Goal: Check status: Check status

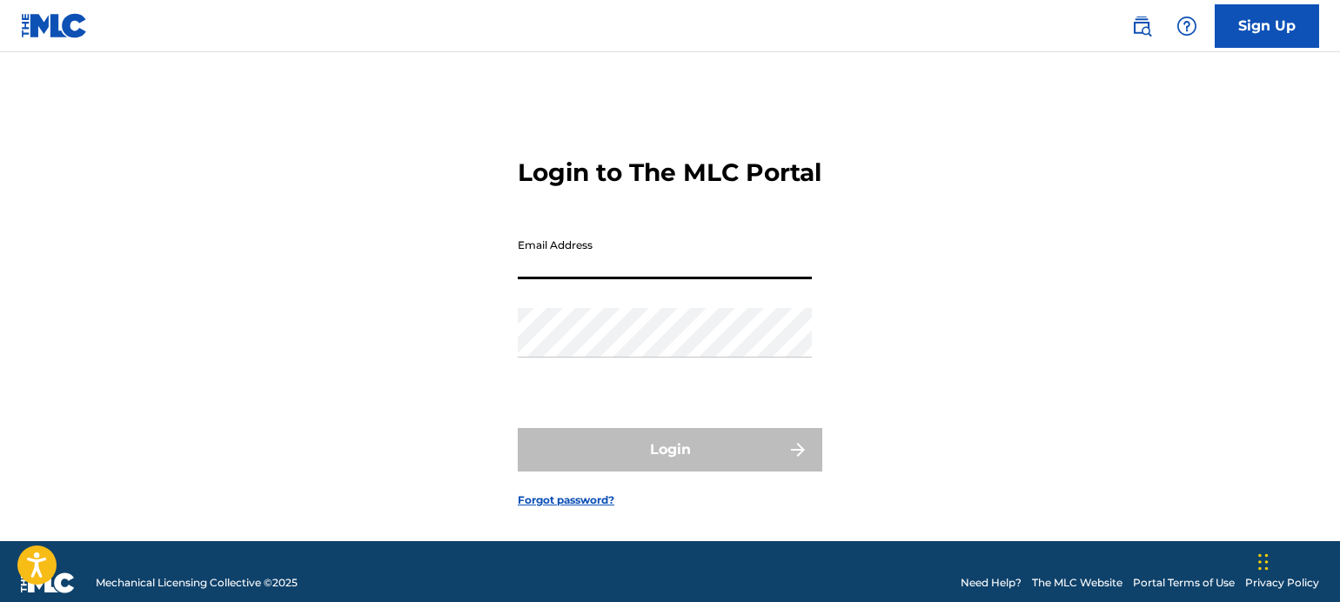
click at [566, 279] on input "Email Address" at bounding box center [665, 255] width 294 height 50
click at [472, 315] on div "Login to The MLC Portal Email Address Password Login Forgot password?" at bounding box center [670, 318] width 1218 height 445
click at [555, 279] on input "Email Address" at bounding box center [665, 255] width 294 height 50
type input "C"
type input "[EMAIL_ADDRESS][DOMAIN_NAME]"
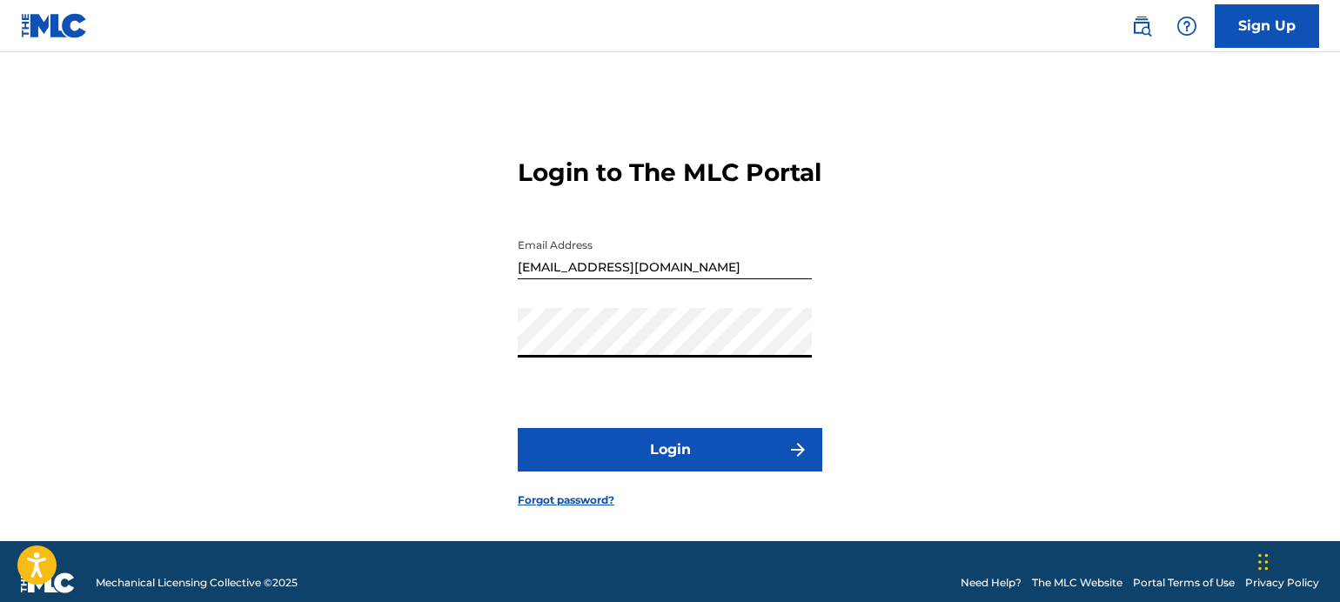
click at [661, 459] on button "Login" at bounding box center [670, 450] width 305 height 44
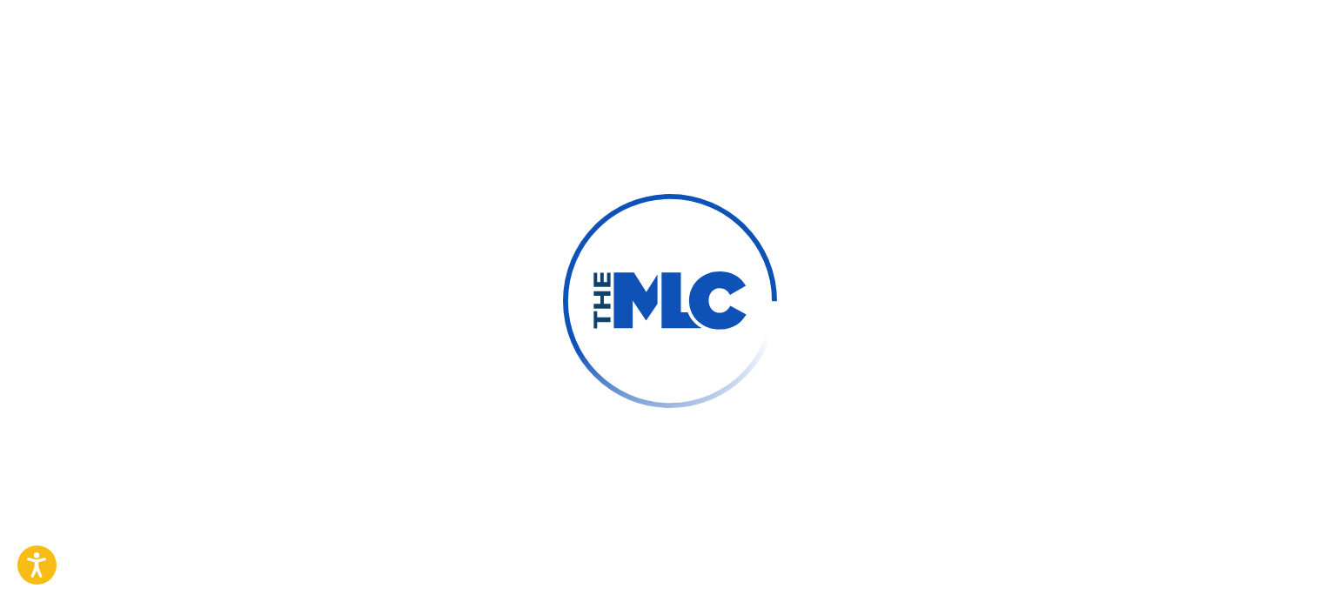
click at [438, 223] on div at bounding box center [670, 301] width 1340 height 602
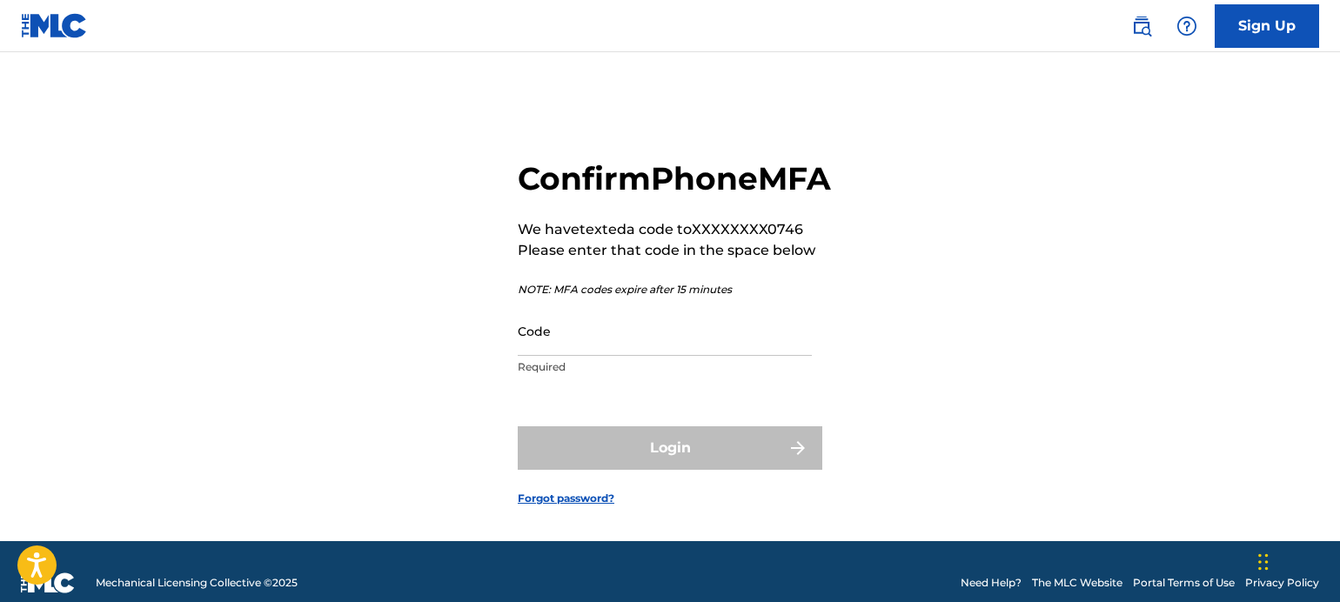
click at [622, 356] on input "Code" at bounding box center [665, 331] width 294 height 50
drag, startPoint x: 491, startPoint y: 335, endPoint x: 537, endPoint y: 360, distance: 52.6
click at [491, 335] on div "Confirm Phone MFA We have texted a code to XXXXXXXX0746 Please enter that code …" at bounding box center [670, 318] width 1218 height 445
click at [649, 356] on input "Code" at bounding box center [665, 331] width 294 height 50
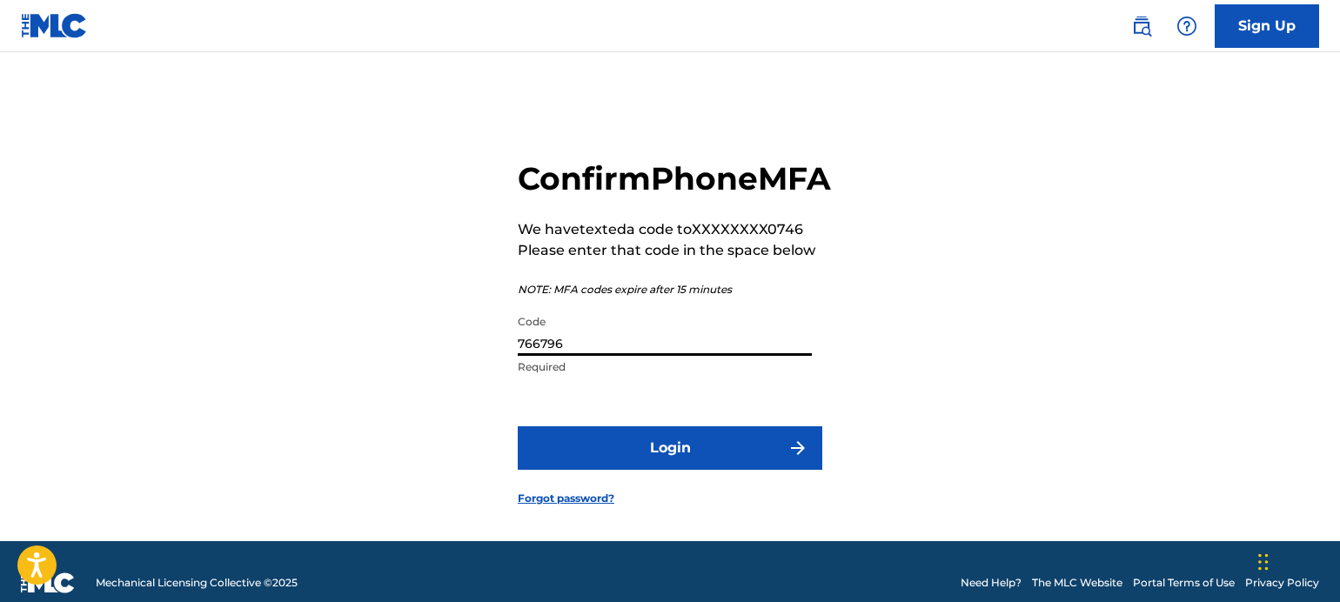
type input "766796"
click at [518, 426] on button "Login" at bounding box center [670, 448] width 305 height 44
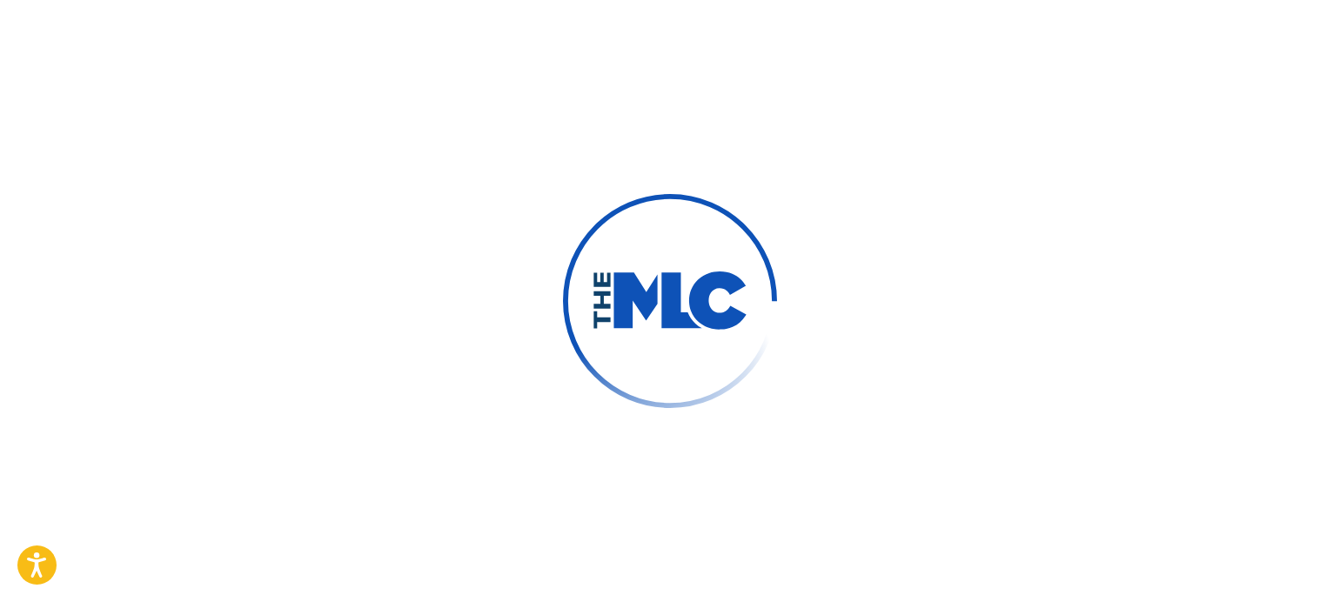
drag, startPoint x: 787, startPoint y: 158, endPoint x: 779, endPoint y: 149, distance: 12.9
click at [785, 155] on div at bounding box center [670, 301] width 1340 height 602
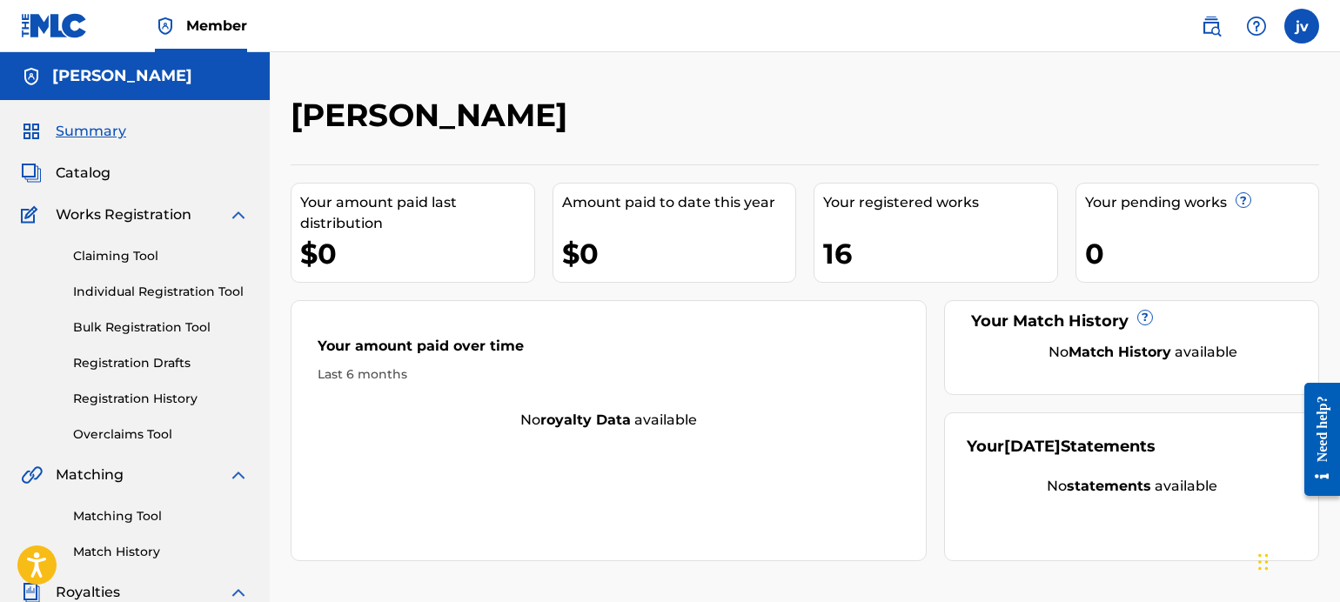
click at [122, 257] on link "Claiming Tool" at bounding box center [161, 256] width 176 height 18
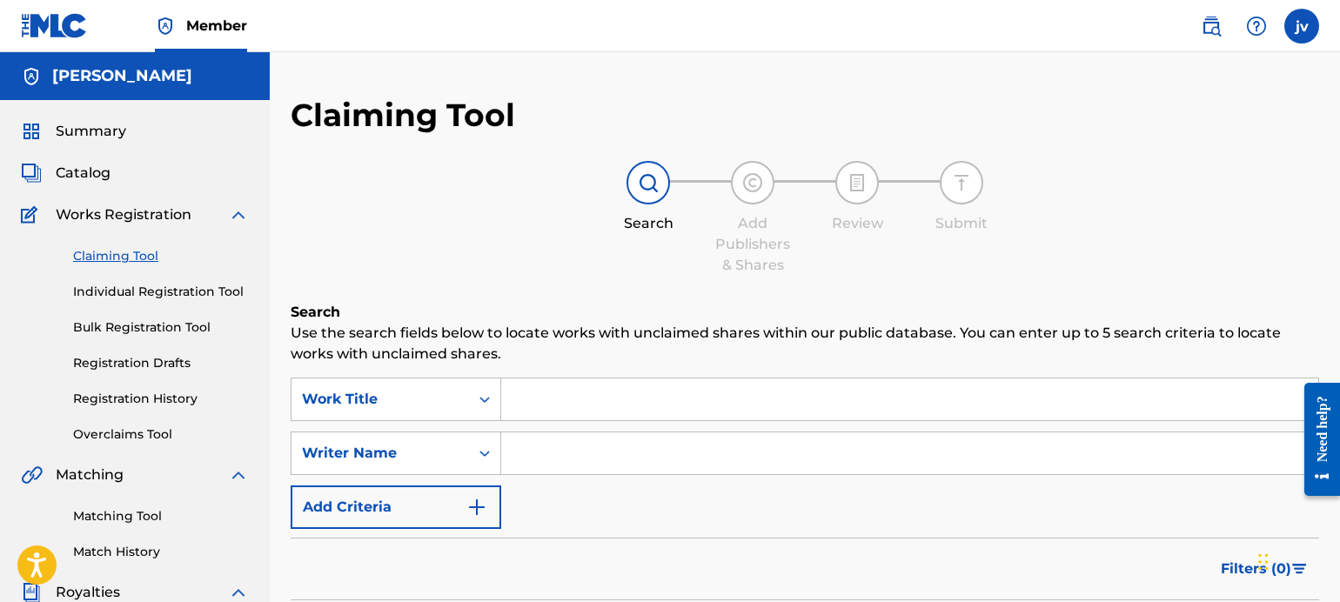
click at [151, 293] on link "Individual Registration Tool" at bounding box center [161, 292] width 176 height 18
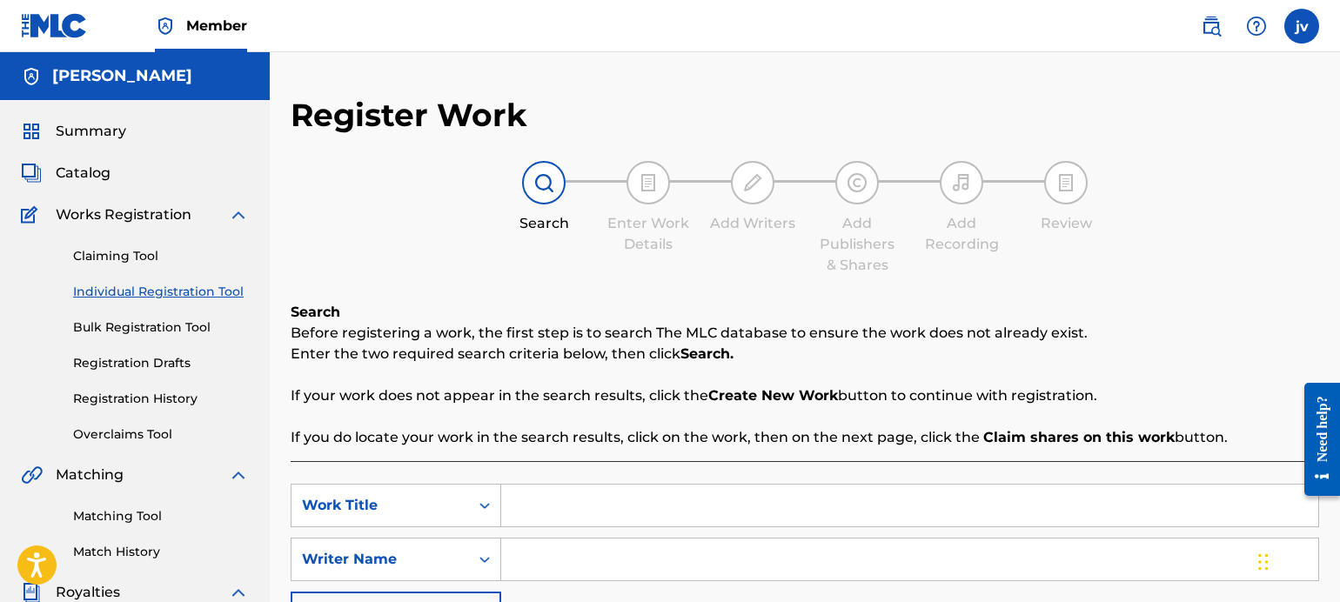
click at [155, 393] on link "Registration History" at bounding box center [161, 399] width 176 height 18
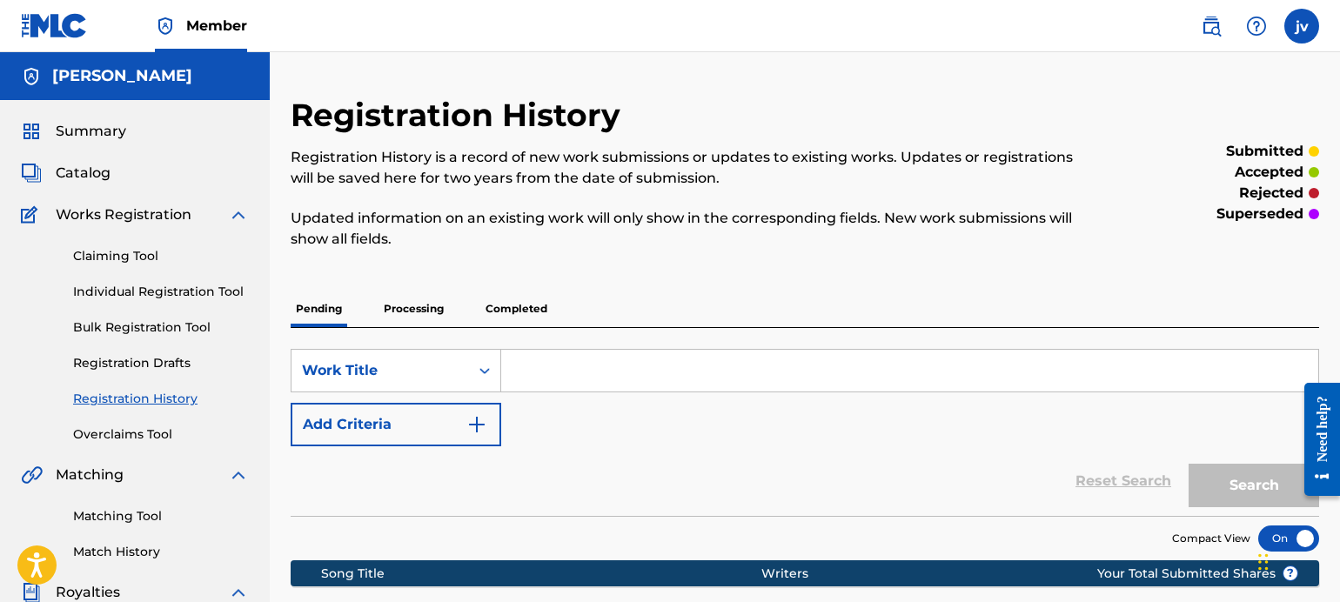
click at [423, 320] on p "Processing" at bounding box center [413, 309] width 70 height 37
click at [527, 309] on p "Completed" at bounding box center [516, 309] width 72 height 37
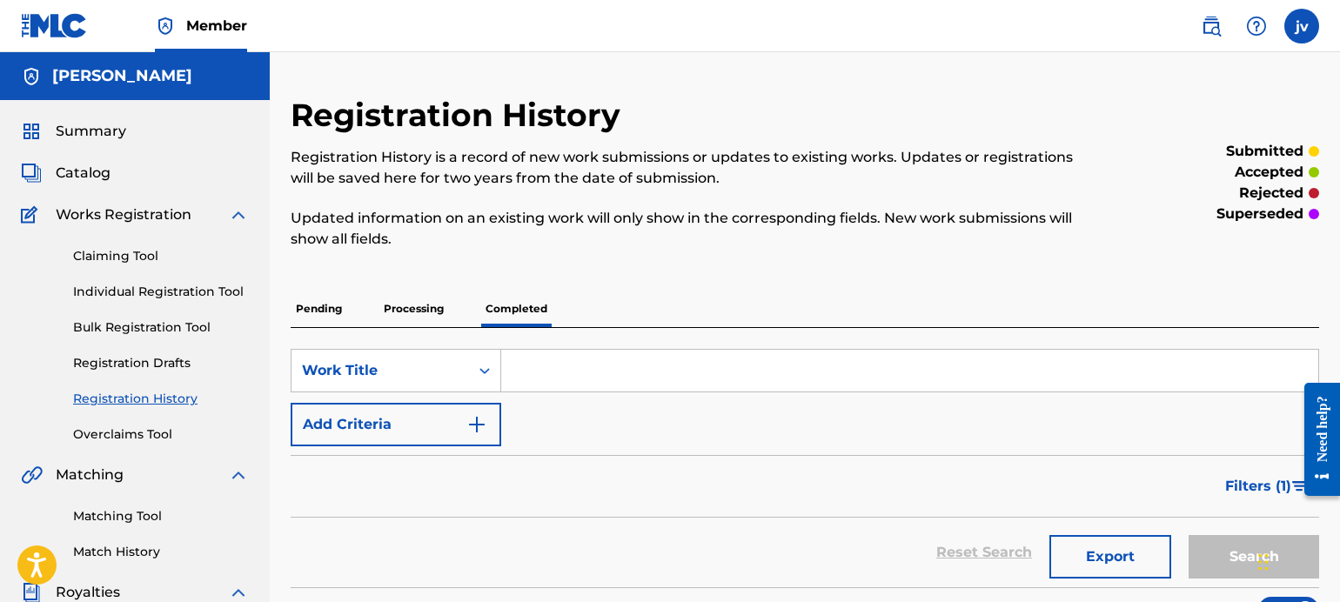
click at [108, 250] on link "Claiming Tool" at bounding box center [161, 256] width 176 height 18
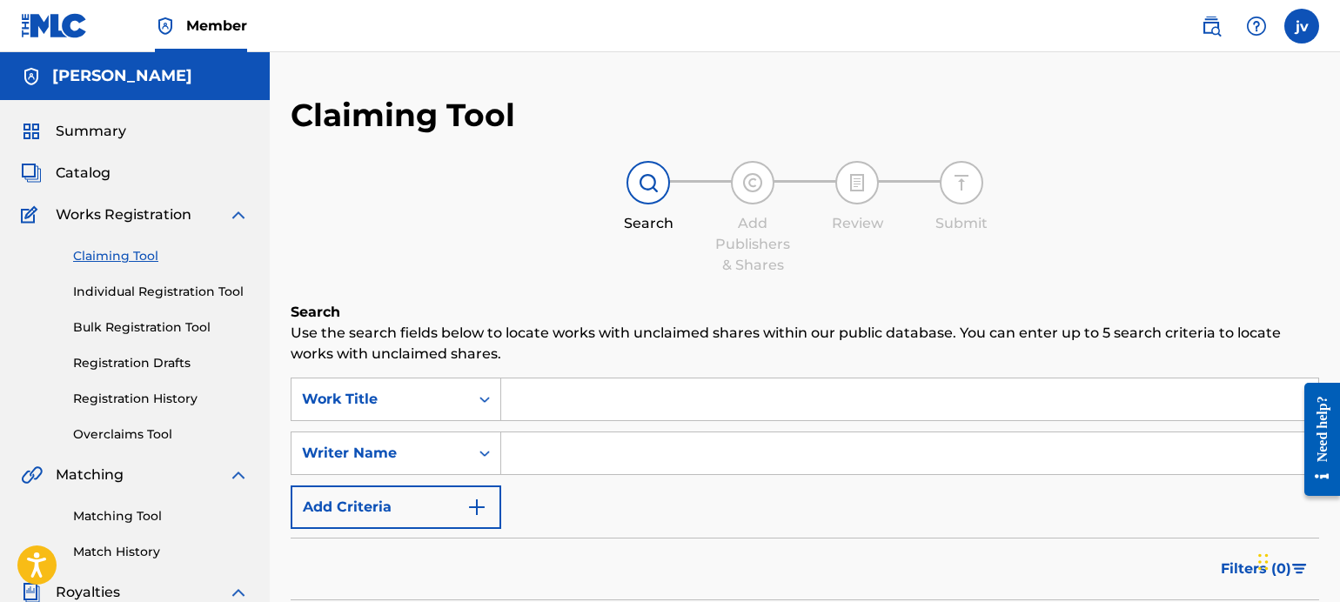
click at [132, 285] on link "Individual Registration Tool" at bounding box center [161, 292] width 176 height 18
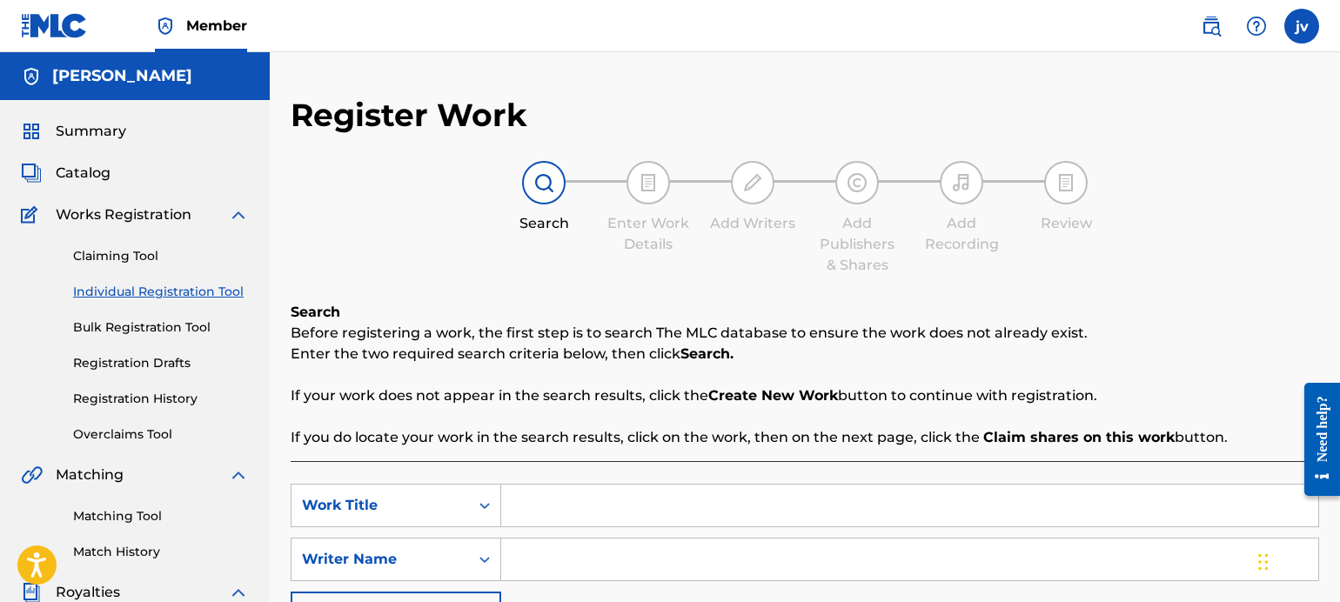
click at [158, 396] on link "Registration History" at bounding box center [161, 399] width 176 height 18
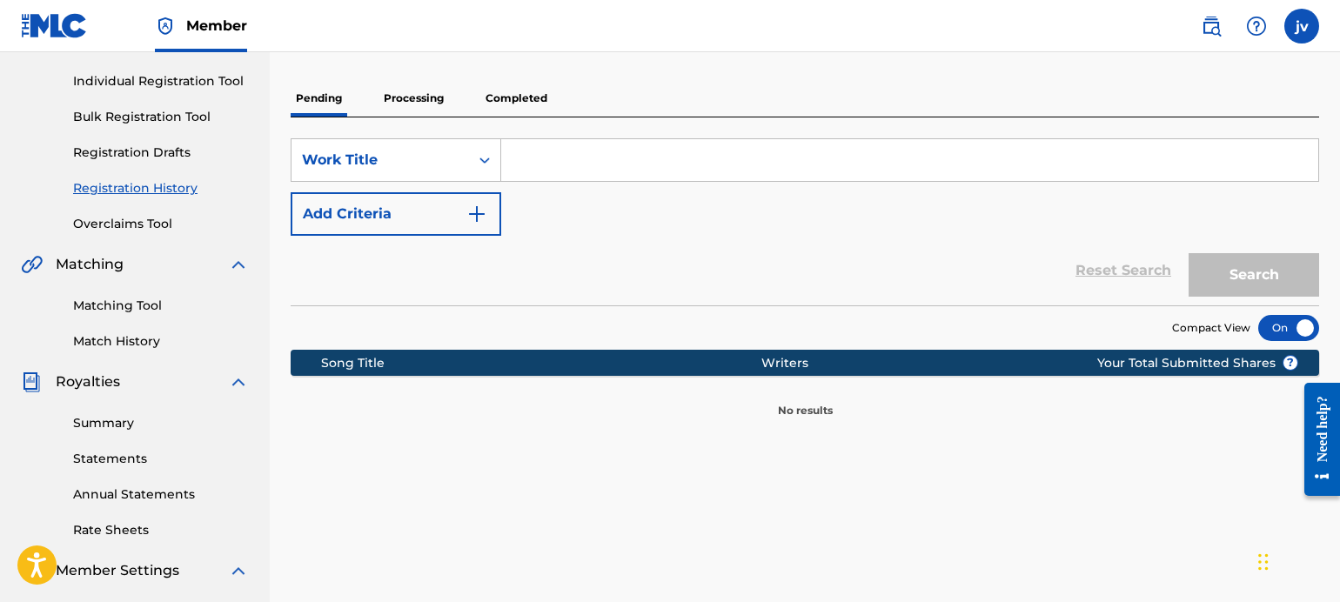
scroll to position [174, 0]
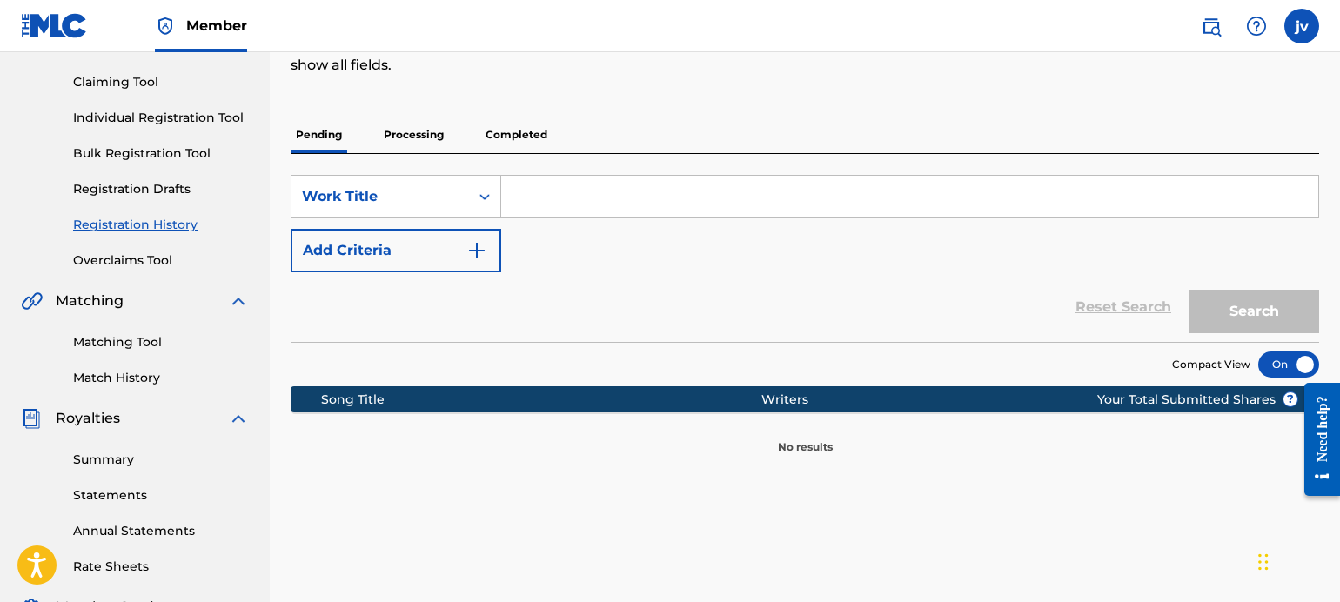
click at [530, 137] on p "Completed" at bounding box center [516, 135] width 72 height 37
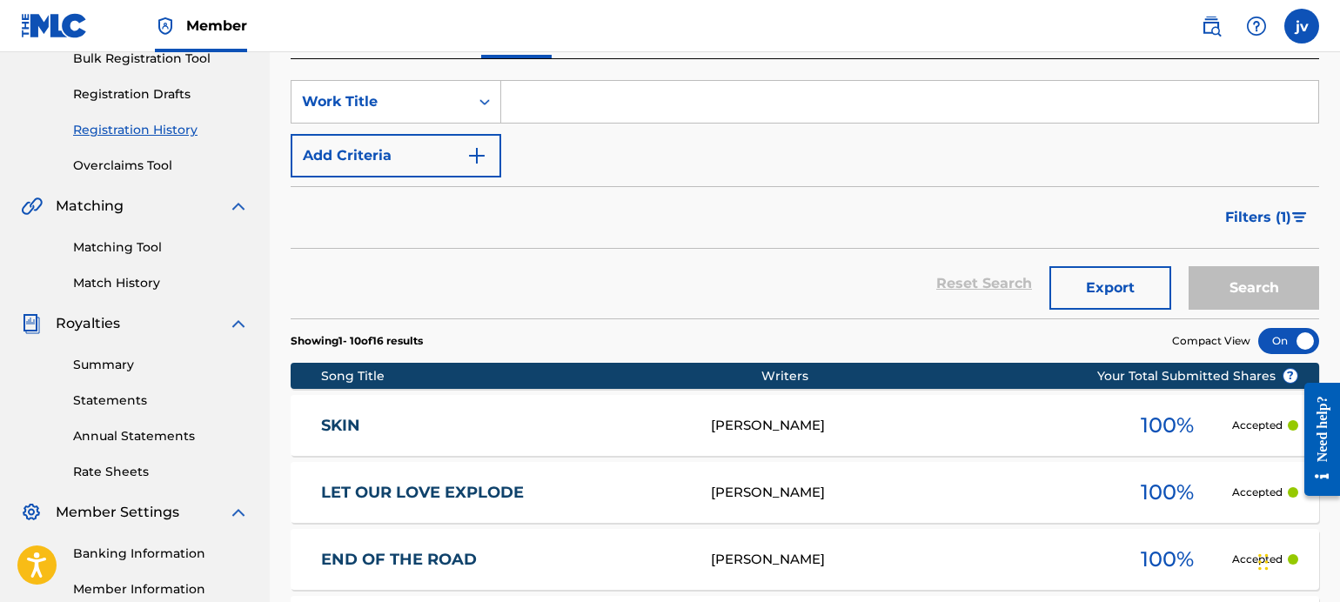
scroll to position [261, 0]
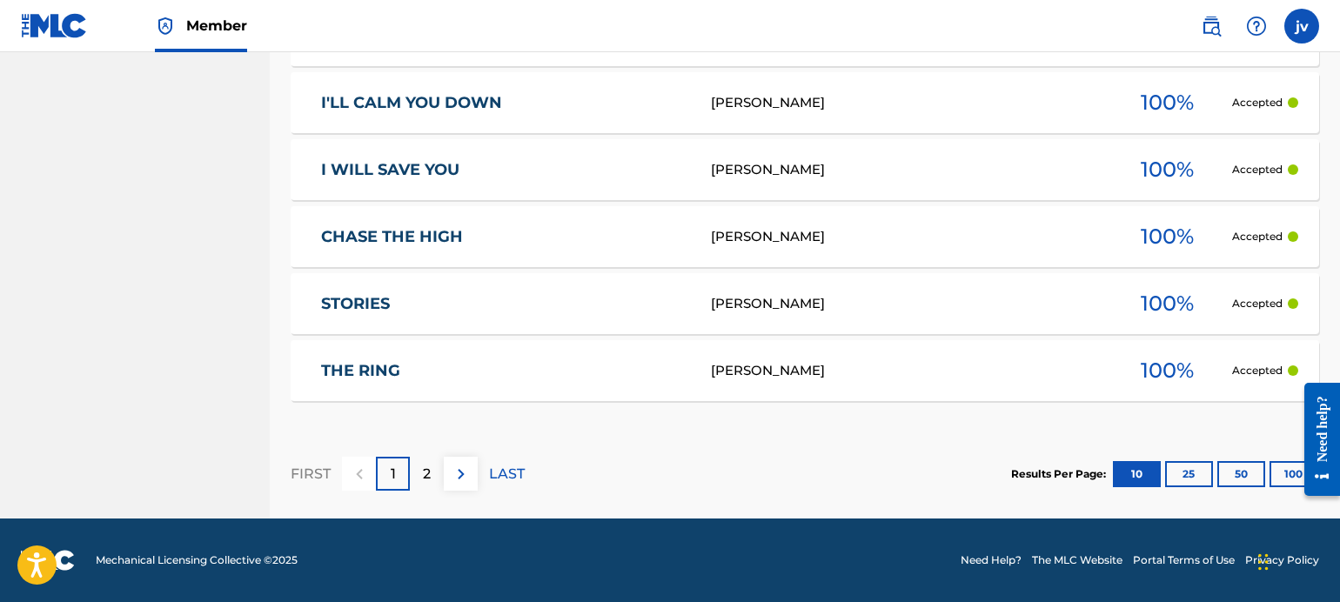
click at [433, 474] on div "2" at bounding box center [427, 474] width 34 height 34
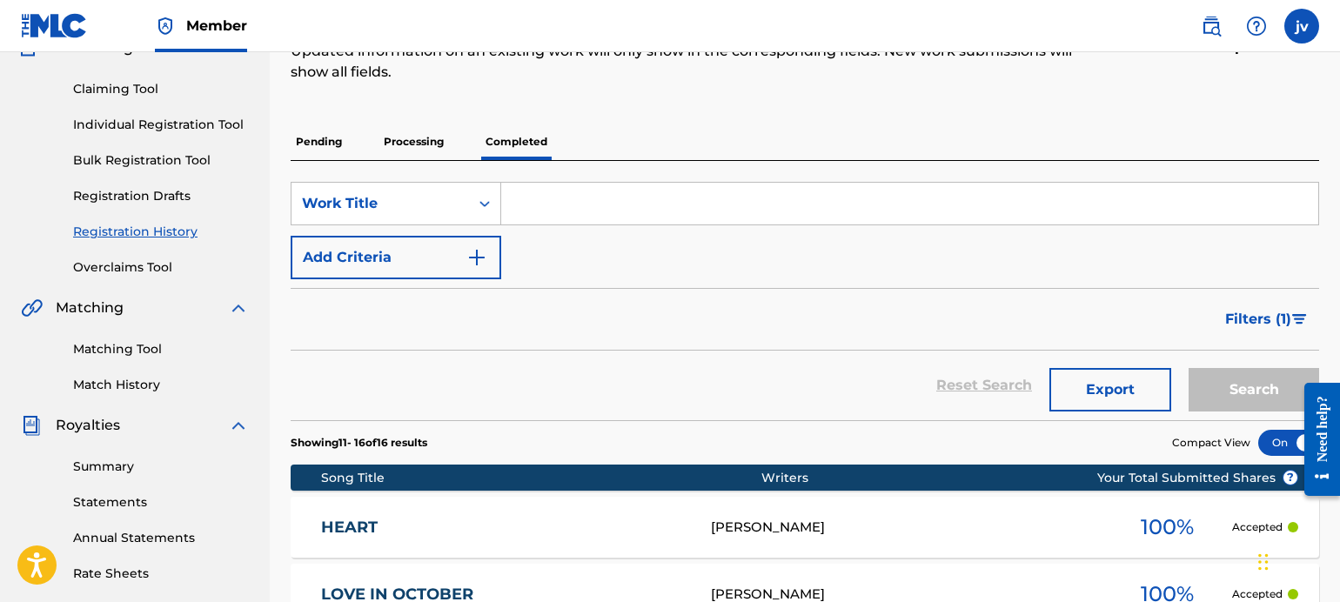
scroll to position [50, 0]
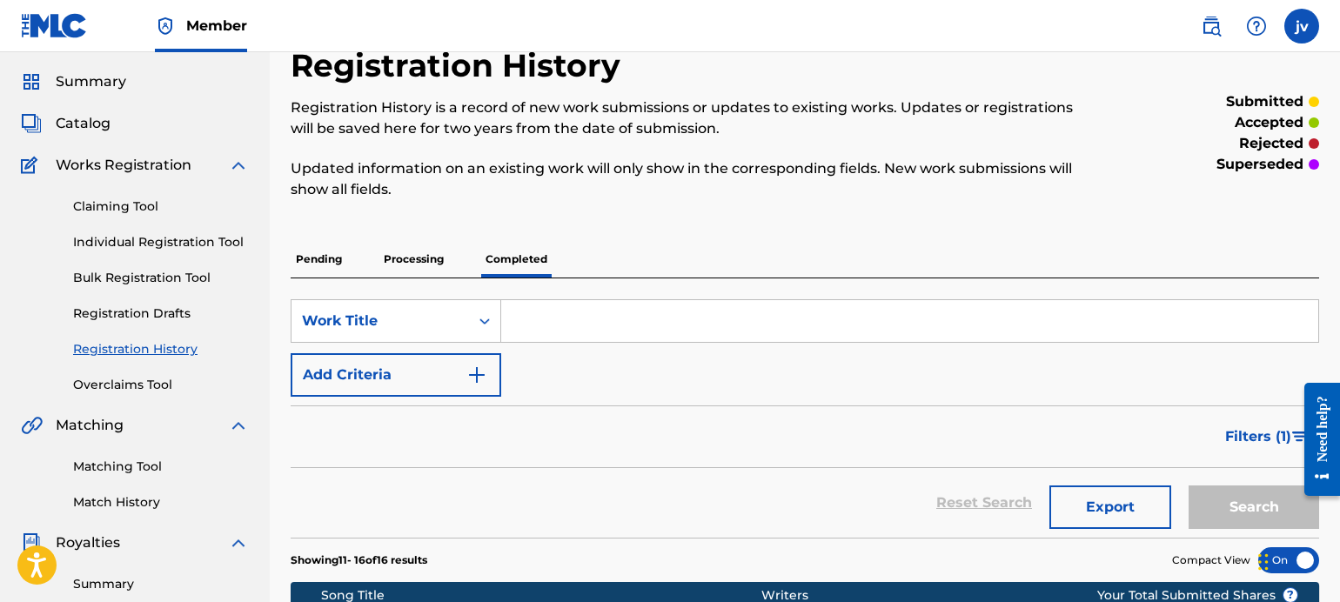
click at [388, 377] on button "Add Criteria" at bounding box center [396, 375] width 211 height 44
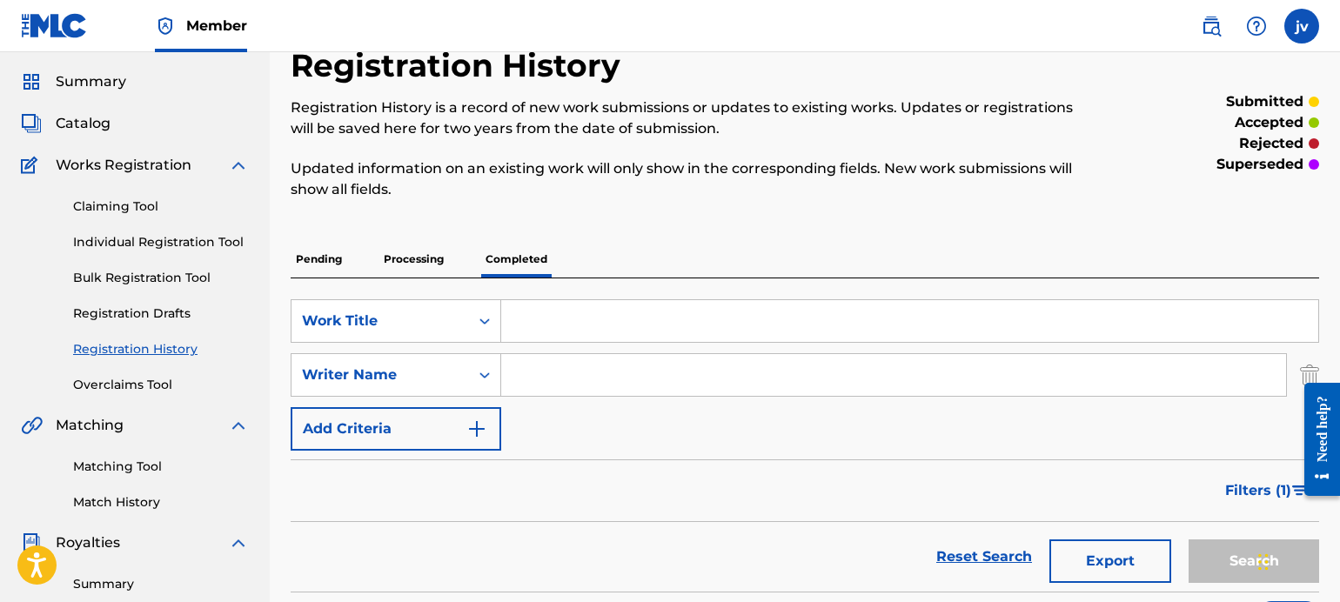
click at [322, 251] on p "Pending" at bounding box center [319, 259] width 57 height 37
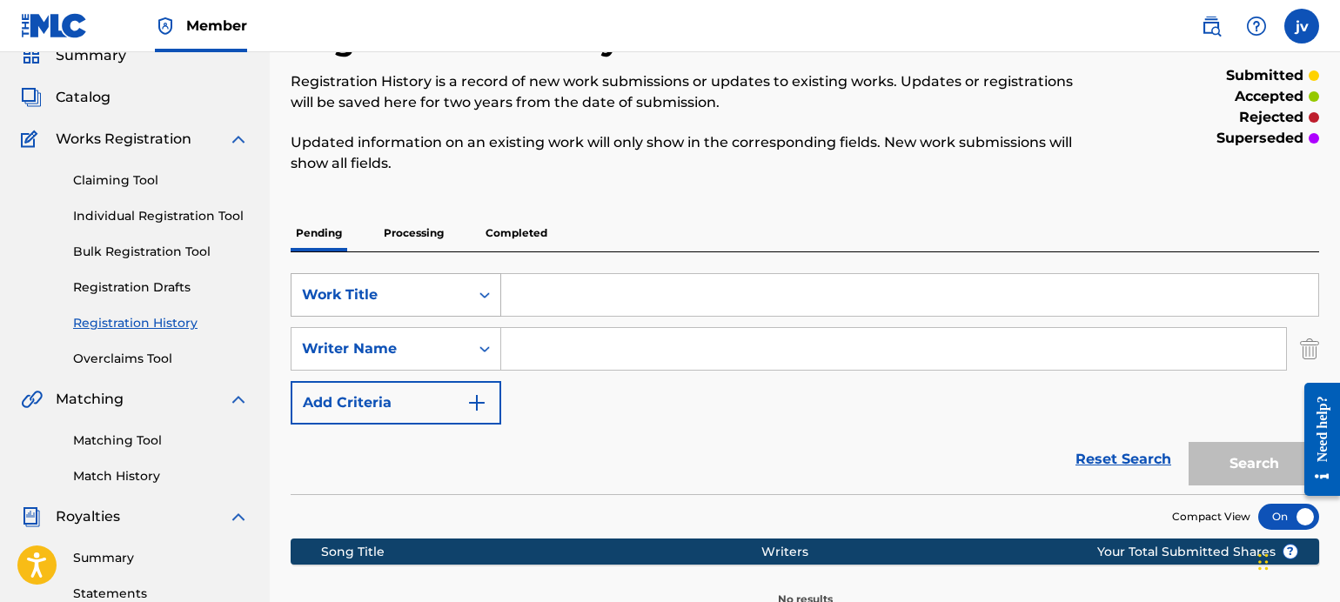
scroll to position [87, 0]
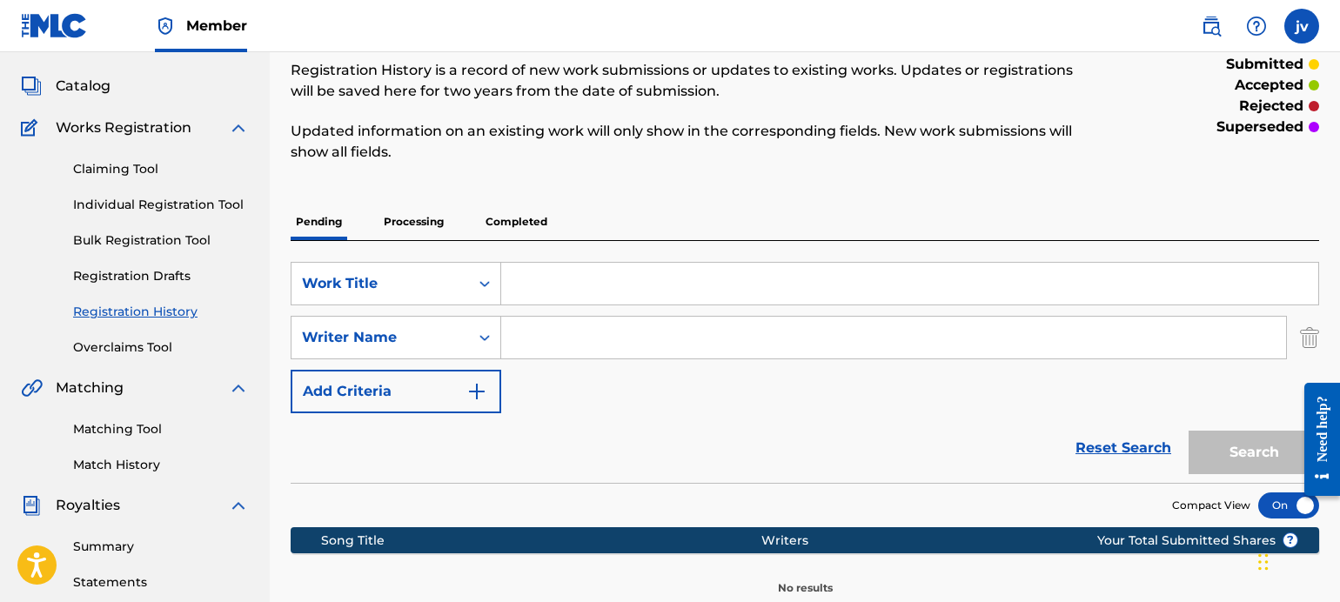
click at [137, 195] on div "Claiming Tool Individual Registration Tool Bulk Registration Tool Registration …" at bounding box center [135, 247] width 228 height 218
click at [142, 207] on link "Individual Registration Tool" at bounding box center [161, 205] width 176 height 18
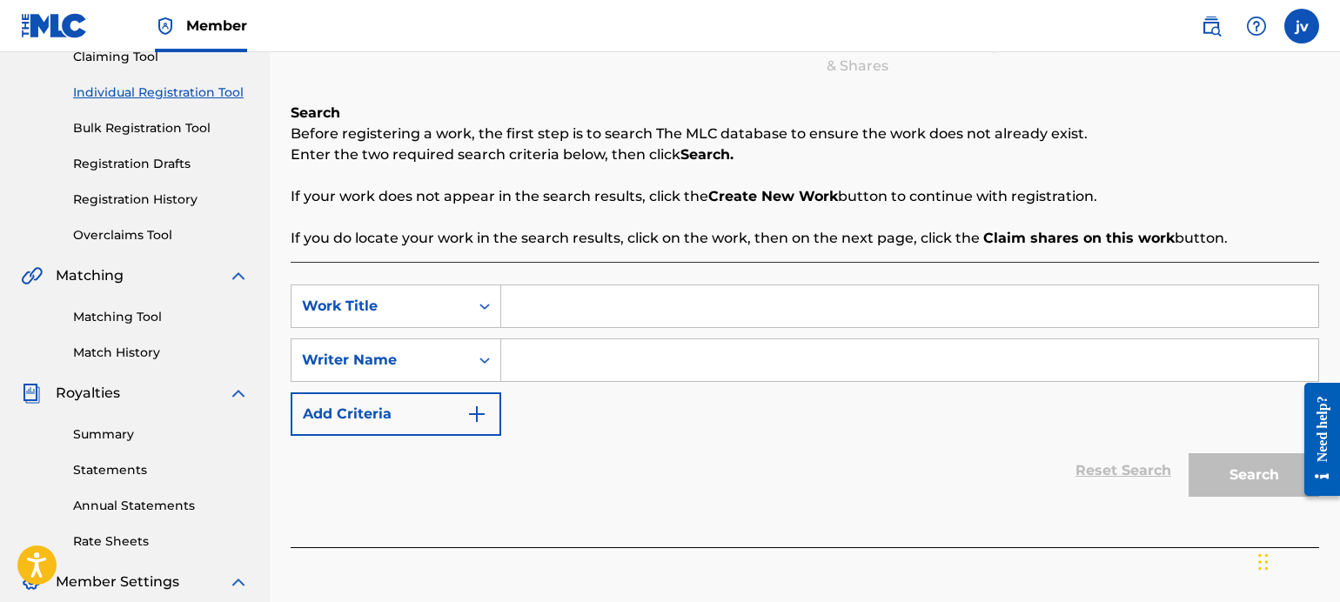
scroll to position [261, 0]
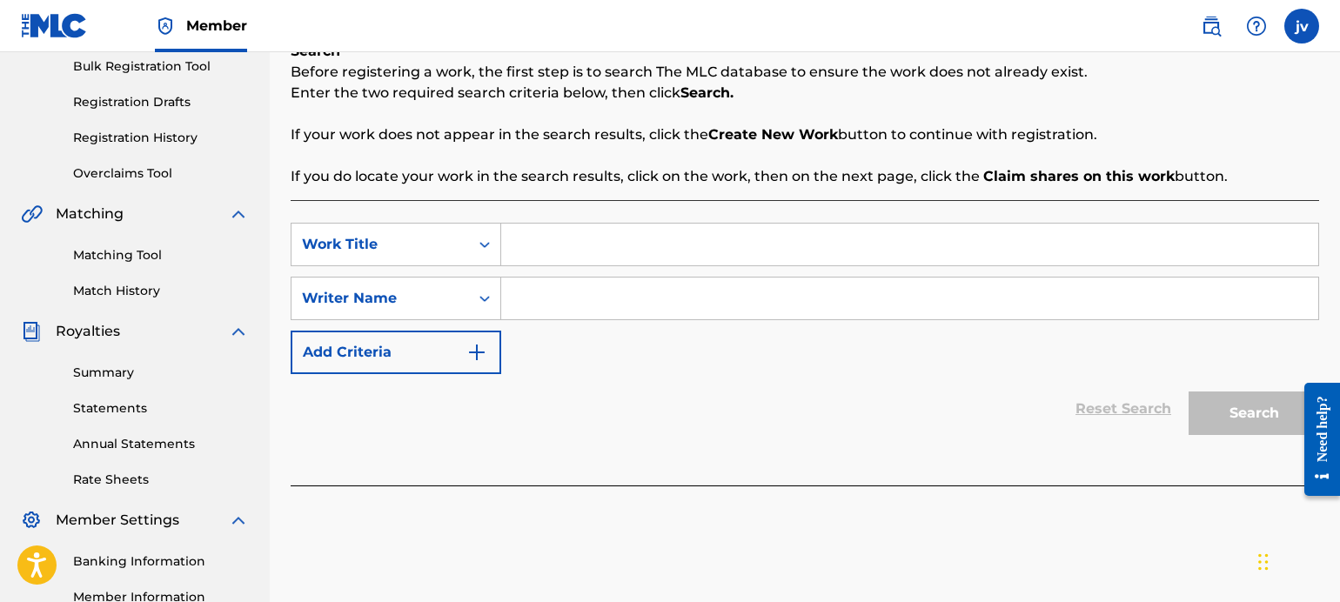
click at [553, 231] on input "Search Form" at bounding box center [909, 245] width 817 height 42
drag, startPoint x: 921, startPoint y: 0, endPoint x: 521, endPoint y: 7, distance: 400.3
click at [521, 76] on p "Before registering a work, the first step is to search The MLC database to ensu…" at bounding box center [805, 72] width 1028 height 21
click at [564, 252] on input "Search Form" at bounding box center [909, 245] width 817 height 42
paste input "a dandelion stuck in her eye"
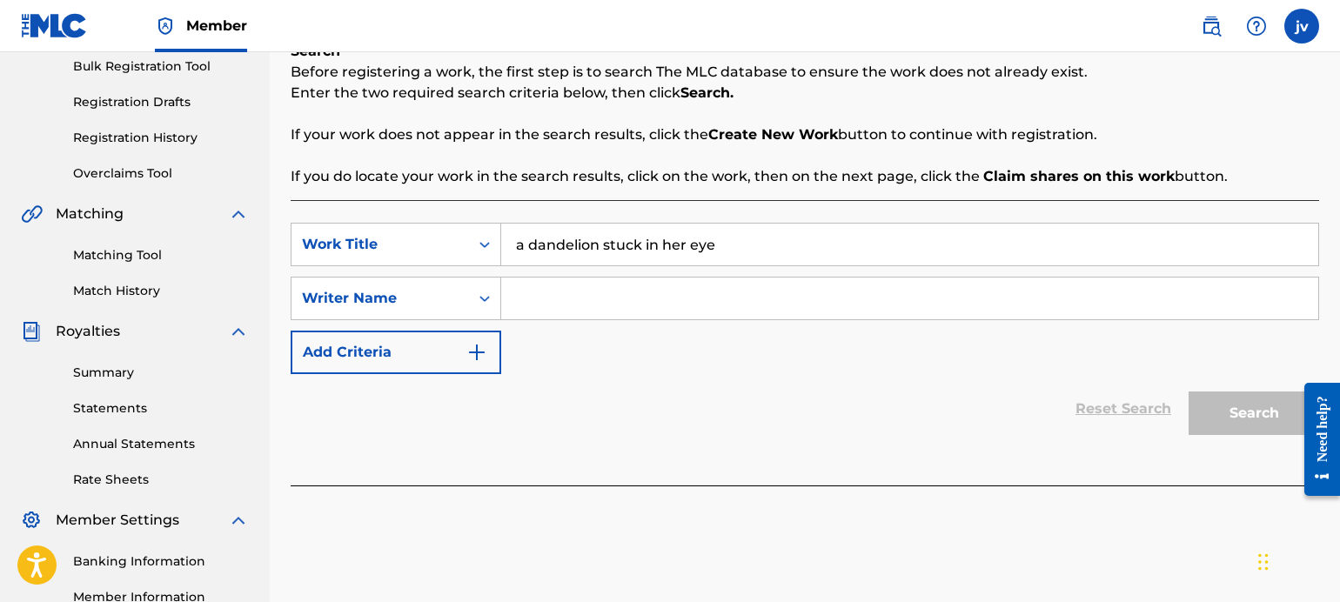
type input "a dandelion stuck in her eye"
click at [585, 287] on input "Search Form" at bounding box center [909, 299] width 817 height 42
click at [613, 295] on input "Search Form" at bounding box center [909, 299] width 817 height 42
type input "j"
drag, startPoint x: 748, startPoint y: 247, endPoint x: 480, endPoint y: 259, distance: 268.3
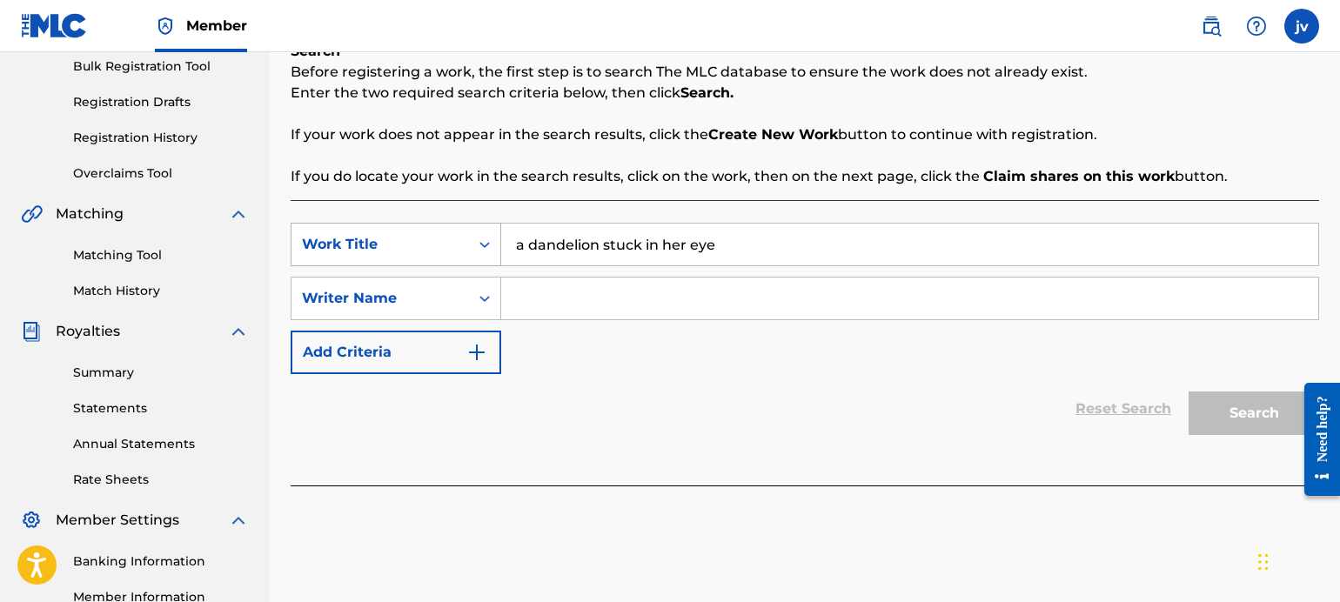
click at [480, 259] on div "SearchWithCriteriaa37dfdcf-94bd-442f-a21b-2c1b6e59cdbe Work Title a dandelion s…" at bounding box center [805, 245] width 1028 height 44
click at [606, 307] on input "Search Form" at bounding box center [909, 299] width 817 height 42
click at [408, 334] on button "Add Criteria" at bounding box center [396, 353] width 211 height 44
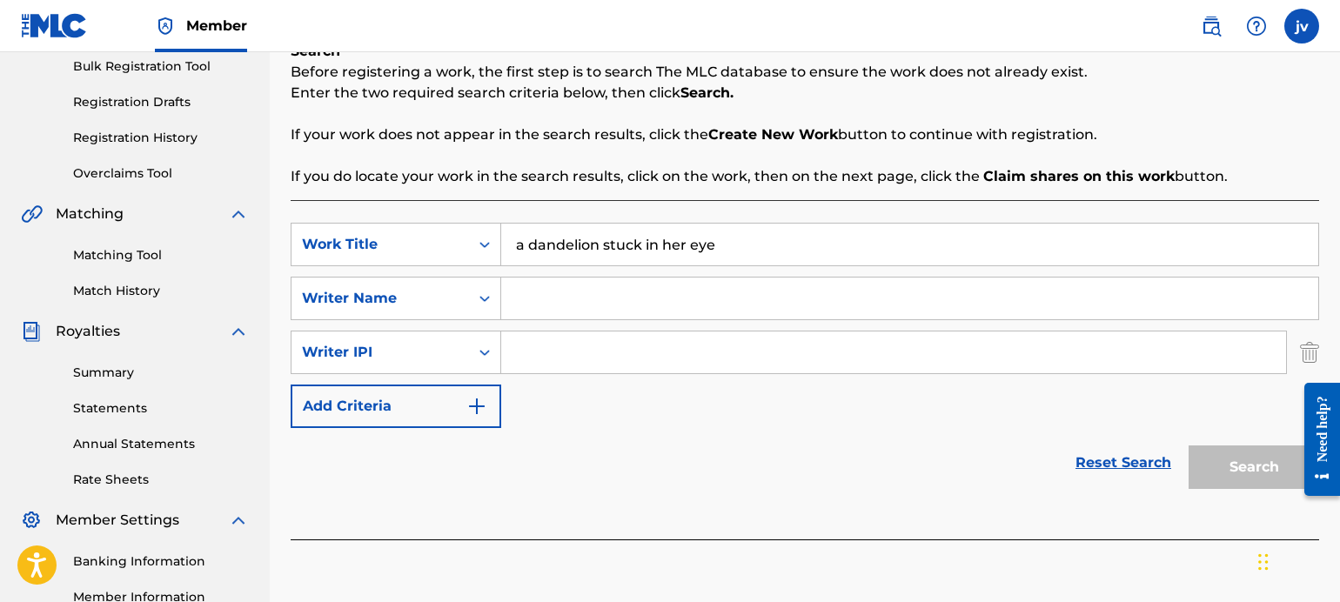
click at [443, 404] on button "Add Criteria" at bounding box center [396, 407] width 211 height 44
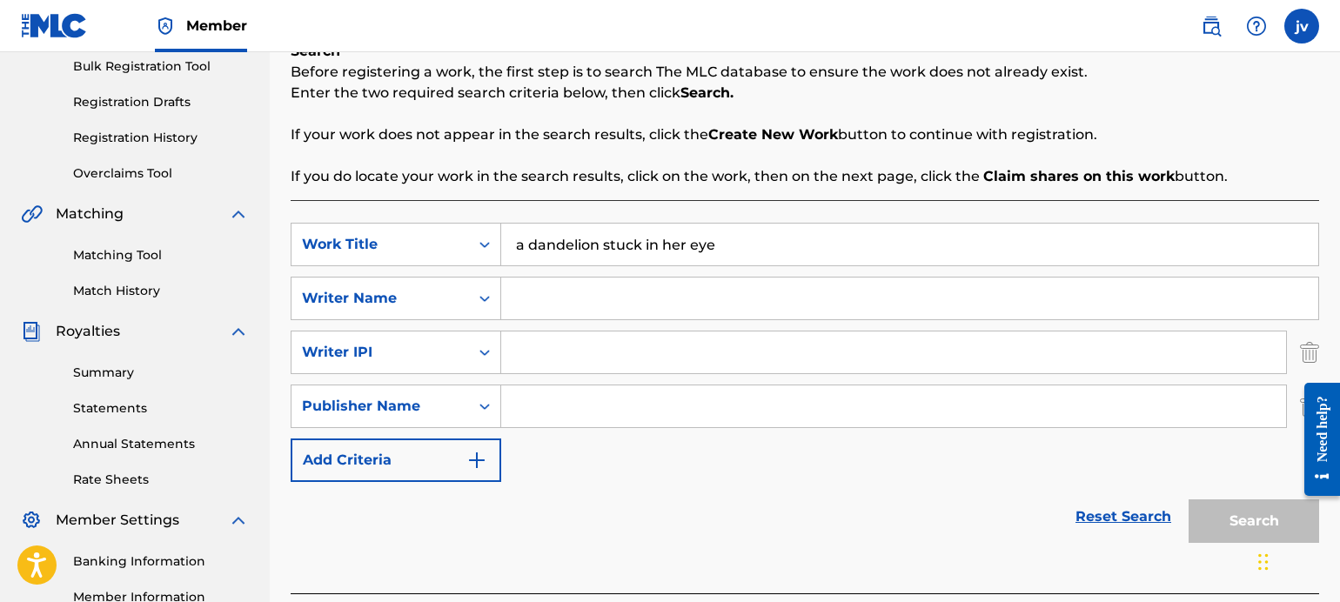
click at [444, 435] on div "SearchWithCriteriaa37dfdcf-94bd-442f-a21b-2c1b6e59cdbe Work Title a dandelion s…" at bounding box center [805, 352] width 1028 height 259
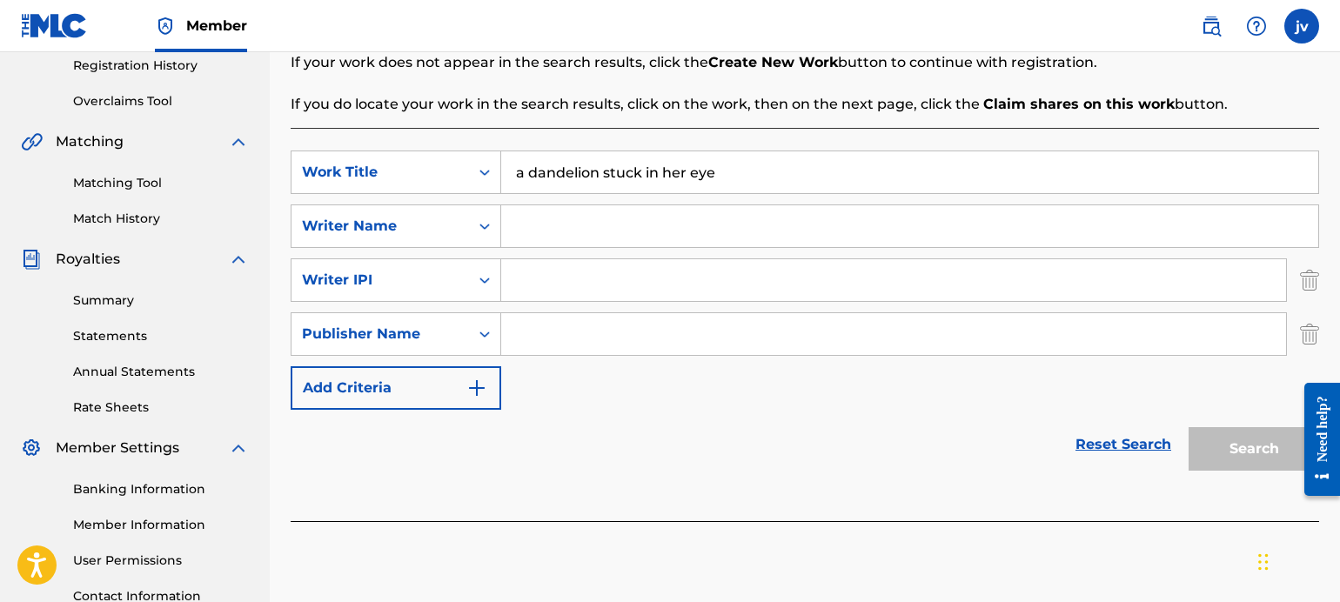
scroll to position [348, 0]
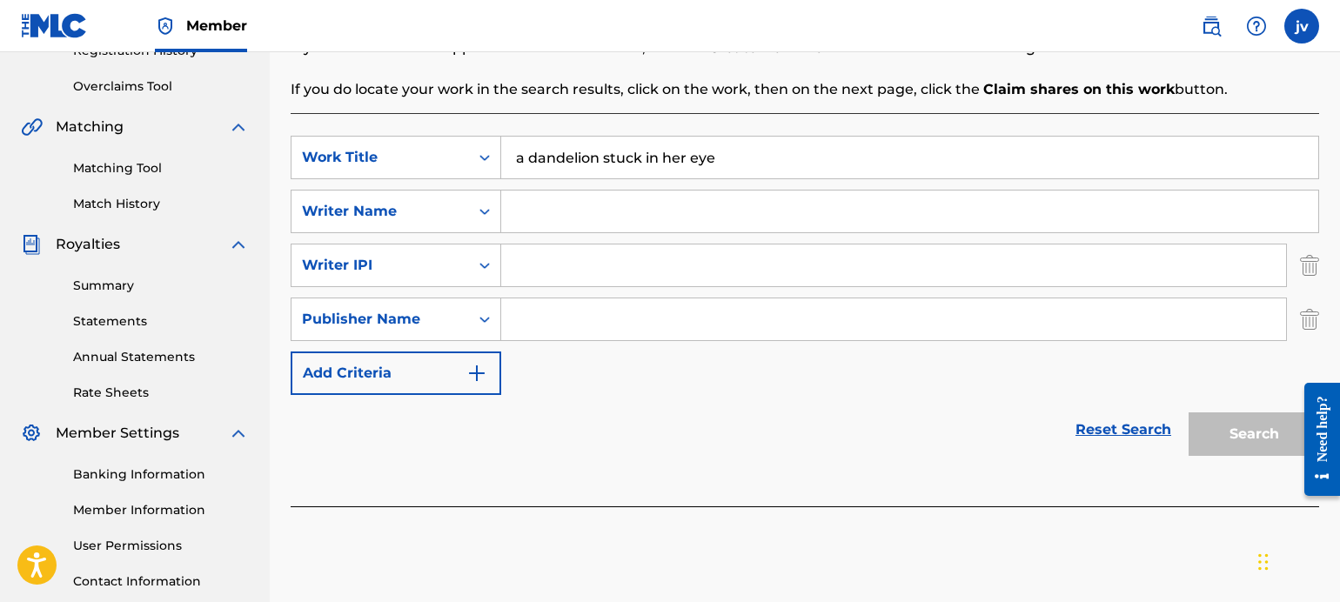
click at [514, 218] on input "Search Form" at bounding box center [909, 212] width 817 height 42
click at [526, 265] on input "Search Form" at bounding box center [893, 265] width 785 height 42
type input "1220640114"
click at [593, 319] on input "Search Form" at bounding box center [893, 319] width 785 height 42
click at [453, 374] on button "Add Criteria" at bounding box center [396, 374] width 211 height 44
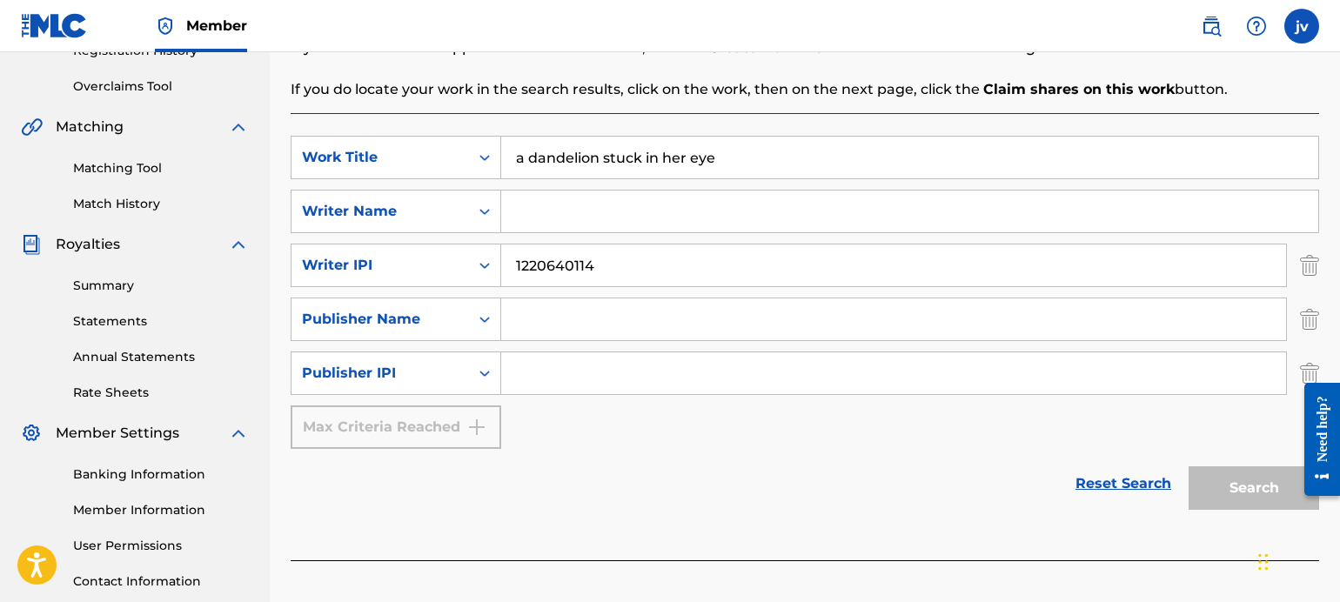
click at [548, 388] on input "Search Form" at bounding box center [893, 373] width 785 height 42
type input "1220640016"
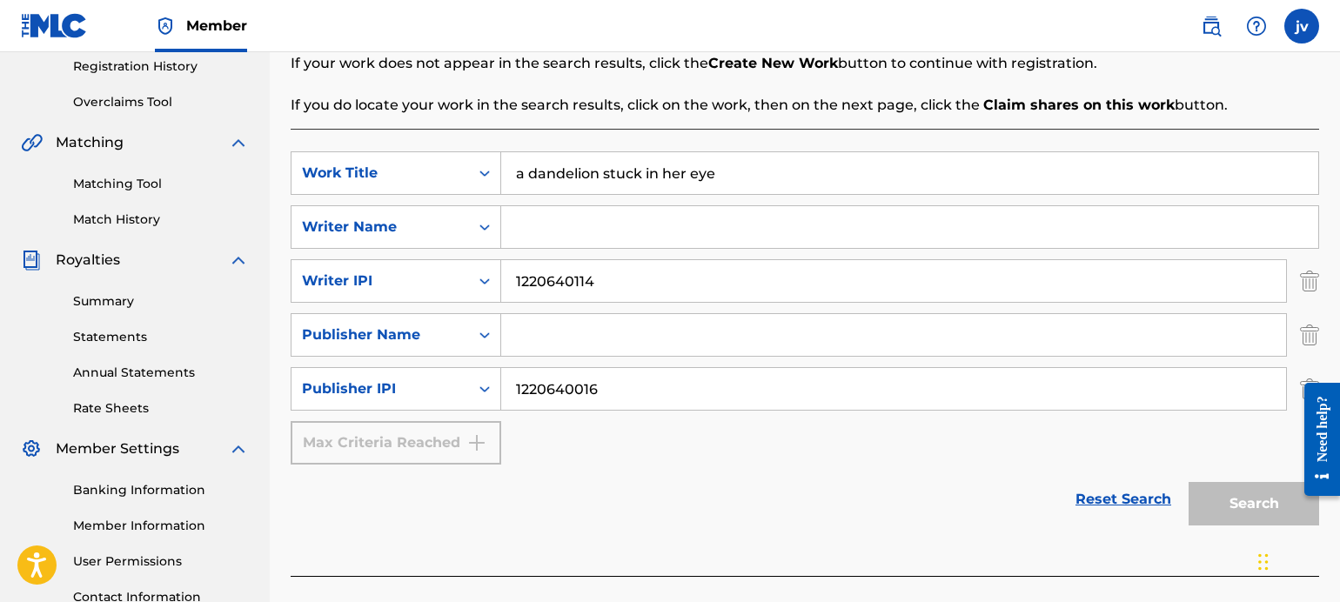
scroll to position [303, 0]
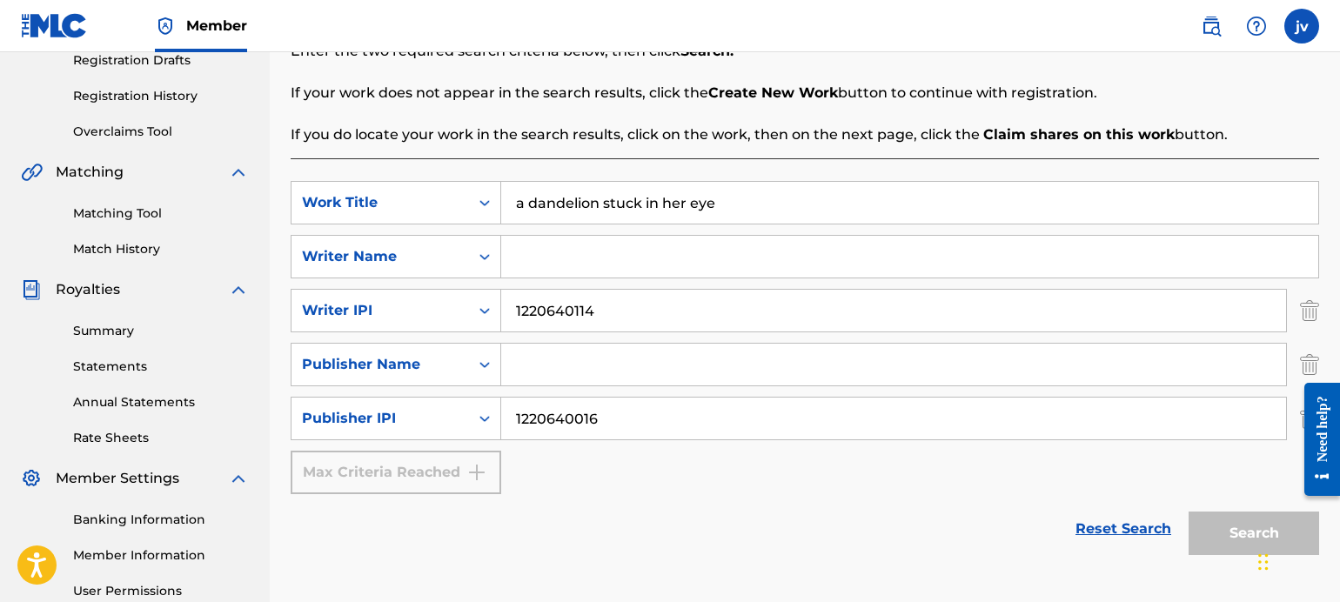
click at [598, 328] on input "1220640114" at bounding box center [893, 311] width 785 height 42
drag, startPoint x: 612, startPoint y: 317, endPoint x: 499, endPoint y: 302, distance: 114.1
click at [503, 302] on input "1220640114" at bounding box center [893, 311] width 785 height 42
type input "0"
click at [530, 262] on input "Search Form" at bounding box center [909, 257] width 817 height 42
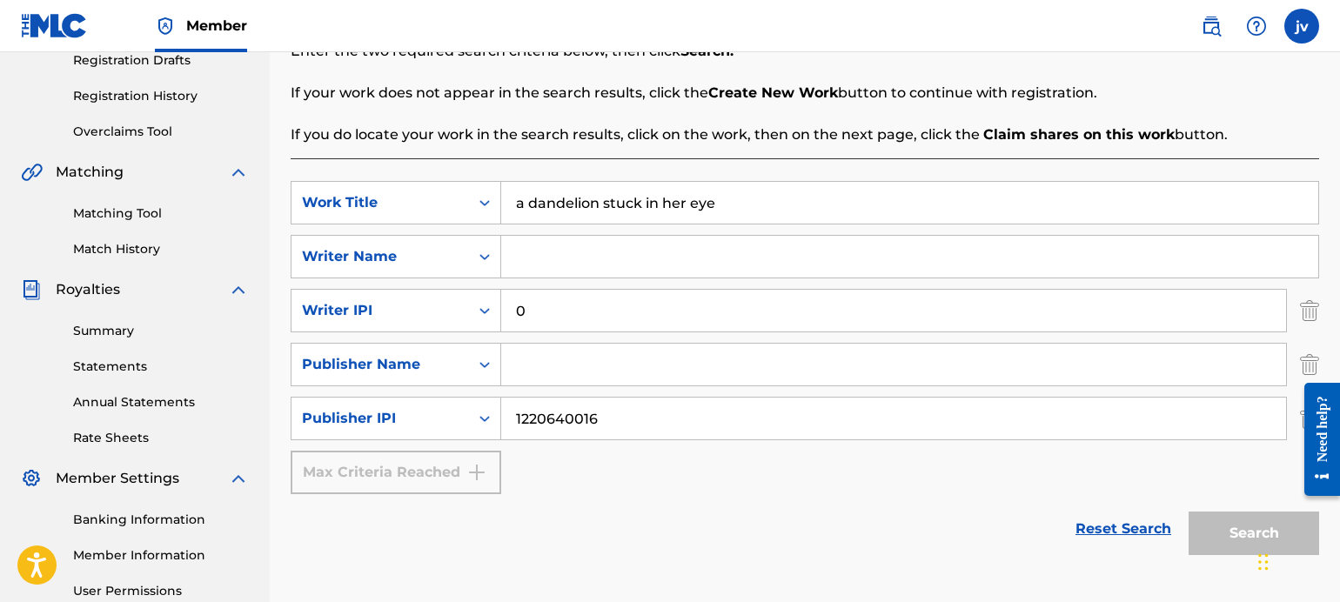
paste input "01220640114"
type input "01220640114"
type input "[PERSON_NAME]"
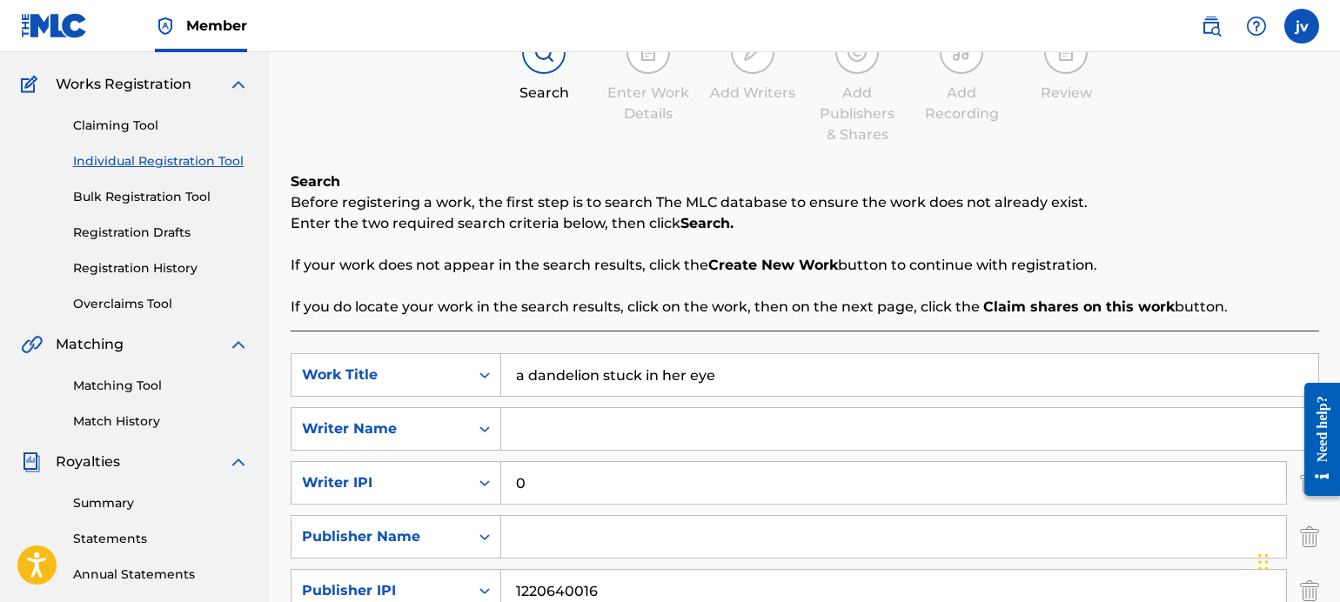
scroll to position [129, 0]
click at [131, 132] on link "Claiming Tool" at bounding box center [161, 127] width 176 height 18
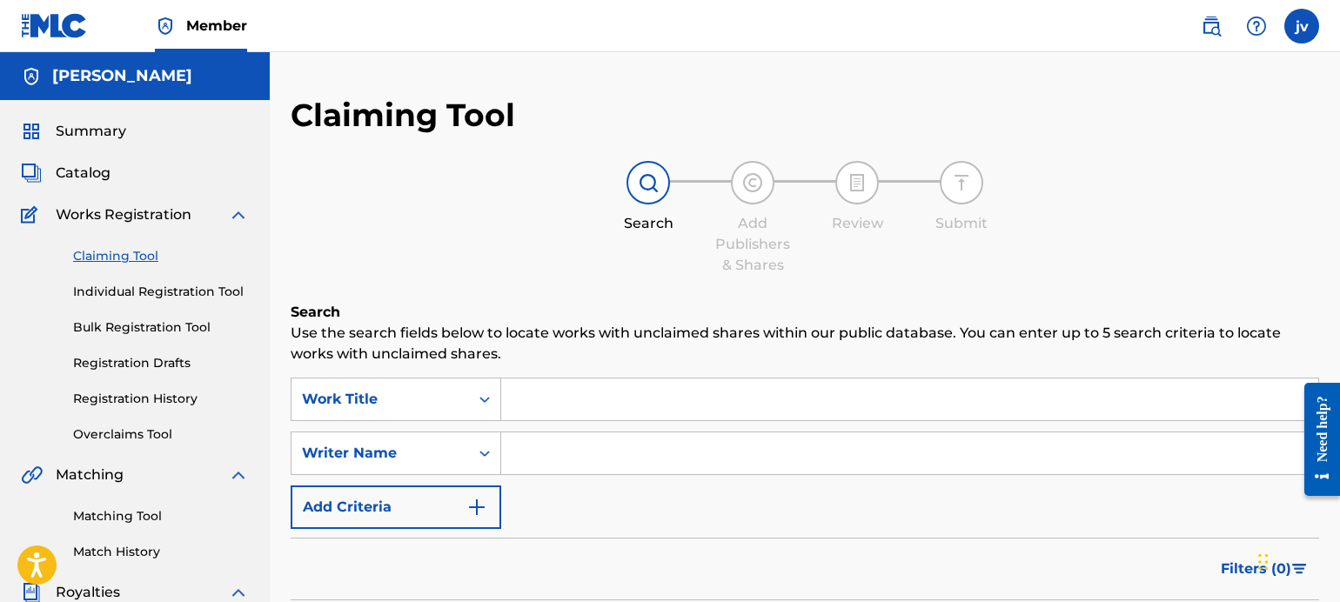
click at [177, 293] on link "Individual Registration Tool" at bounding box center [161, 292] width 176 height 18
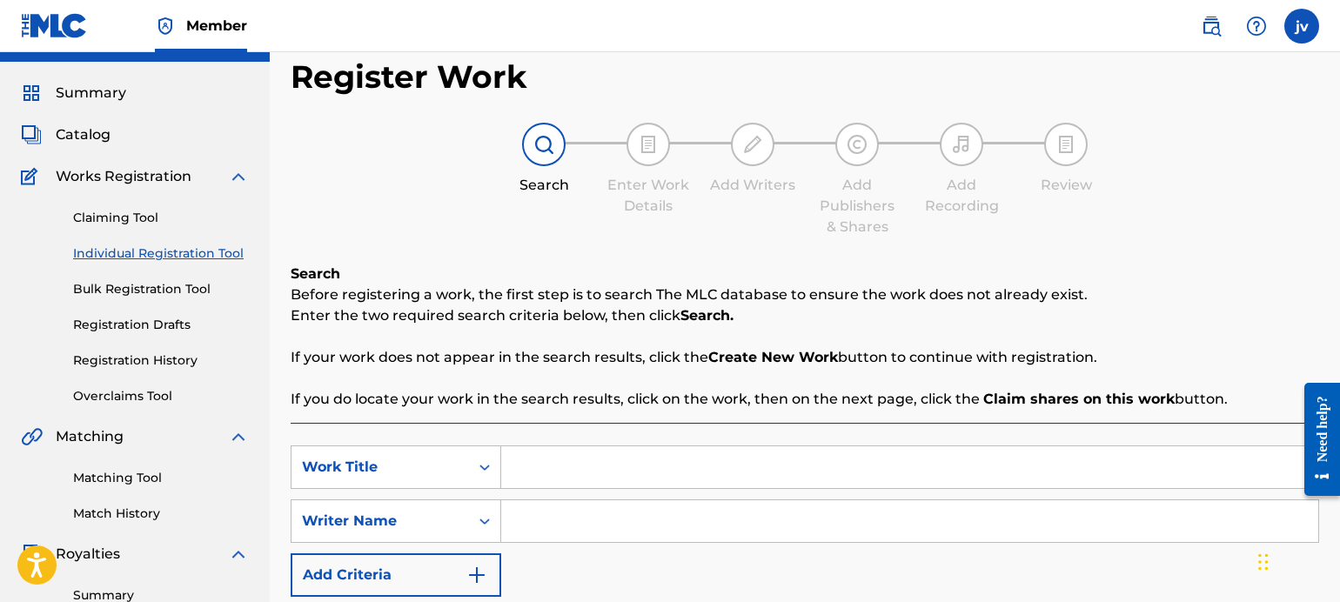
scroll to position [174, 0]
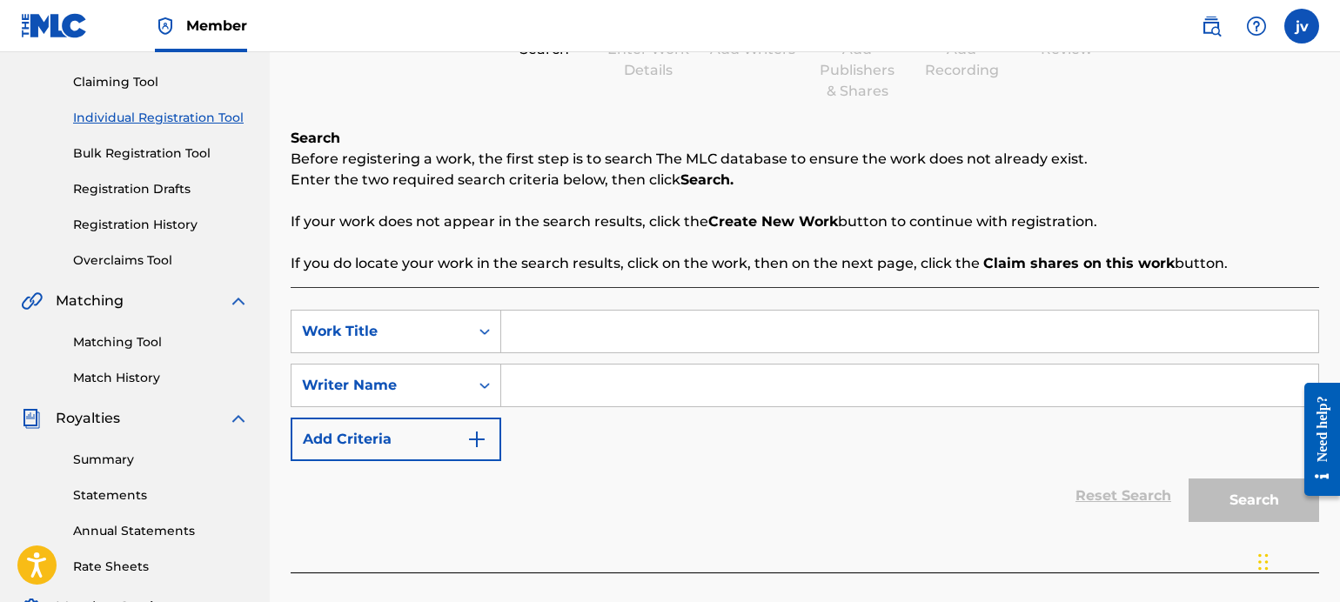
click at [554, 333] on input "Search Form" at bounding box center [909, 332] width 817 height 42
drag, startPoint x: 557, startPoint y: 323, endPoint x: 566, endPoint y: 366, distance: 44.4
click at [556, 322] on input "Search Form" at bounding box center [909, 332] width 817 height 42
paste input "[PERSON_NAME]"
type input "[PERSON_NAME]"
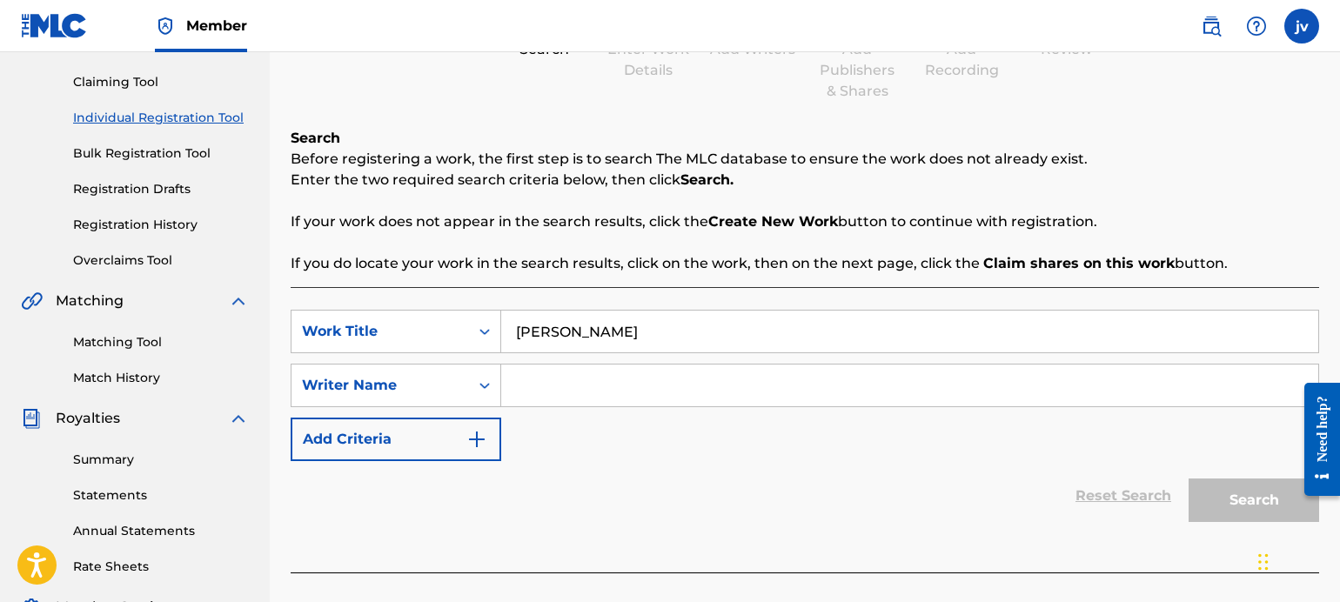
click at [540, 399] on input "Search Form" at bounding box center [909, 386] width 817 height 42
click at [429, 446] on button "Add Criteria" at bounding box center [396, 440] width 211 height 44
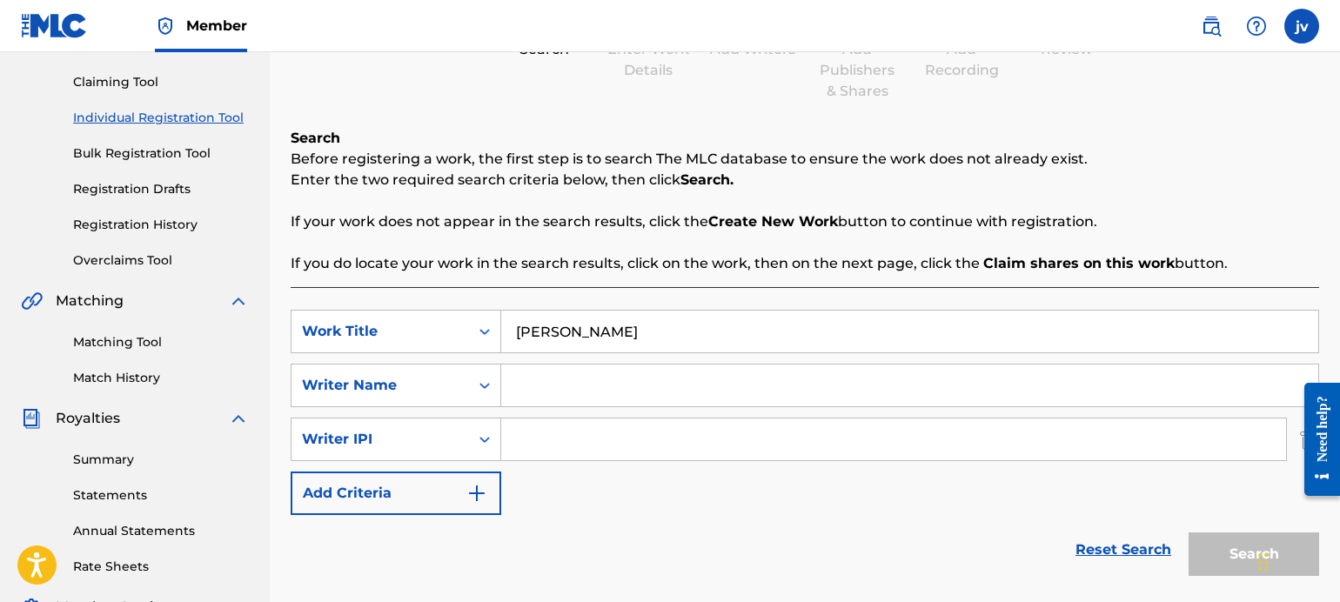
click at [566, 376] on input "Search Form" at bounding box center [909, 386] width 817 height 42
paste input "[PERSON_NAME]"
type input "[PERSON_NAME]"
drag, startPoint x: 623, startPoint y: 332, endPoint x: 513, endPoint y: 325, distance: 109.8
click at [513, 325] on input "[PERSON_NAME]" at bounding box center [909, 332] width 817 height 42
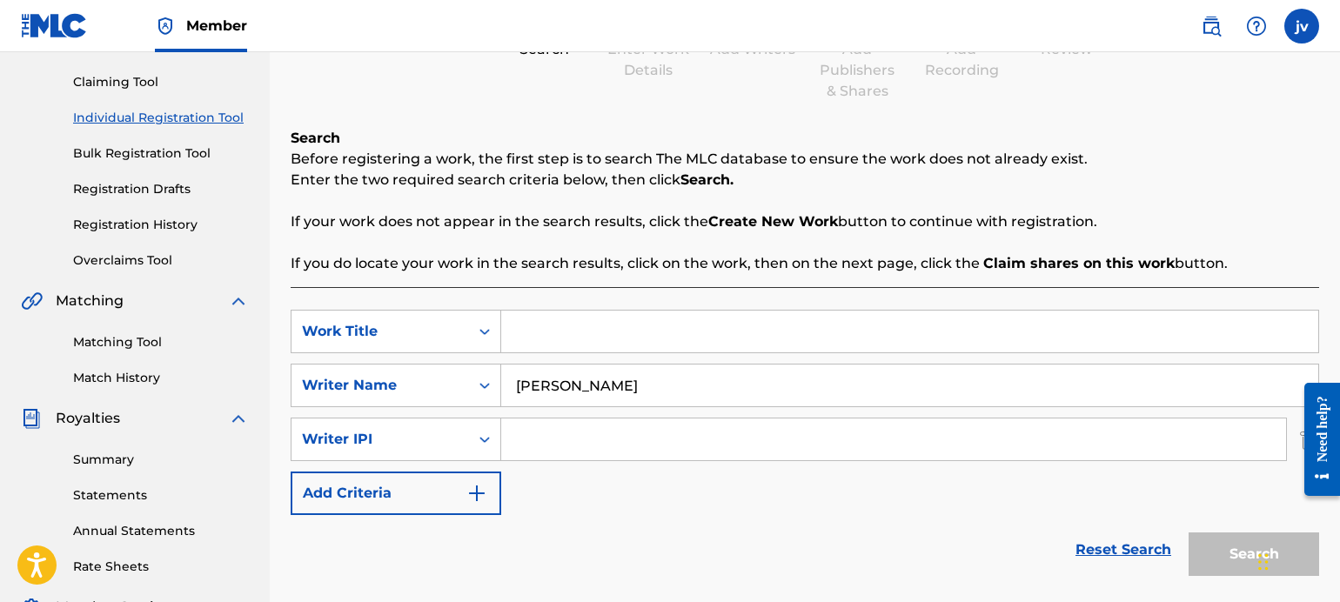
click at [578, 345] on input "Search Form" at bounding box center [909, 332] width 817 height 42
click at [563, 436] on input "Search Form" at bounding box center [893, 440] width 785 height 42
paste input "01220640114"
type input "01220640114"
click at [562, 334] on input "Search Form" at bounding box center [909, 332] width 817 height 42
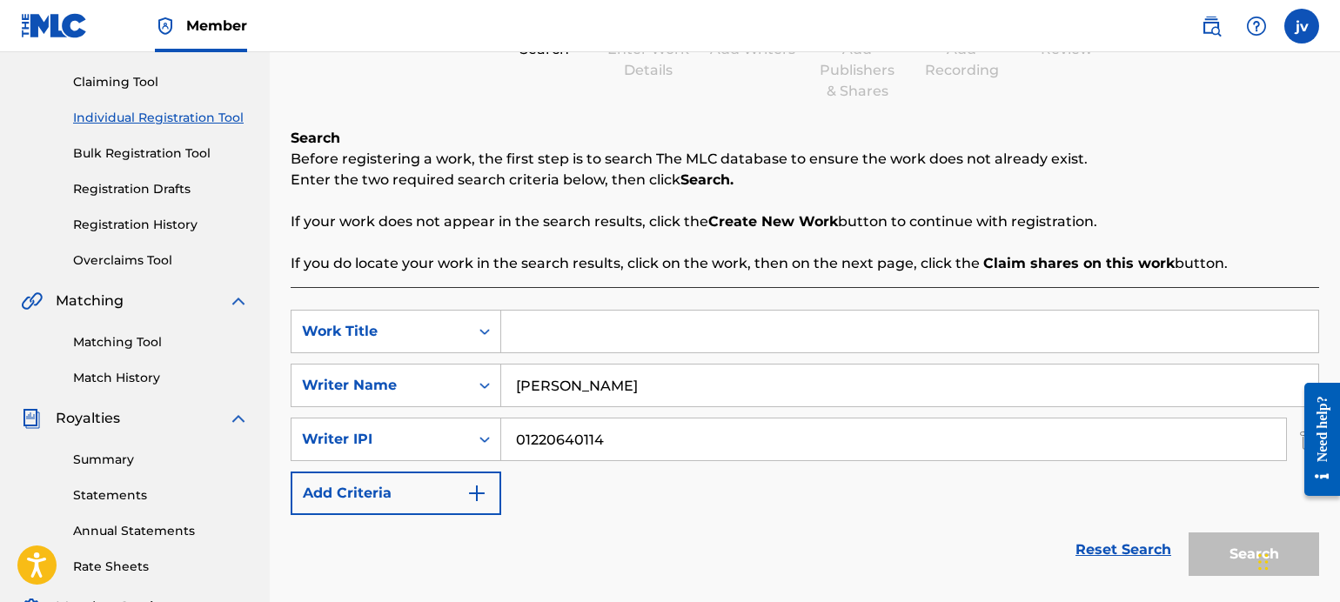
click at [429, 494] on button "Add Criteria" at bounding box center [396, 494] width 211 height 44
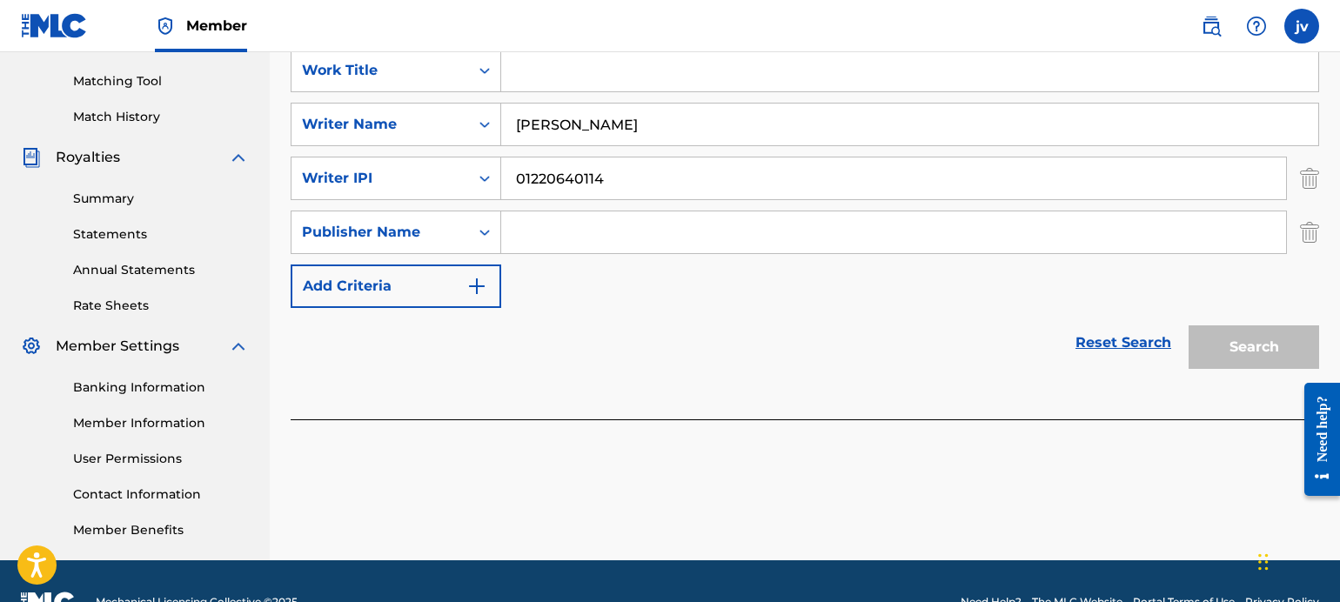
click at [416, 286] on button "Add Criteria" at bounding box center [396, 287] width 211 height 44
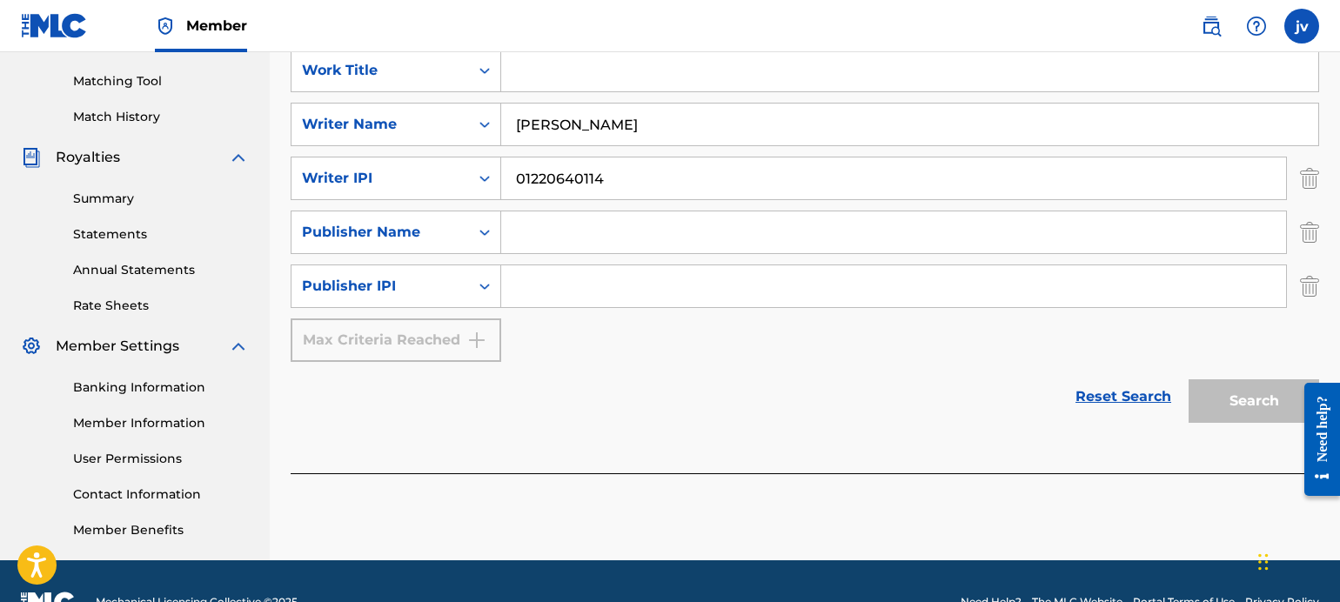
click at [419, 337] on div "Max Criteria Reached" at bounding box center [396, 340] width 211 height 44
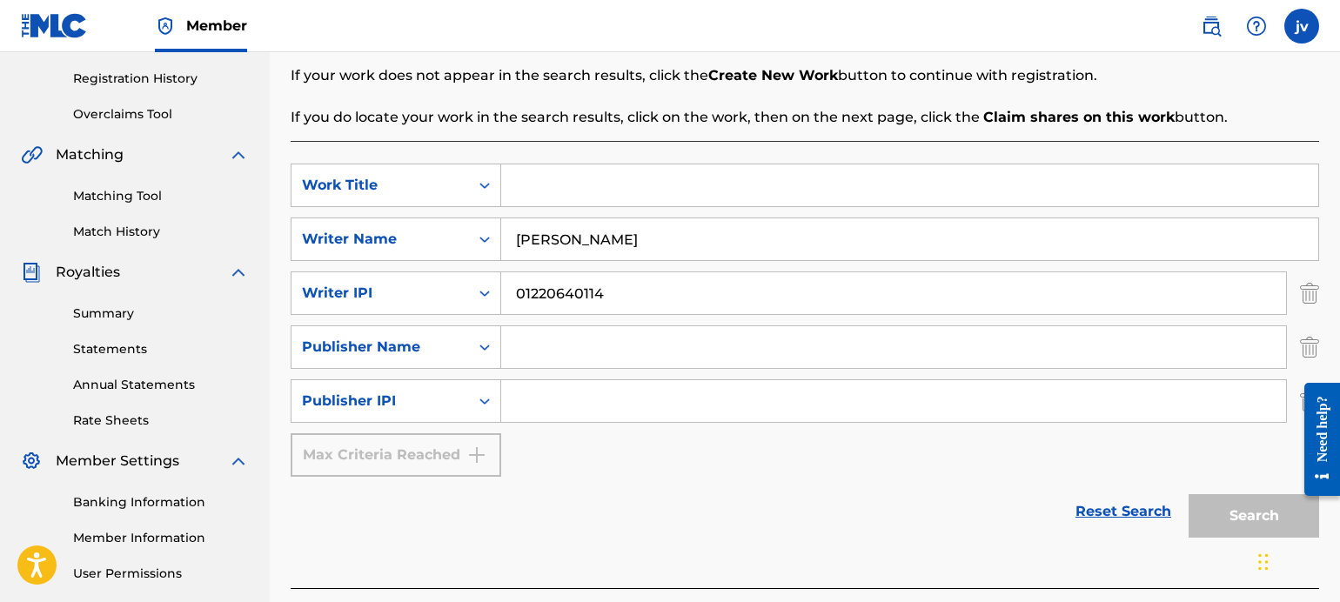
scroll to position [261, 0]
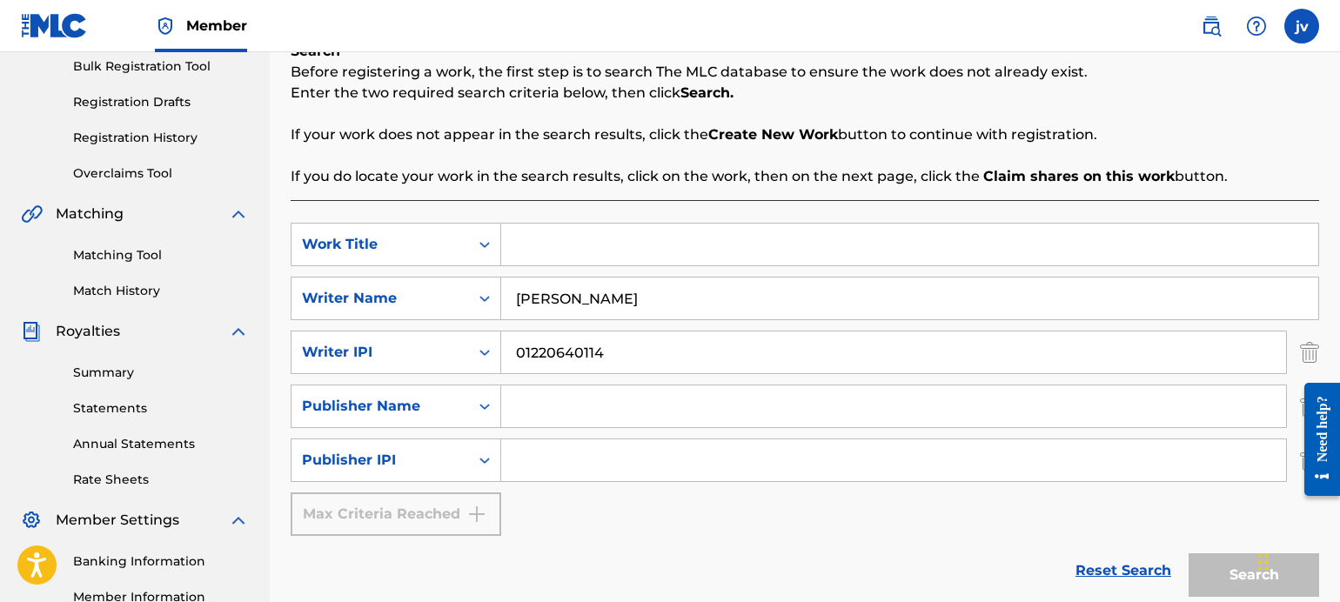
click at [564, 262] on input "Search Form" at bounding box center [909, 245] width 817 height 42
click at [566, 413] on input "Search Form" at bounding box center [893, 406] width 785 height 42
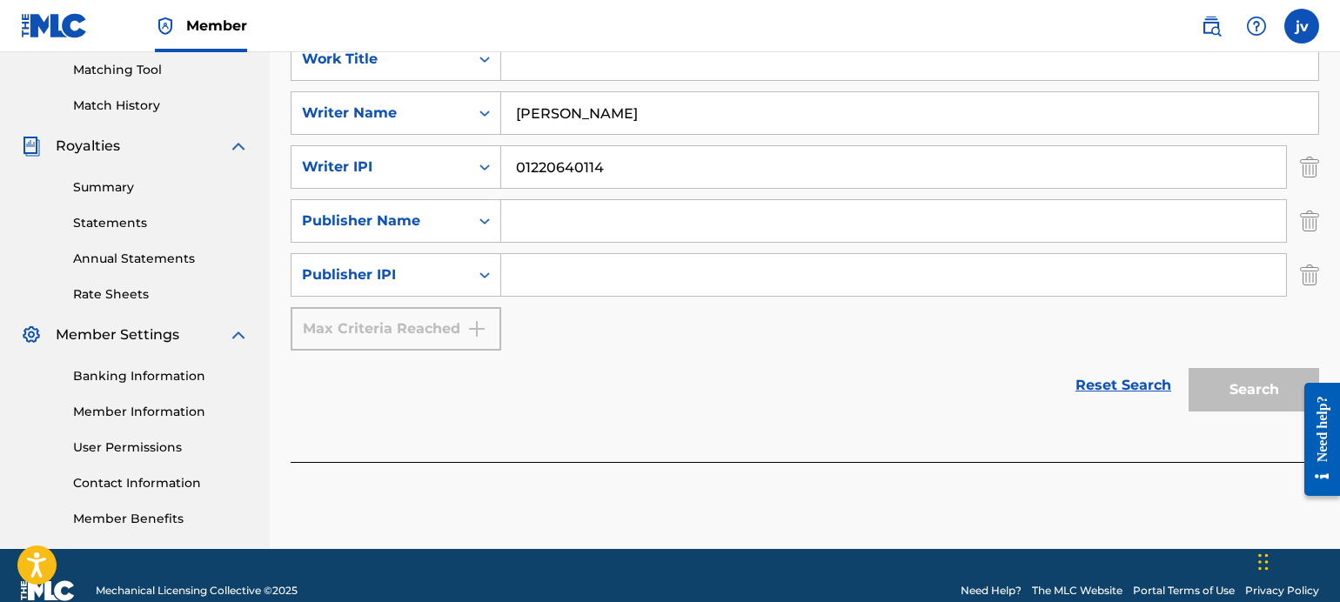
scroll to position [477, 0]
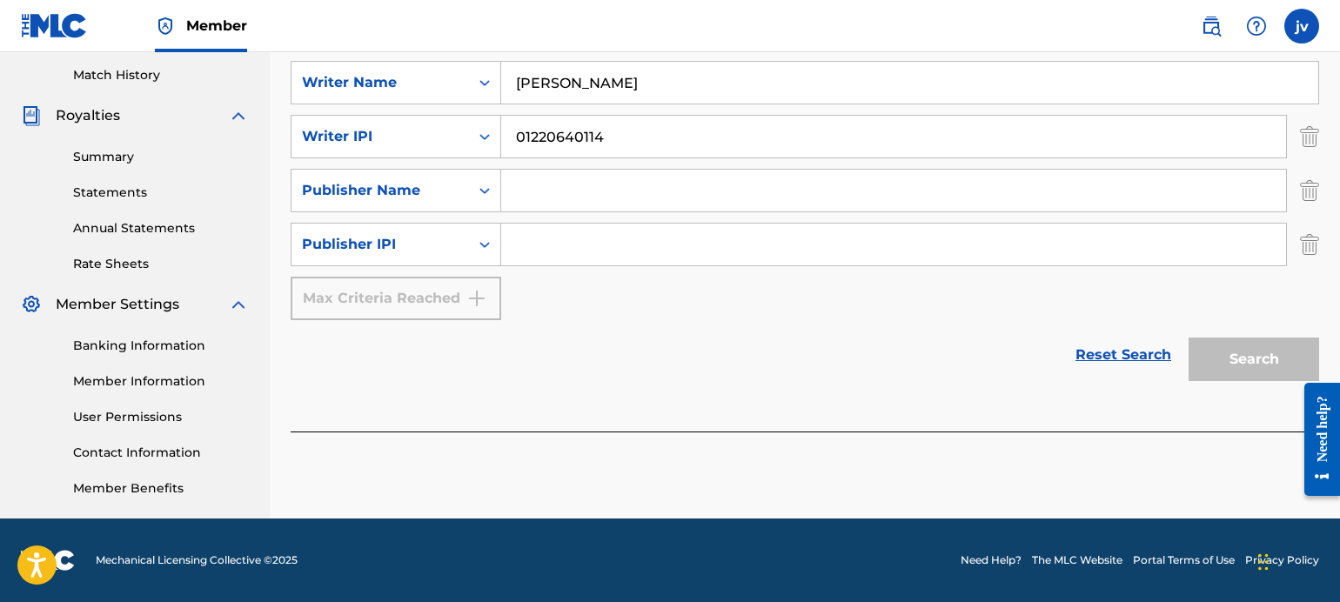
click at [596, 254] on input "Search Form" at bounding box center [893, 245] width 785 height 42
paste input "01220640016"
type input "01220640016"
click at [573, 194] on input "Search Form" at bounding box center [893, 191] width 785 height 42
click at [614, 77] on input "[PERSON_NAME]" at bounding box center [909, 83] width 817 height 42
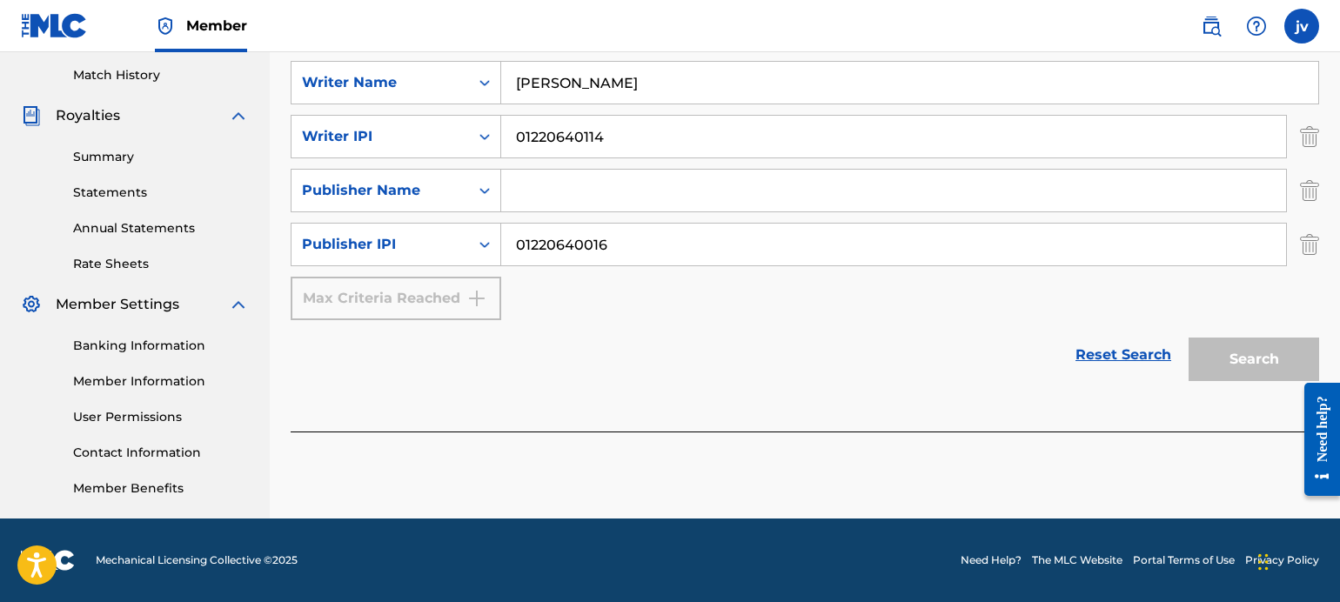
click at [566, 193] on input "Search Form" at bounding box center [893, 191] width 785 height 42
paste input "[PERSON_NAME]"
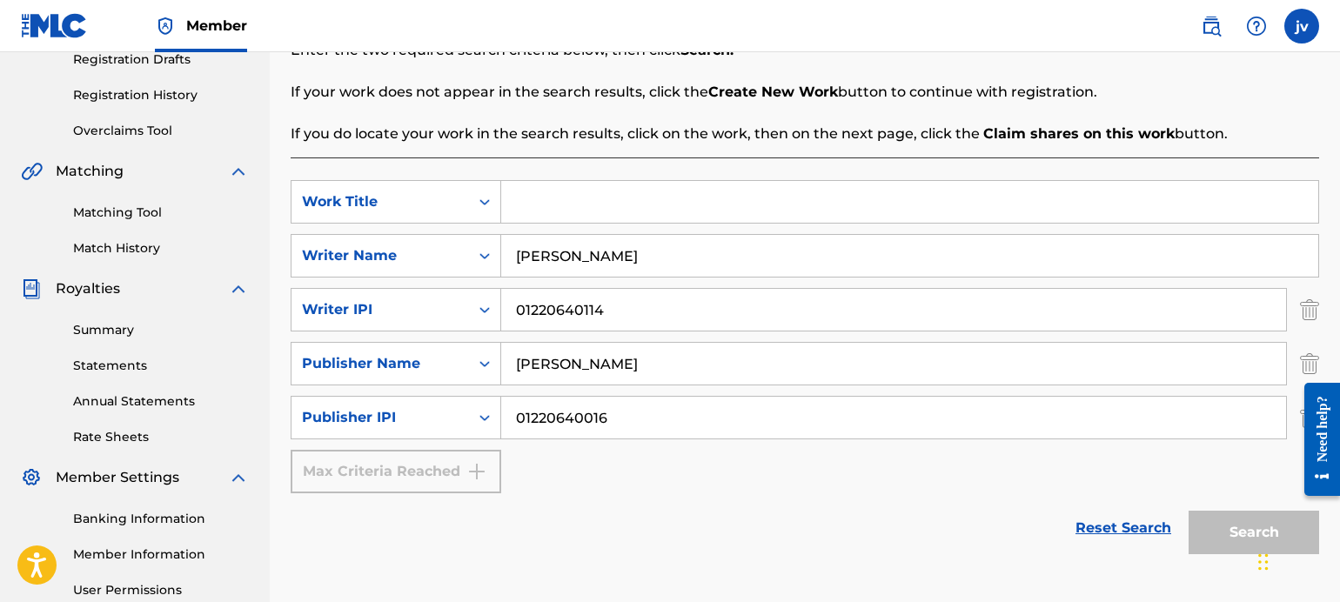
scroll to position [303, 0]
type input "[PERSON_NAME]"
drag, startPoint x: 666, startPoint y: 273, endPoint x: 407, endPoint y: 243, distance: 260.2
click at [409, 246] on div "SearchWithCriteria9259b224-d3ef-4bd8-8282-912cf7ca36dd Writer Name JIMMY VELIZ" at bounding box center [805, 257] width 1028 height 44
click at [560, 200] on input "Search Form" at bounding box center [909, 203] width 817 height 42
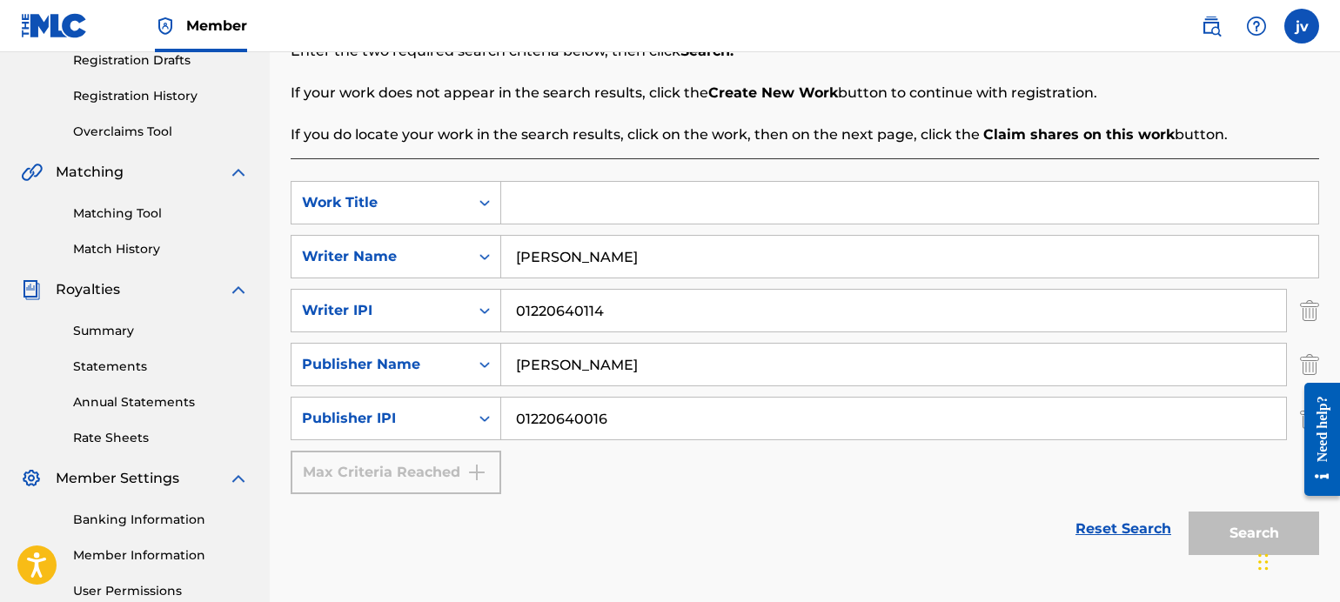
click at [578, 264] on input "[PERSON_NAME]" at bounding box center [909, 257] width 817 height 42
click at [556, 177] on div "SearchWithCriteriaa37dfdcf-94bd-442f-a21b-2c1b6e59cdbe Work Title SearchWithCri…" at bounding box center [805, 381] width 1028 height 447
click at [577, 211] on input "Search Form" at bounding box center [909, 203] width 817 height 42
click at [544, 186] on input "Search Form" at bounding box center [909, 203] width 817 height 42
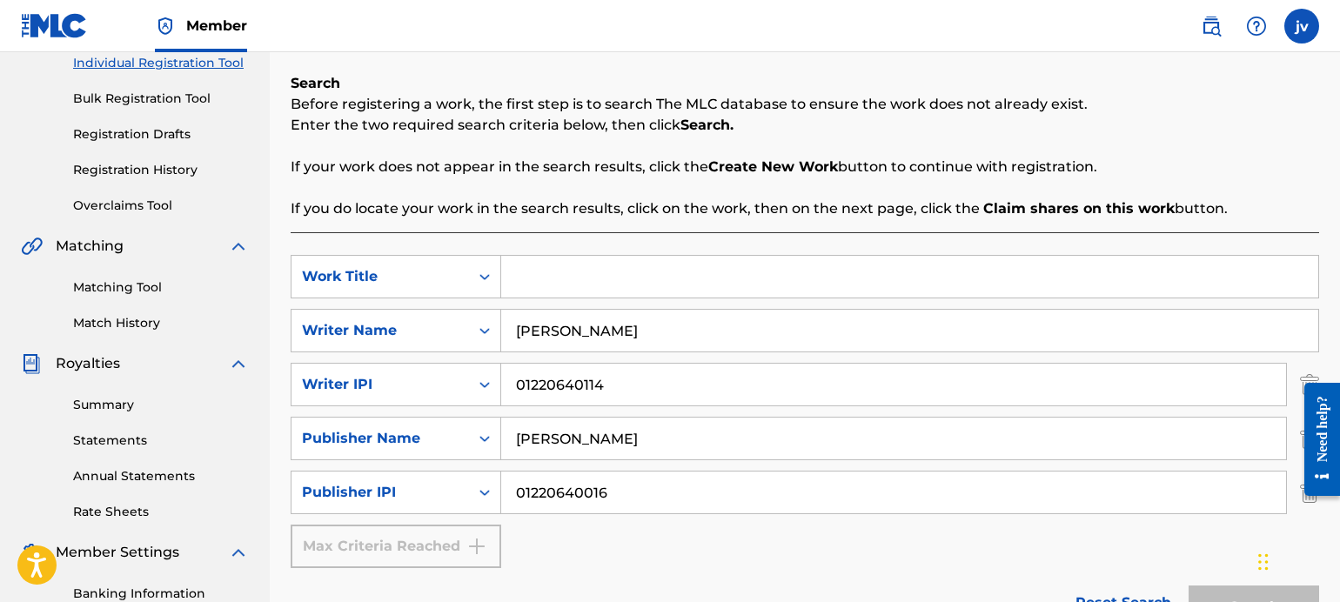
scroll to position [216, 0]
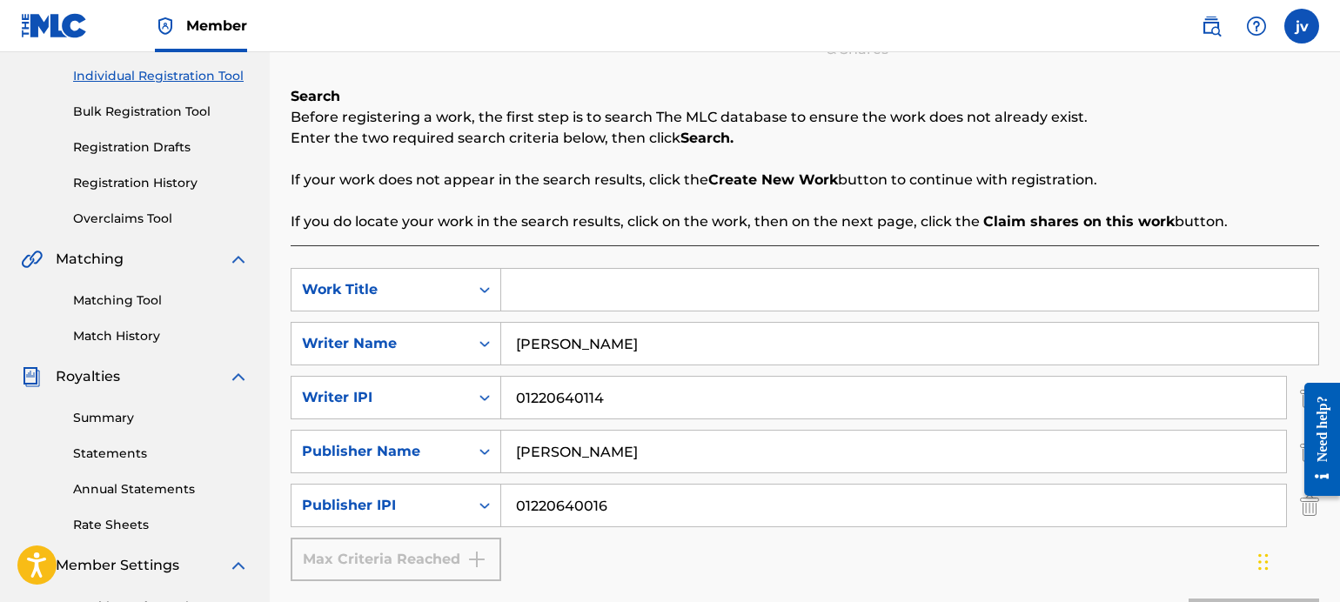
click at [566, 221] on p "If you do locate your work in the search results, click on the work, then on th…" at bounding box center [805, 221] width 1028 height 21
click at [564, 282] on input "Search Form" at bounding box center [909, 290] width 817 height 42
paste input "a dandelion stuck in her eye"
type input "a dandelion stuck in her eye"
click at [531, 178] on p "If your work does not appear in the search results, click the Create New Work b…" at bounding box center [805, 180] width 1028 height 21
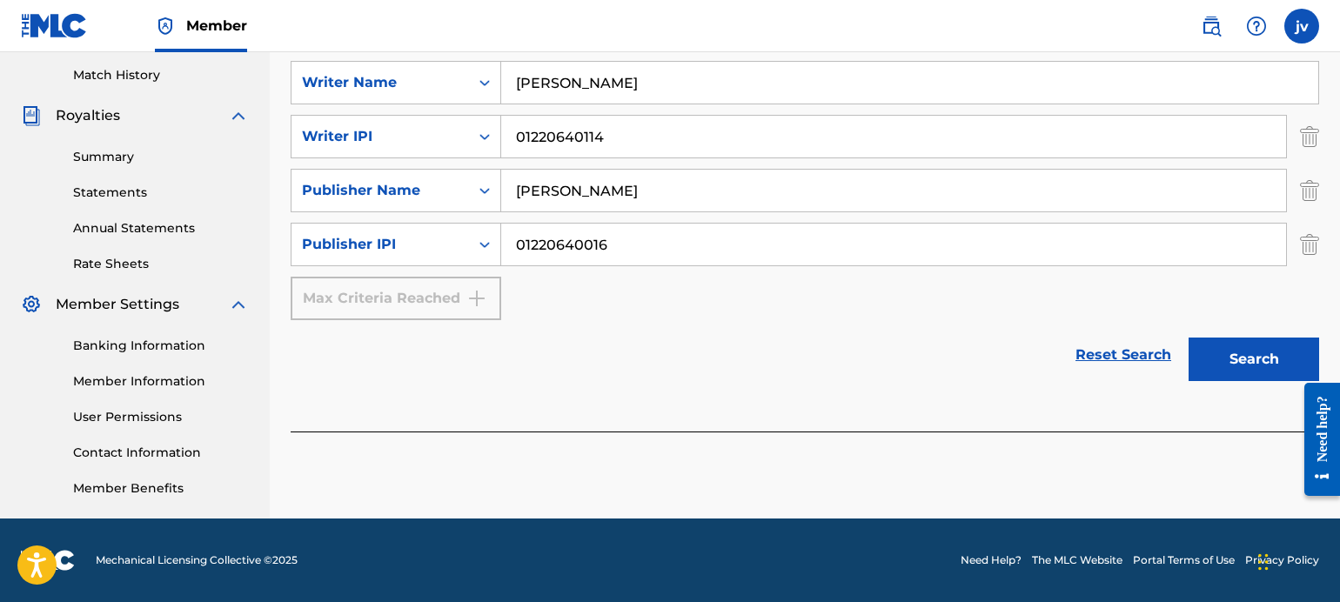
click at [1229, 363] on button "Search" at bounding box center [1254, 360] width 131 height 44
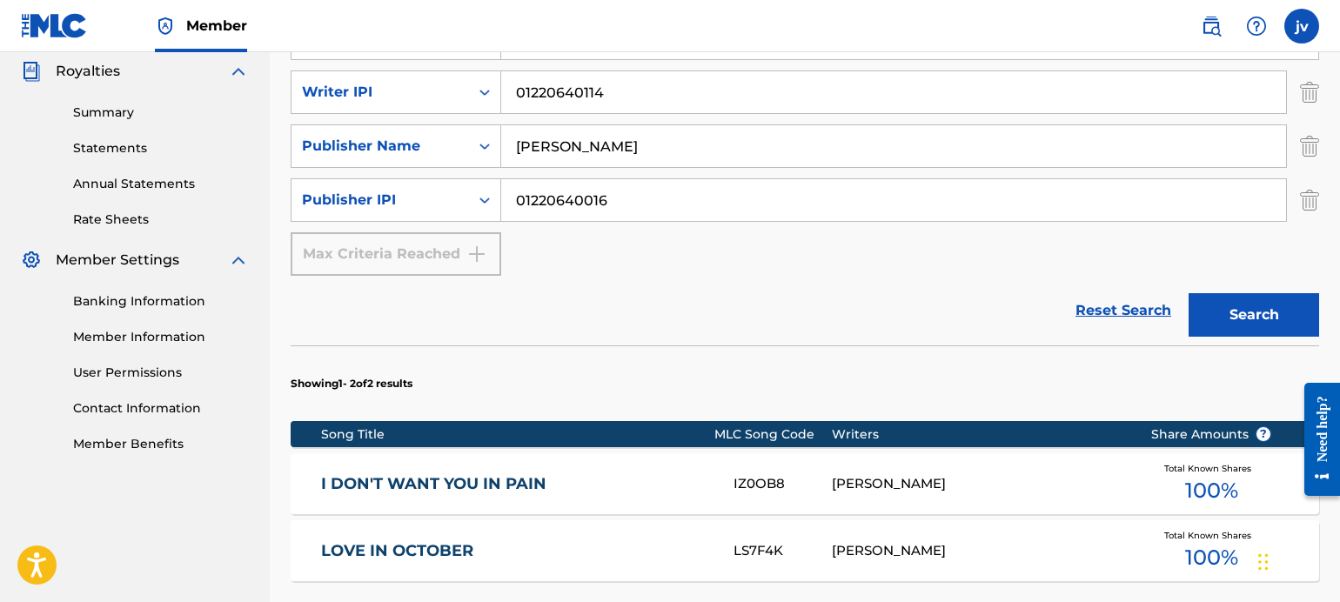
scroll to position [738, 0]
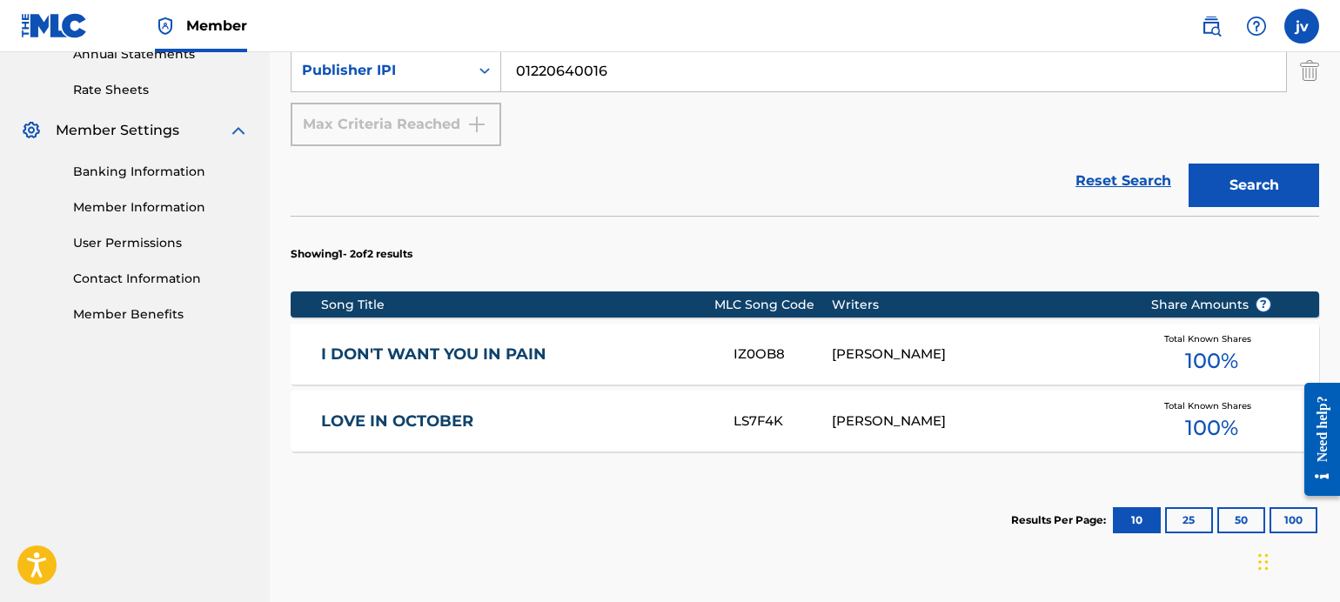
click at [931, 217] on section "Showing 1 - 2 of 2 results" at bounding box center [805, 249] width 1028 height 67
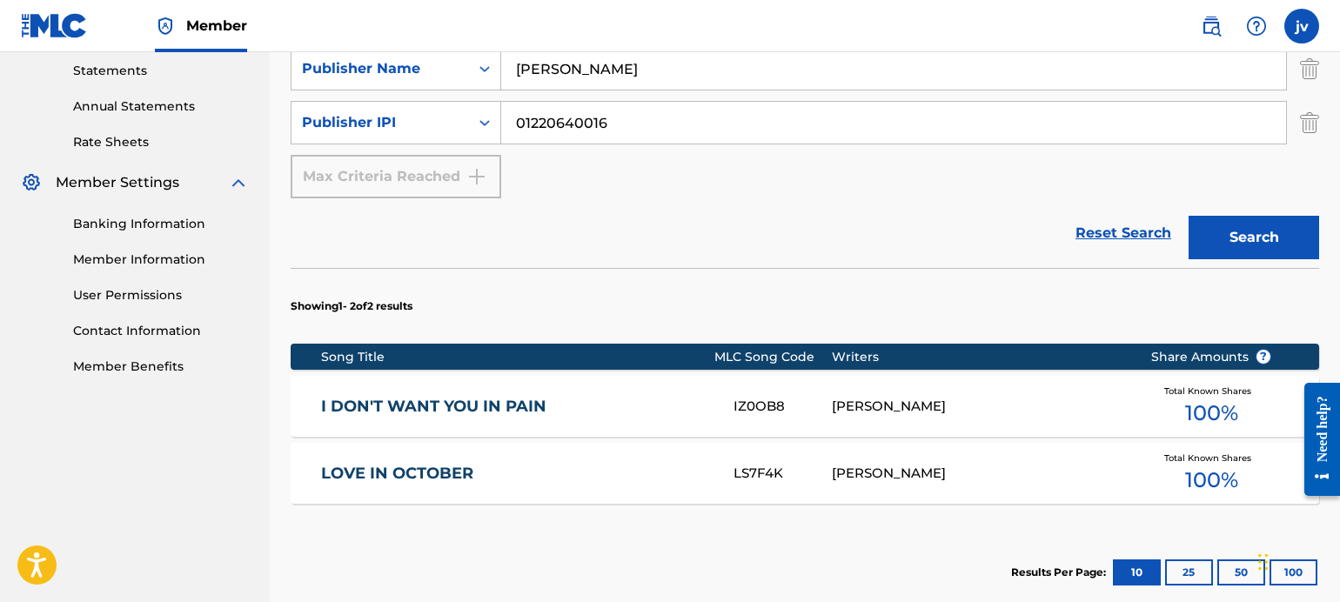
scroll to position [564, 0]
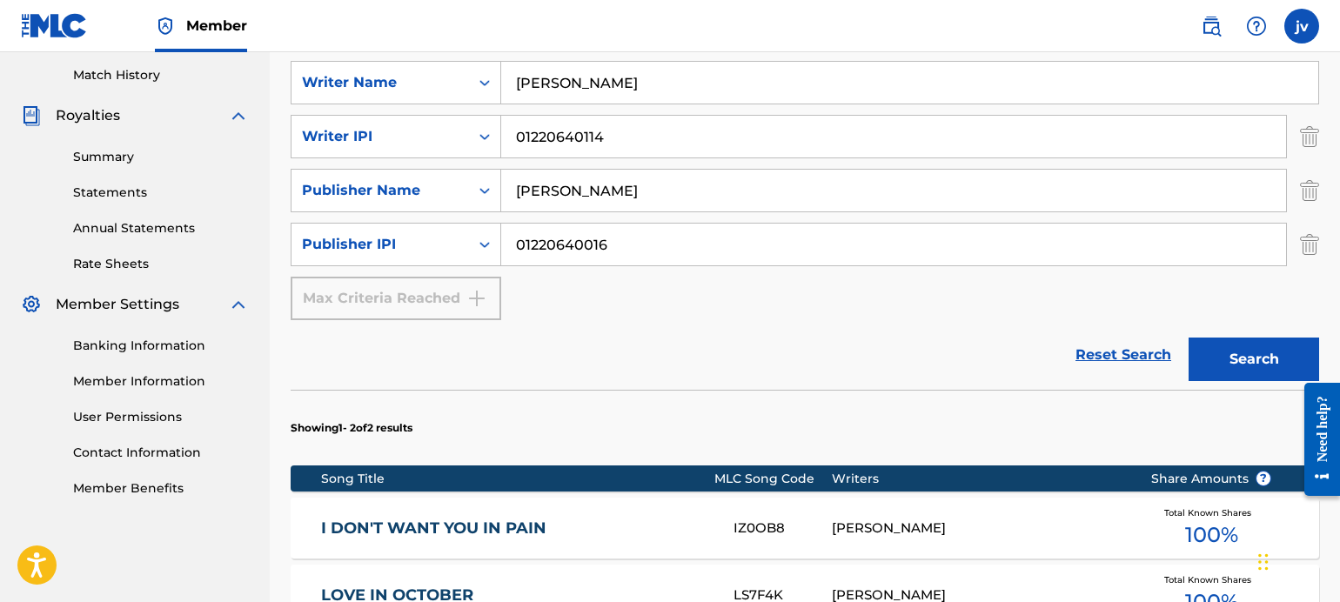
click at [690, 403] on section "Showing 1 - 2 of 2 results" at bounding box center [805, 423] width 1028 height 67
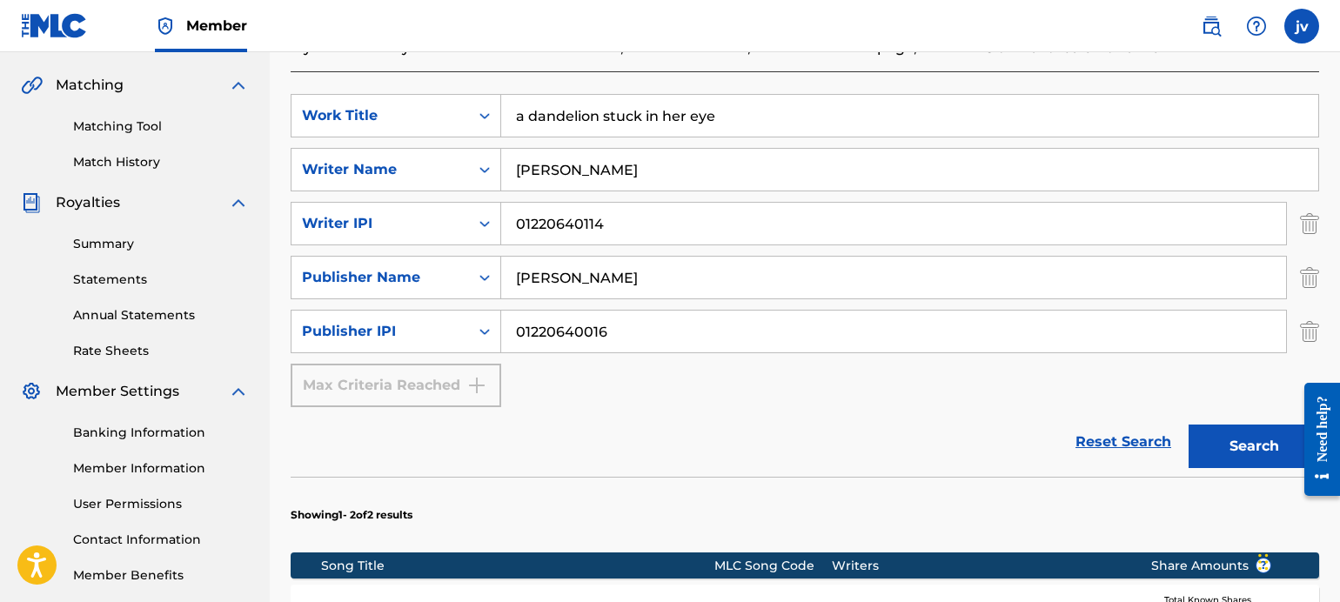
click at [1220, 440] on button "Search" at bounding box center [1254, 447] width 131 height 44
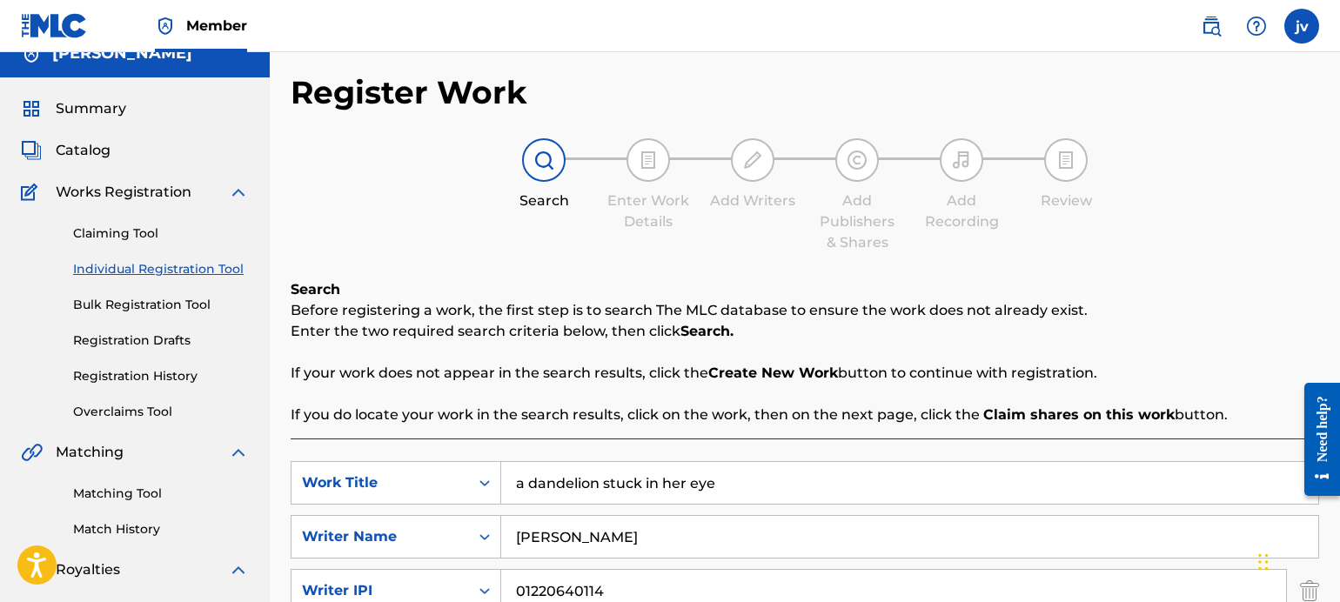
scroll to position [0, 0]
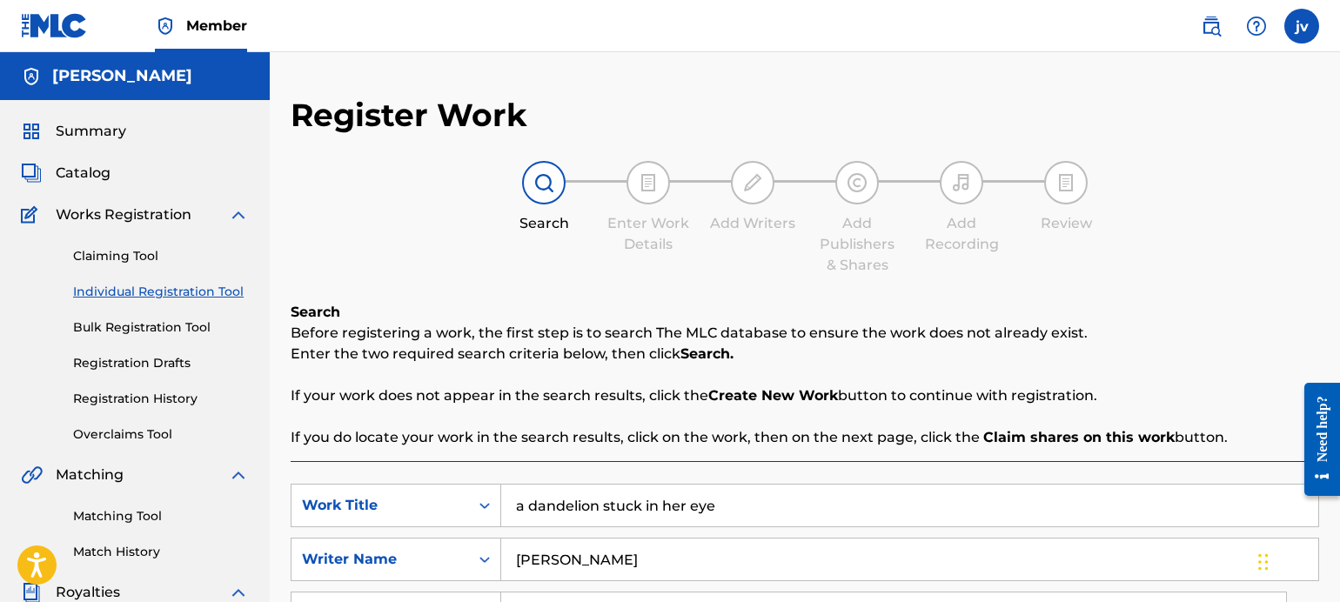
click at [112, 251] on link "Claiming Tool" at bounding box center [161, 256] width 176 height 18
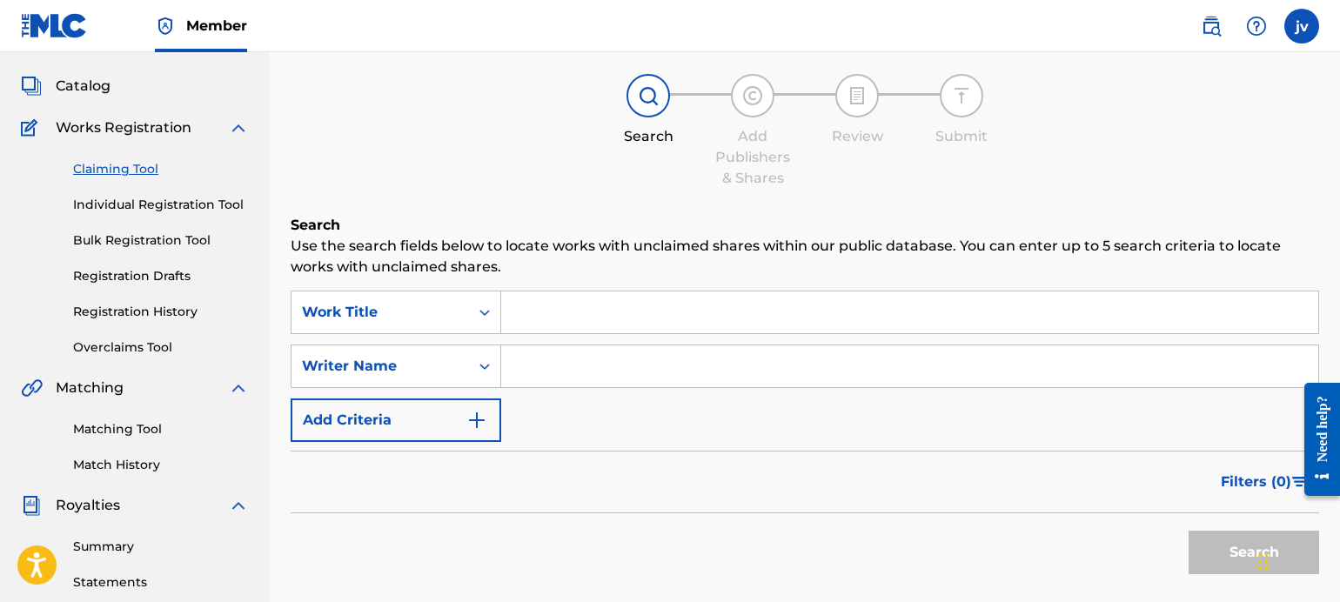
click at [441, 409] on button "Add Criteria" at bounding box center [396, 421] width 211 height 44
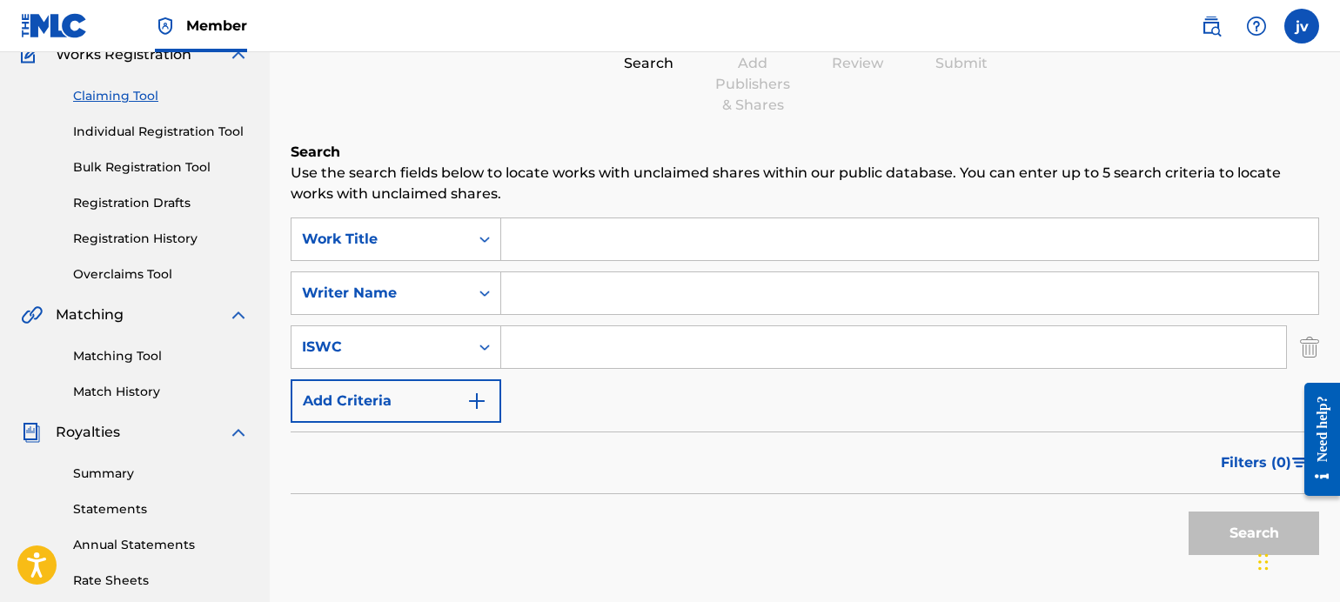
scroll to position [174, 0]
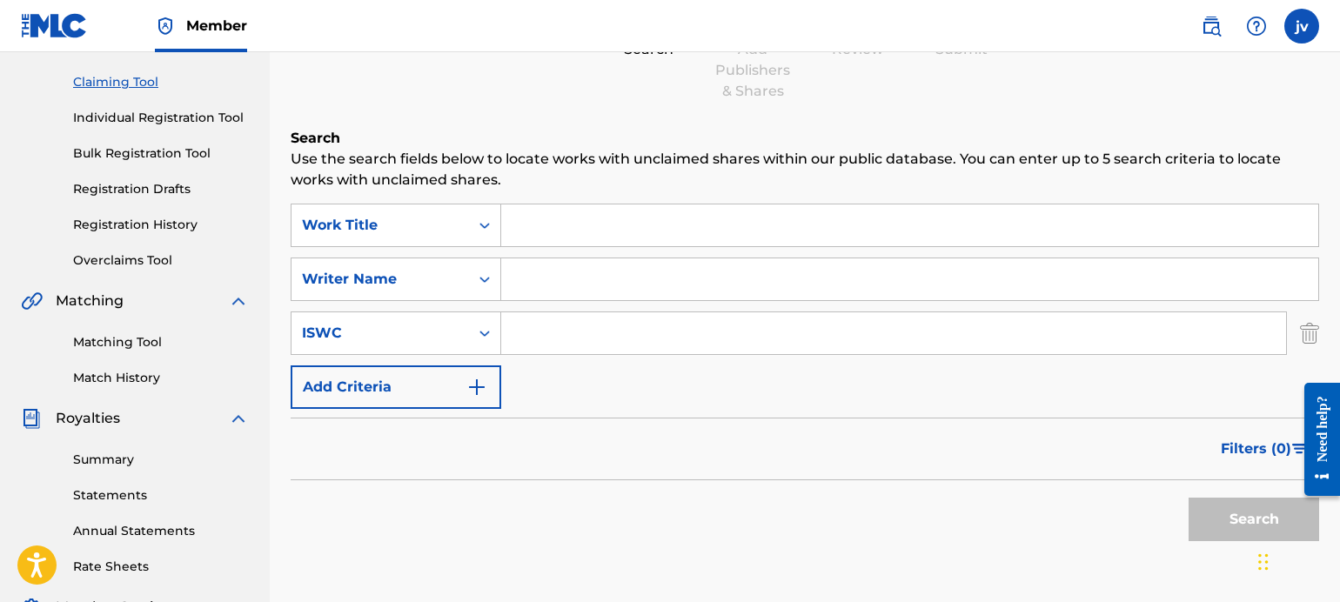
click at [406, 392] on button "Add Criteria" at bounding box center [396, 387] width 211 height 44
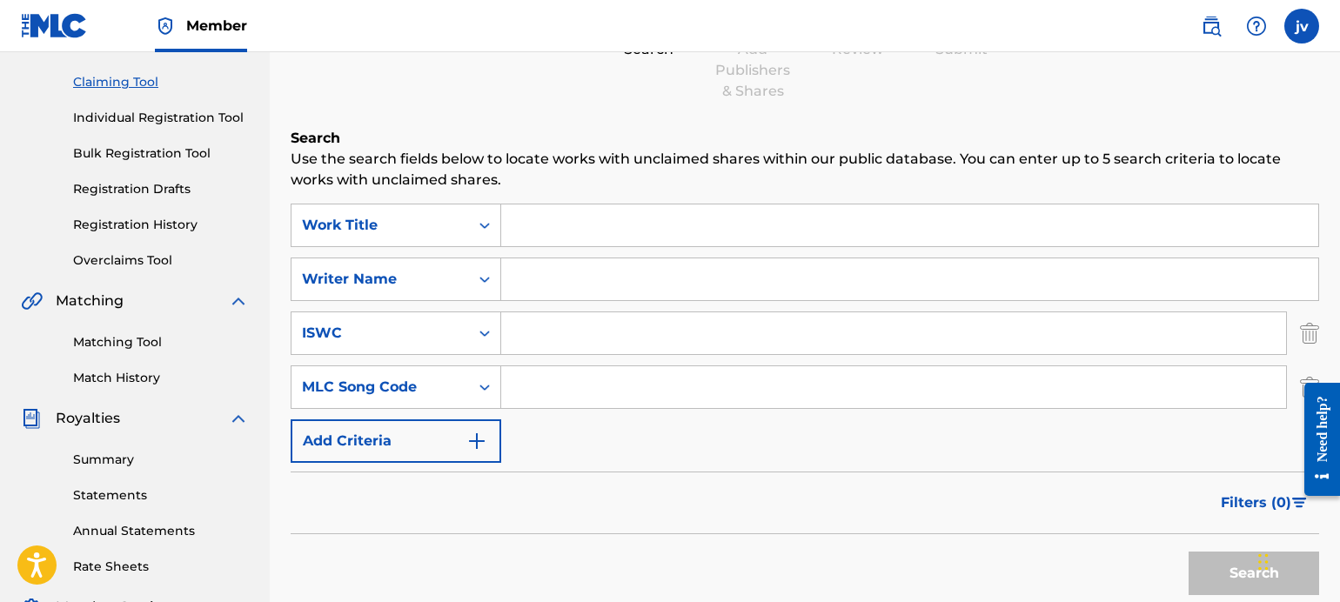
click at [430, 435] on button "Add Criteria" at bounding box center [396, 441] width 211 height 44
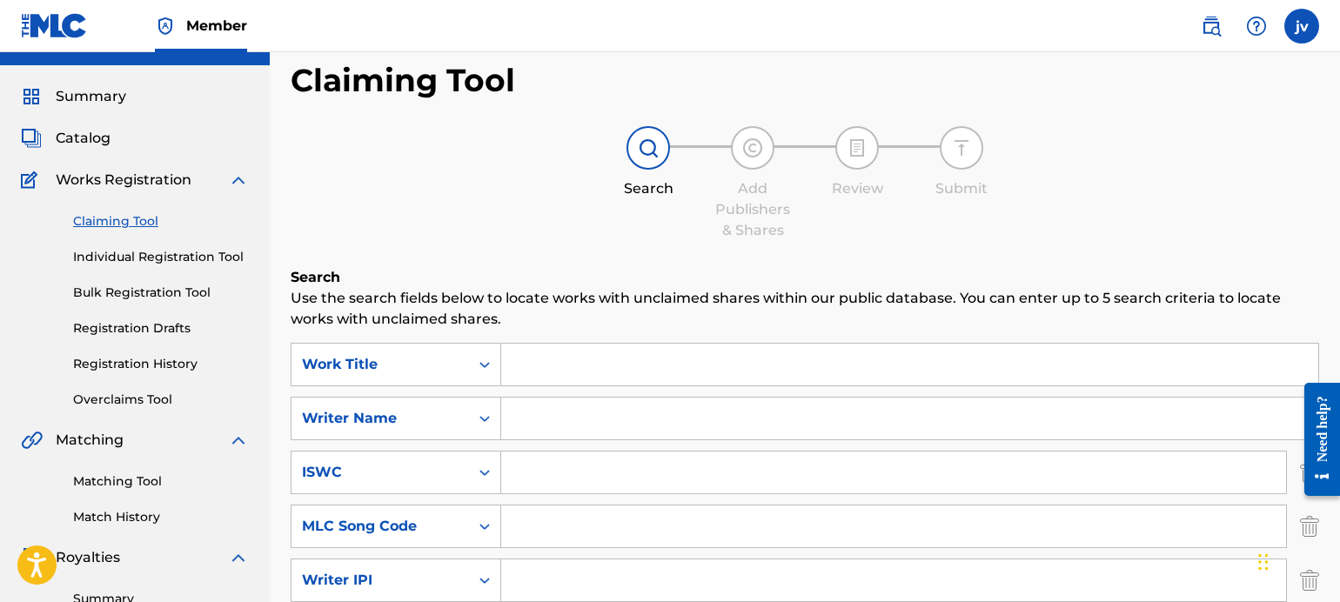
scroll to position [0, 0]
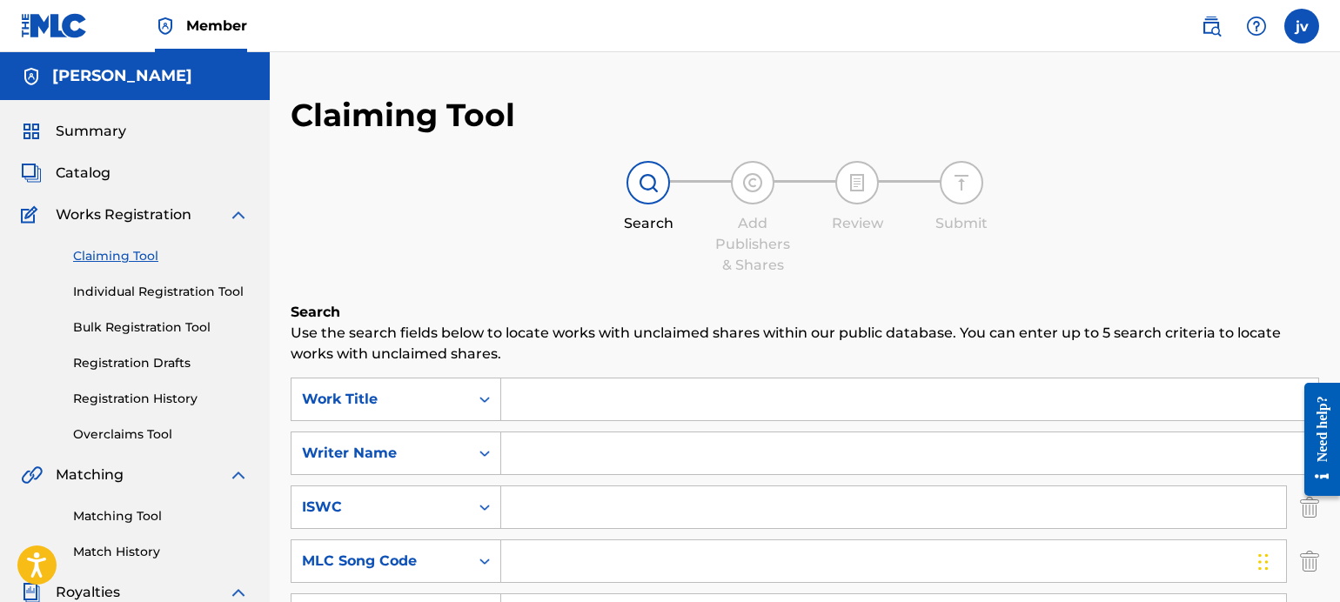
click at [614, 285] on div "Claiming Tool Search Add Publishers & Shares Review Submit Search Use the searc…" at bounding box center [805, 507] width 1028 height 823
drag, startPoint x: 388, startPoint y: 233, endPoint x: 267, endPoint y: 285, distance: 131.7
click at [388, 233] on div "Search Add Publishers & Shares Review Submit" at bounding box center [805, 218] width 1028 height 115
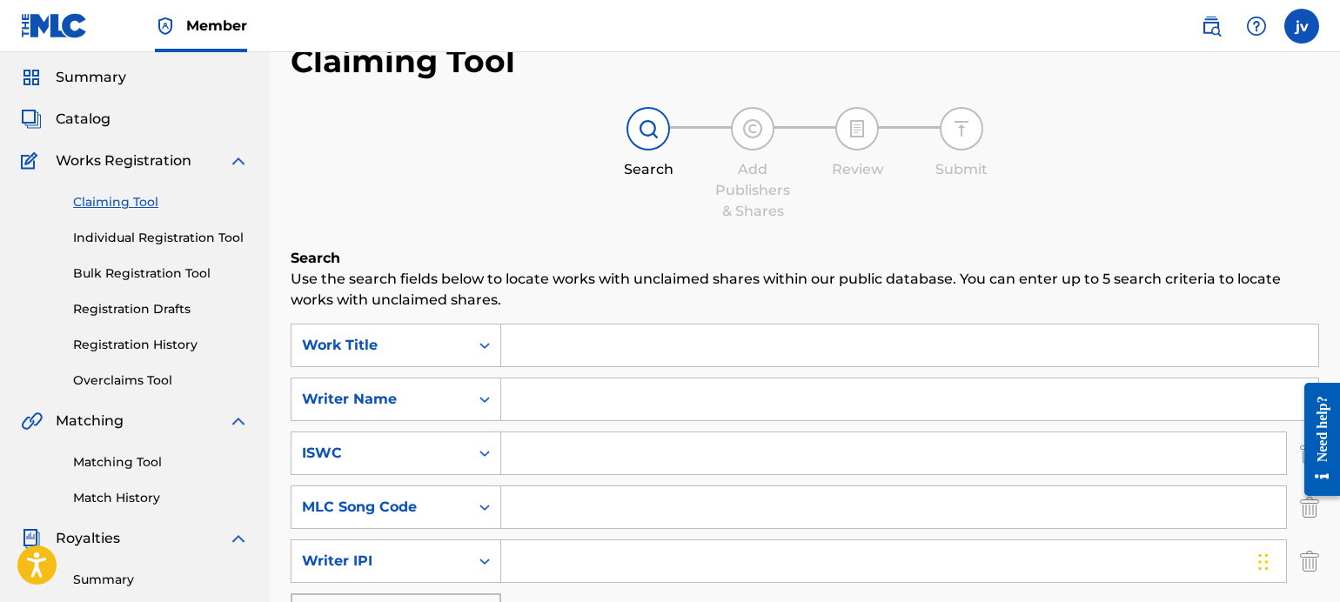
scroll to position [87, 0]
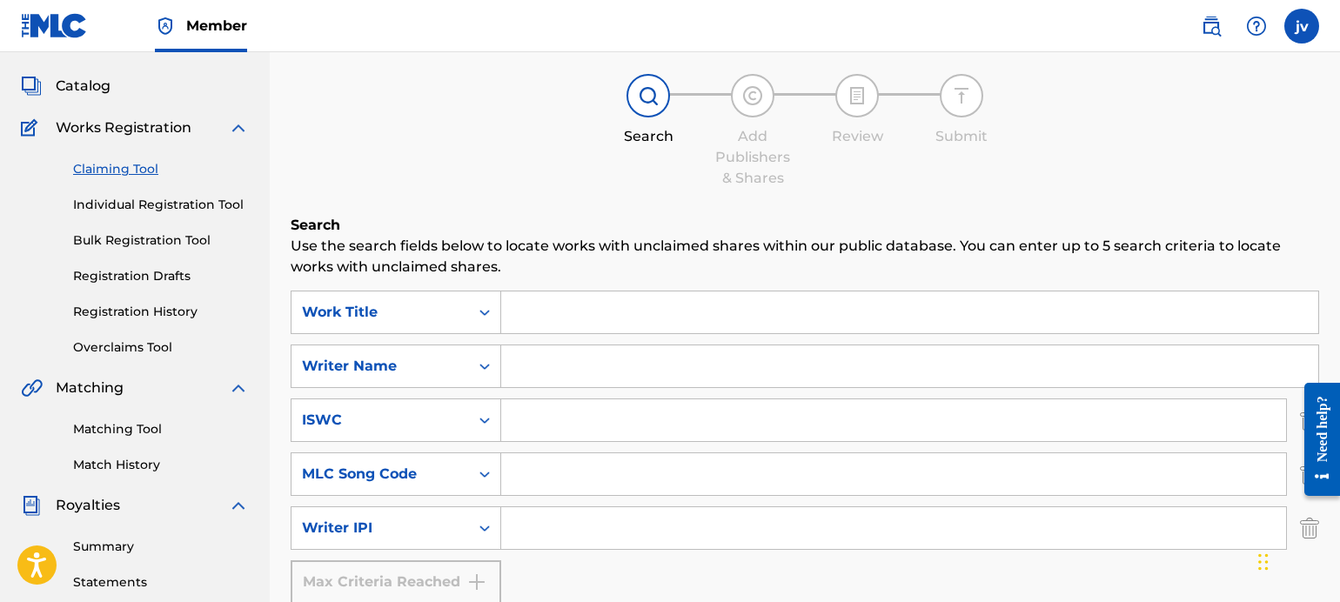
click at [130, 314] on link "Registration History" at bounding box center [161, 312] width 176 height 18
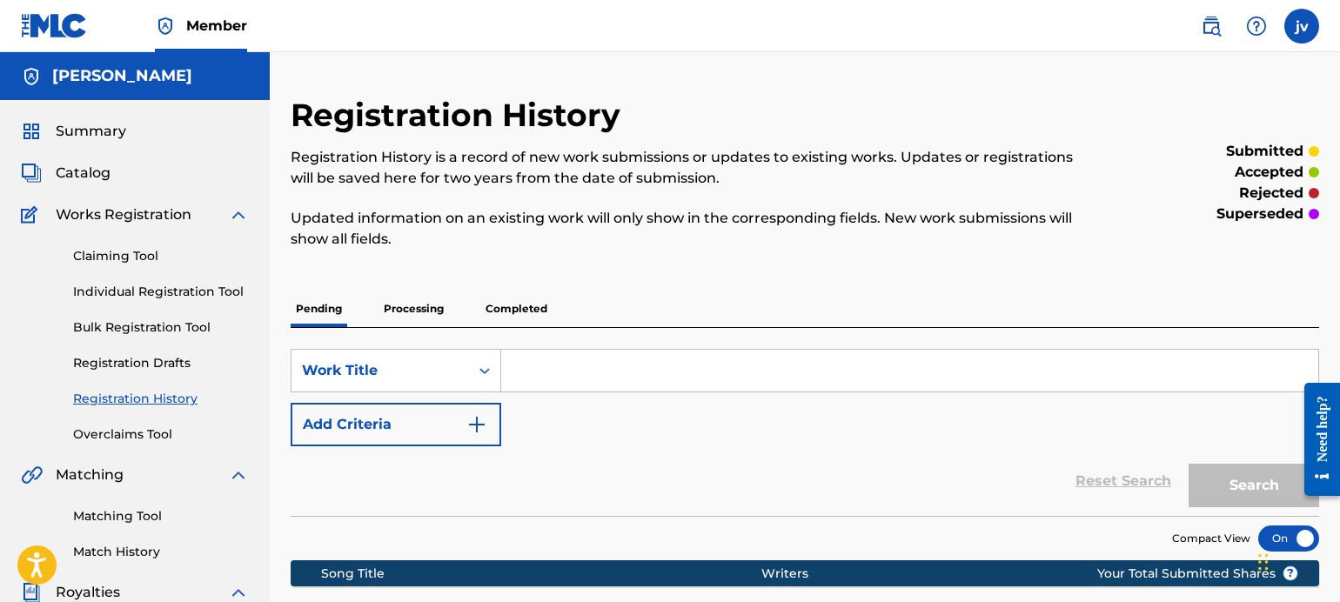
click at [142, 224] on span "Works Registration" at bounding box center [124, 214] width 136 height 21
click at [159, 218] on span "Works Registration" at bounding box center [124, 214] width 136 height 21
click at [95, 165] on span "Catalog" at bounding box center [83, 173] width 55 height 21
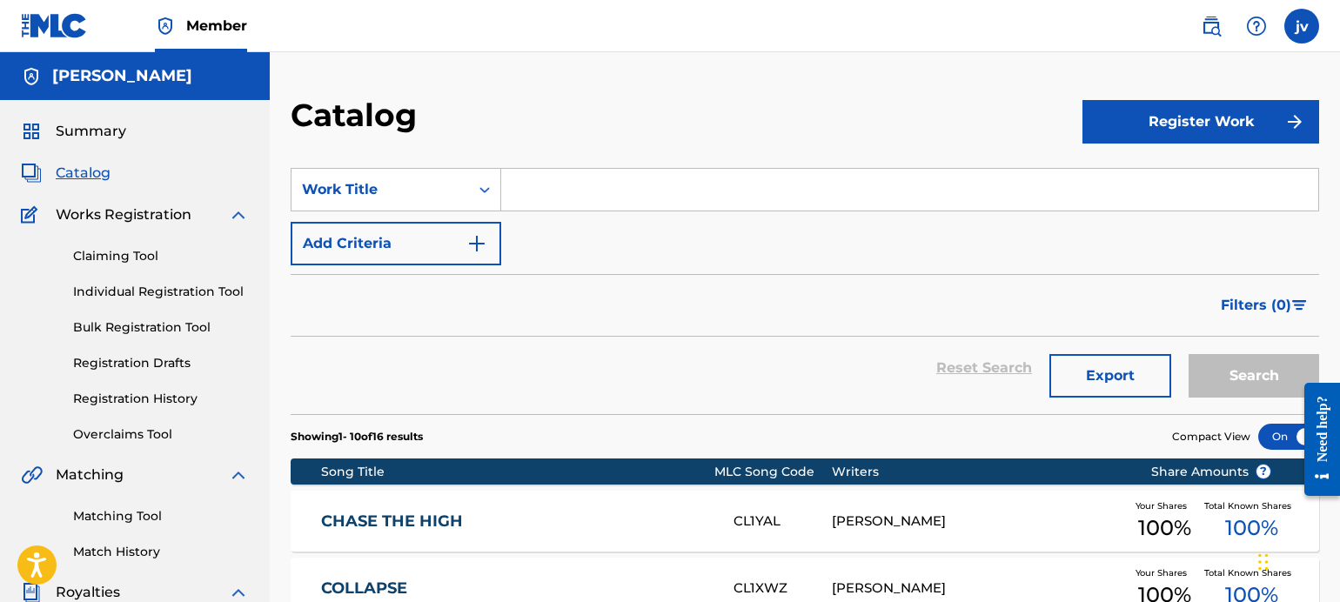
click at [540, 244] on div "SearchWithCriteria3a69a505-28d8-4ce8-a625-a8bb3f545c09 Work Title Add Criteria" at bounding box center [805, 216] width 1028 height 97
click at [456, 245] on button "Add Criteria" at bounding box center [396, 244] width 211 height 44
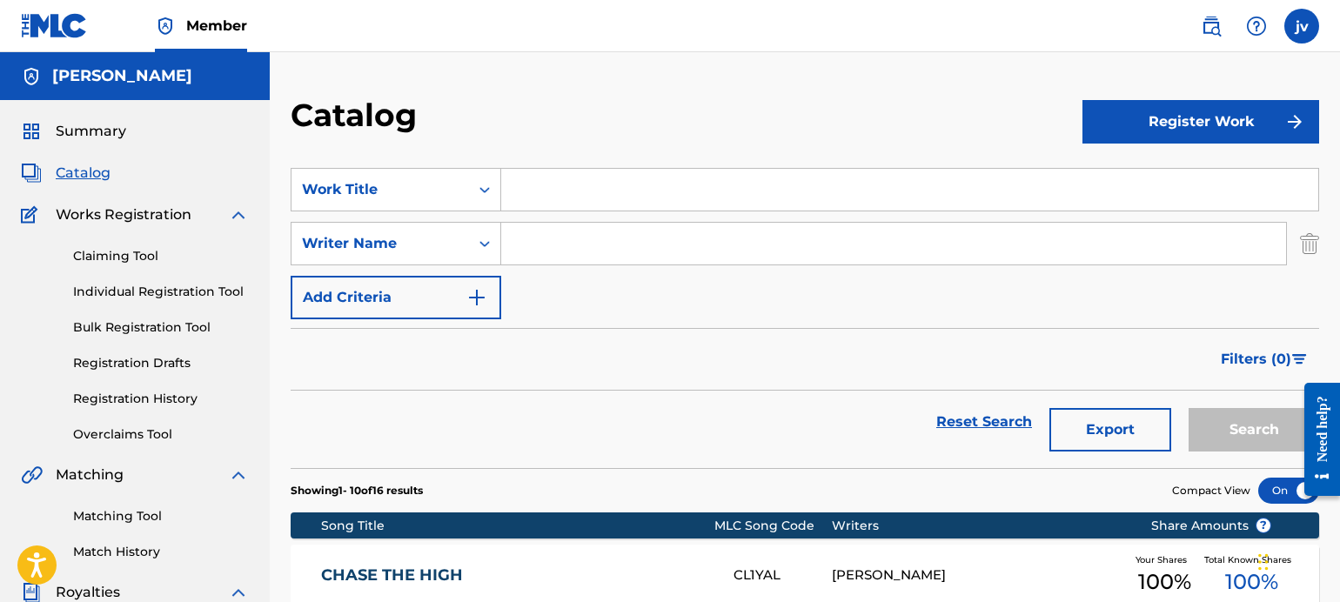
click at [469, 304] on img "Search Form" at bounding box center [476, 297] width 21 height 21
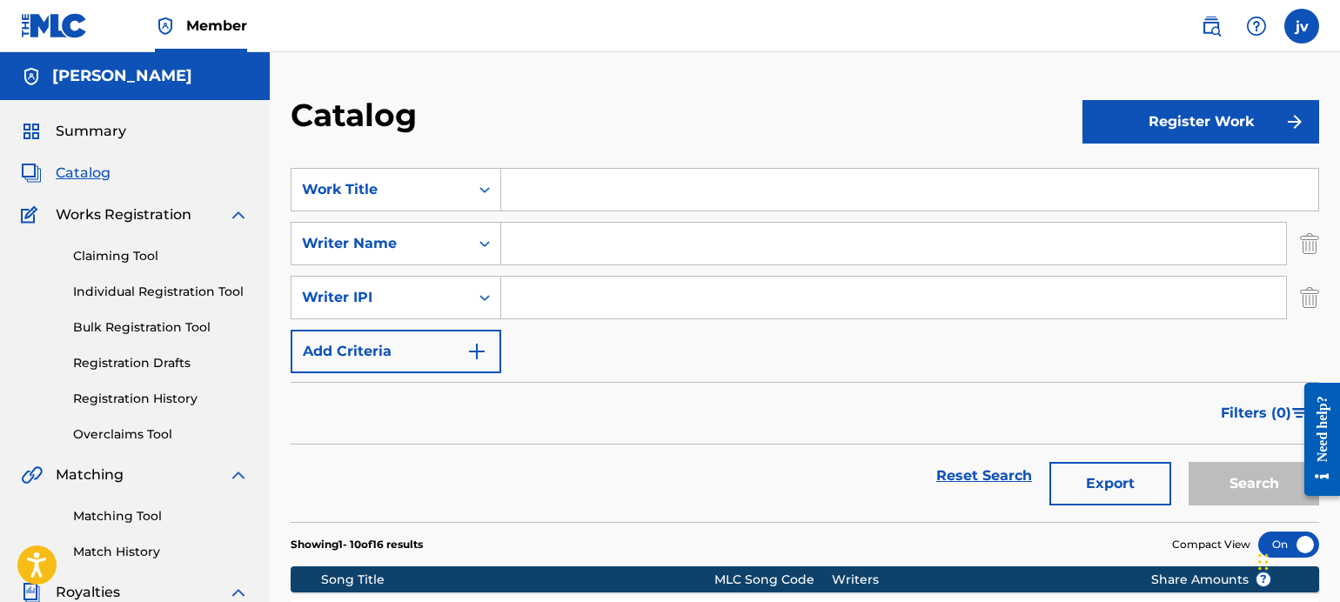
click at [466, 345] on img "Search Form" at bounding box center [476, 351] width 21 height 21
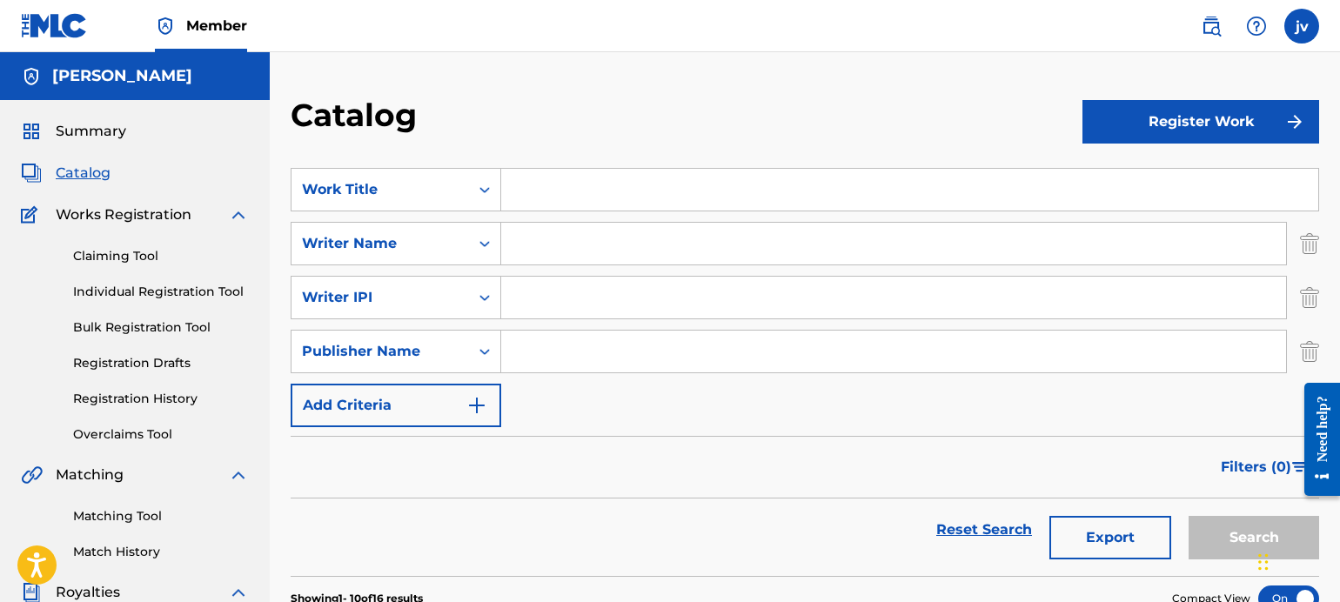
click at [553, 203] on input "Search Form" at bounding box center [909, 190] width 817 height 42
click at [480, 402] on img "Search Form" at bounding box center [476, 405] width 21 height 21
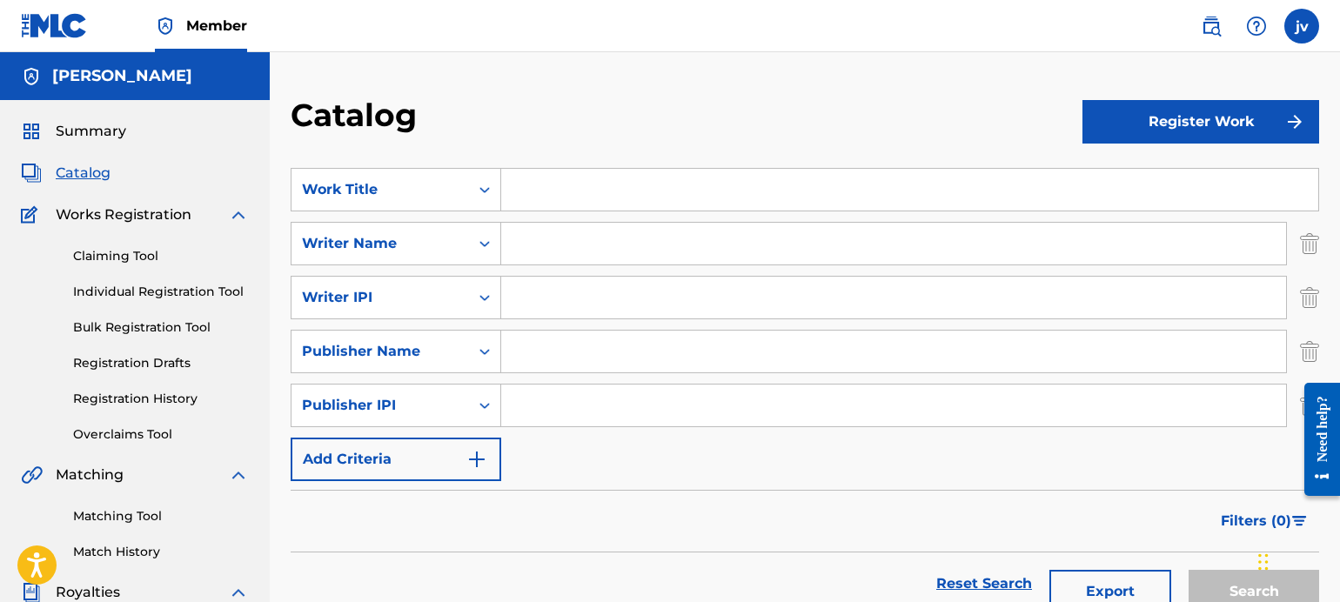
click at [542, 204] on input "Search Form" at bounding box center [909, 190] width 817 height 42
click at [572, 179] on input "Search Form" at bounding box center [909, 190] width 817 height 42
paste input "[PERSON_NAME]"
type input "\"
click at [600, 230] on input "Search Form" at bounding box center [893, 244] width 785 height 42
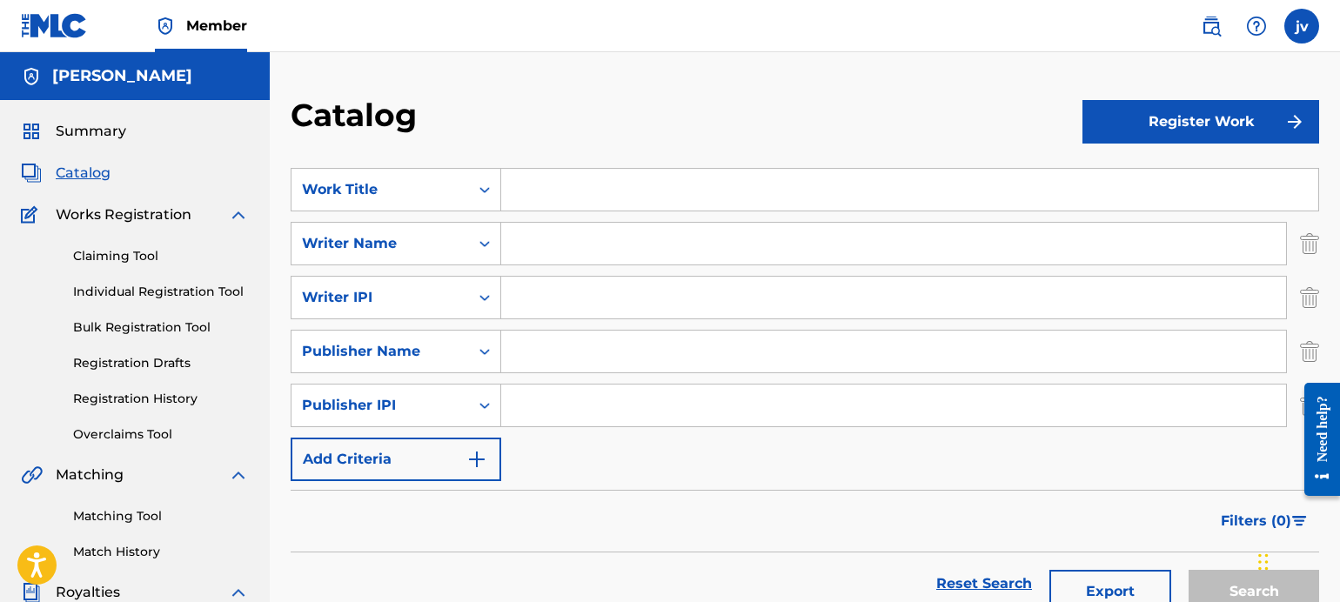
paste input "[PERSON_NAME]"
type input "[PERSON_NAME]"
click at [573, 358] on input "Search Form" at bounding box center [893, 352] width 785 height 42
paste input "[PERSON_NAME]"
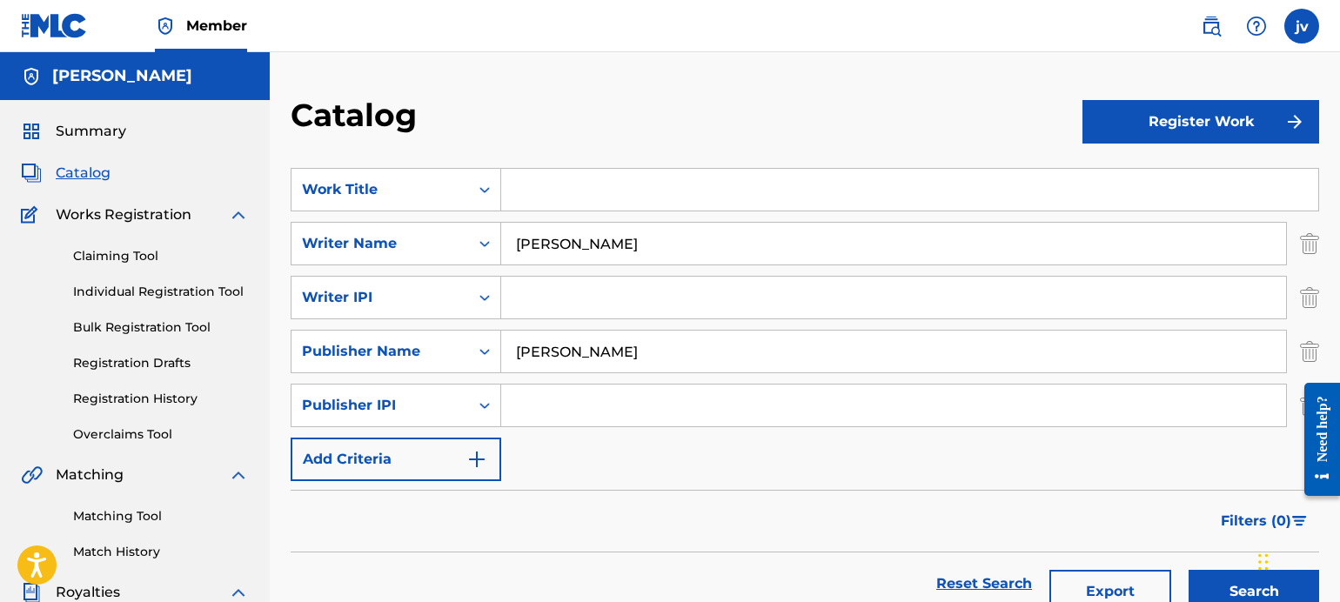
type input "[PERSON_NAME]"
click at [583, 305] on input "Search Form" at bounding box center [893, 298] width 785 height 42
click at [576, 297] on input "Search Form" at bounding box center [893, 298] width 785 height 42
paste input "01220640016"
type input "01220640016"
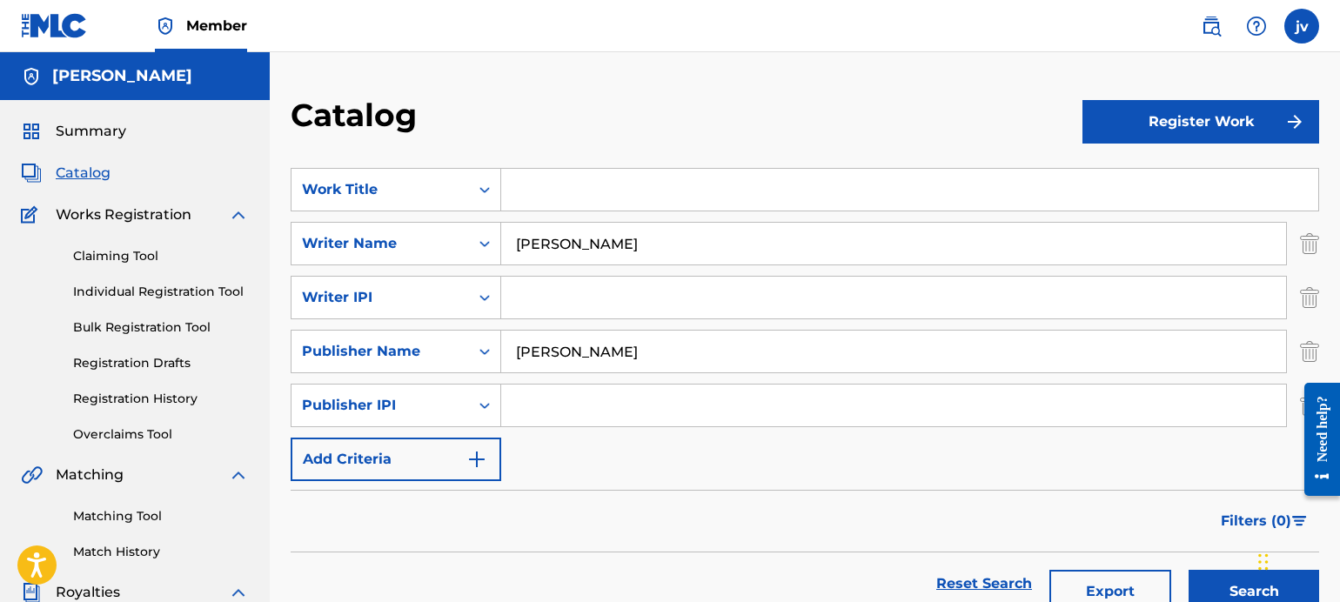
click at [586, 400] on input "Search Form" at bounding box center [893, 406] width 785 height 42
paste input "01220640016"
type input "01220640016"
click at [587, 292] on input "Search Form" at bounding box center [893, 298] width 785 height 42
paste input "01220640114"
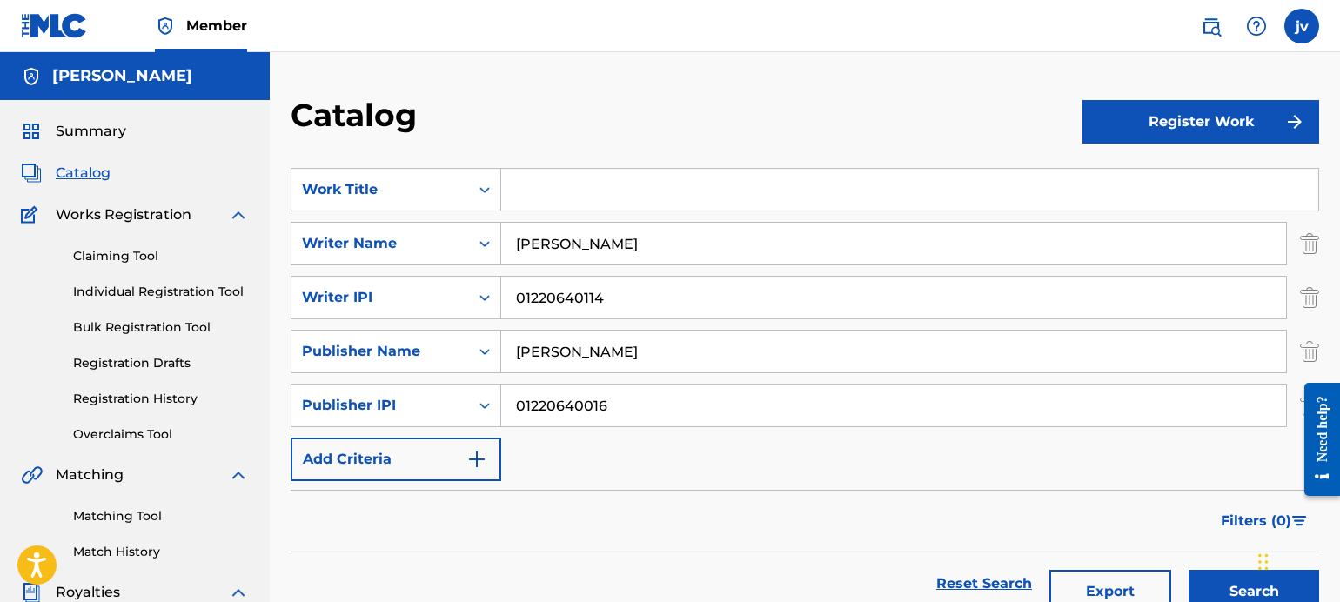
type input "01220640114"
click at [620, 238] on input "[PERSON_NAME]" at bounding box center [893, 244] width 785 height 42
click at [583, 193] on input "Search Form" at bounding box center [909, 190] width 817 height 42
click at [549, 191] on input "Search Form" at bounding box center [909, 190] width 817 height 42
paste input "a dandelion stuck in her eye"
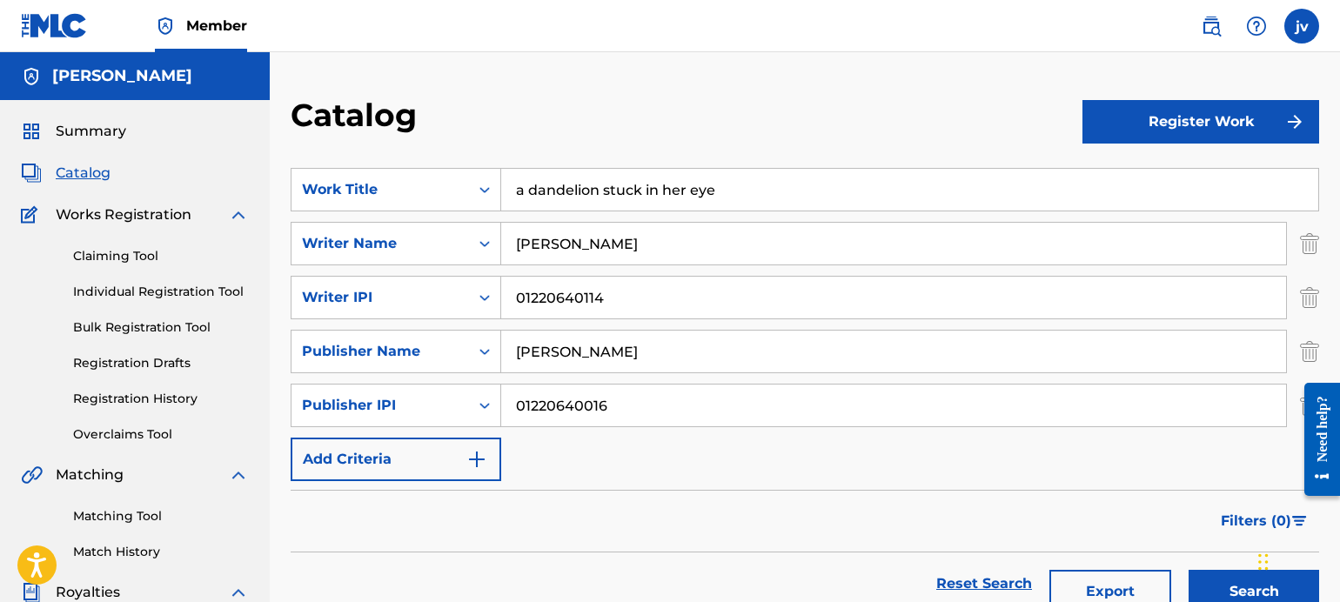
type input "a dandelion stuck in her eye"
click at [474, 466] on img "Search Form" at bounding box center [476, 459] width 21 height 21
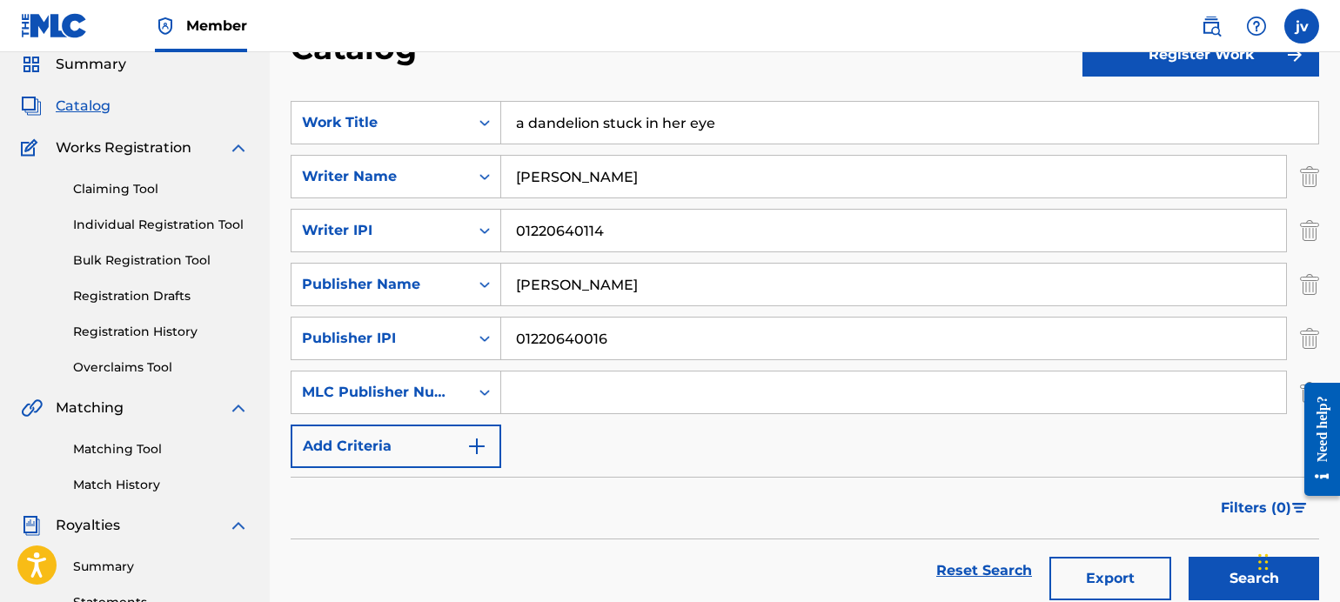
scroll to position [87, 0]
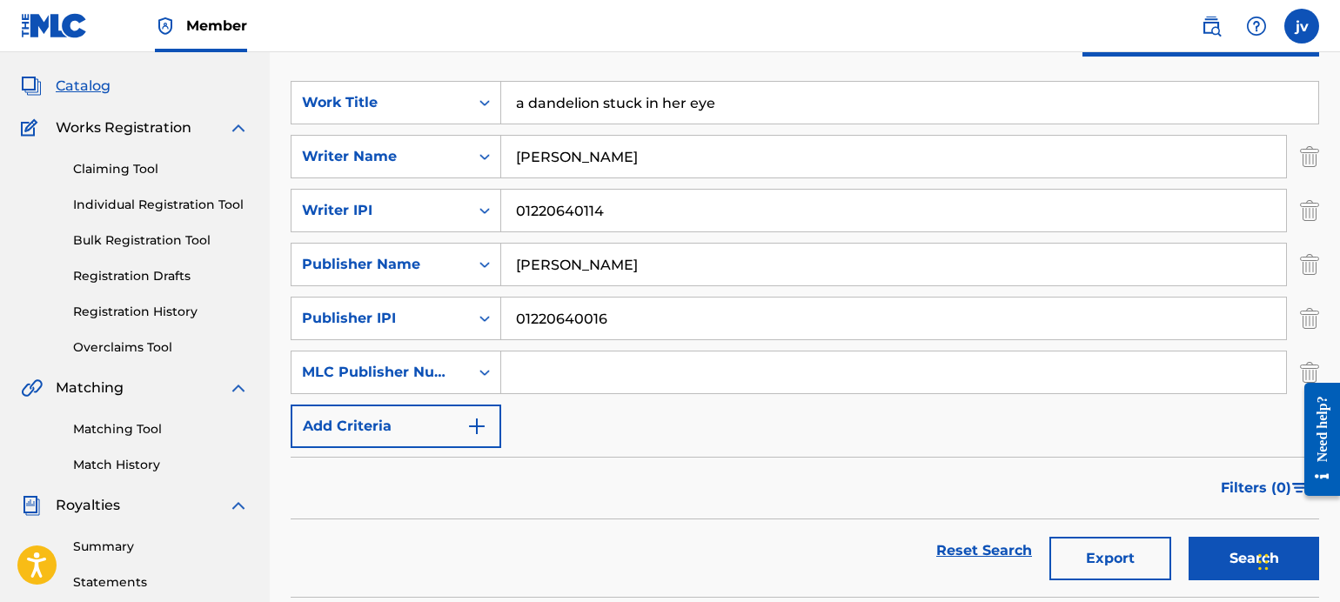
click at [462, 427] on button "Add Criteria" at bounding box center [396, 427] width 211 height 44
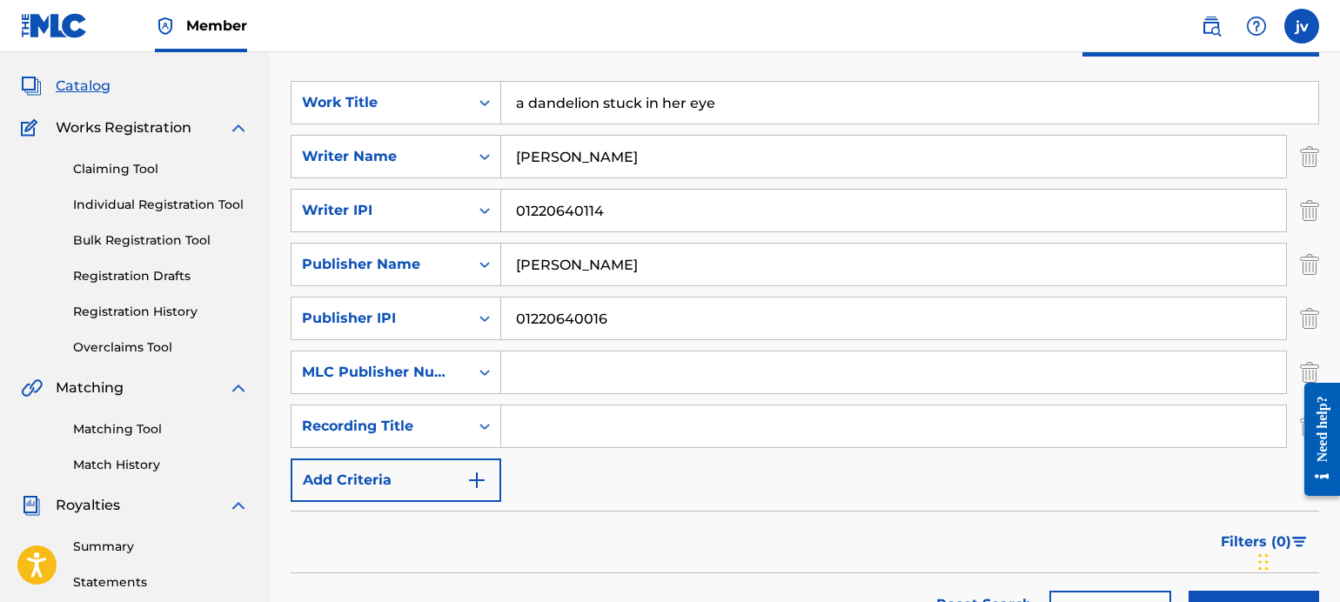
click at [463, 465] on button "Add Criteria" at bounding box center [396, 481] width 211 height 44
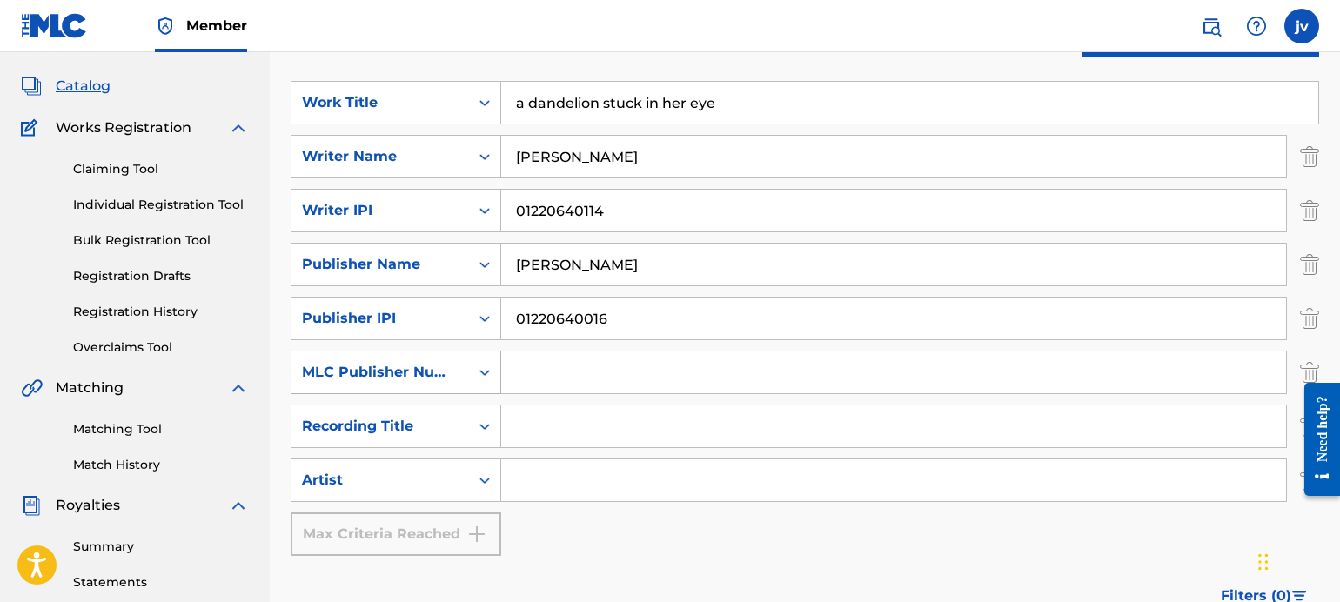
click at [452, 376] on div "MLC Publisher Number" at bounding box center [380, 372] width 157 height 21
click at [462, 379] on div "MLC Publisher Number" at bounding box center [379, 372] width 177 height 33
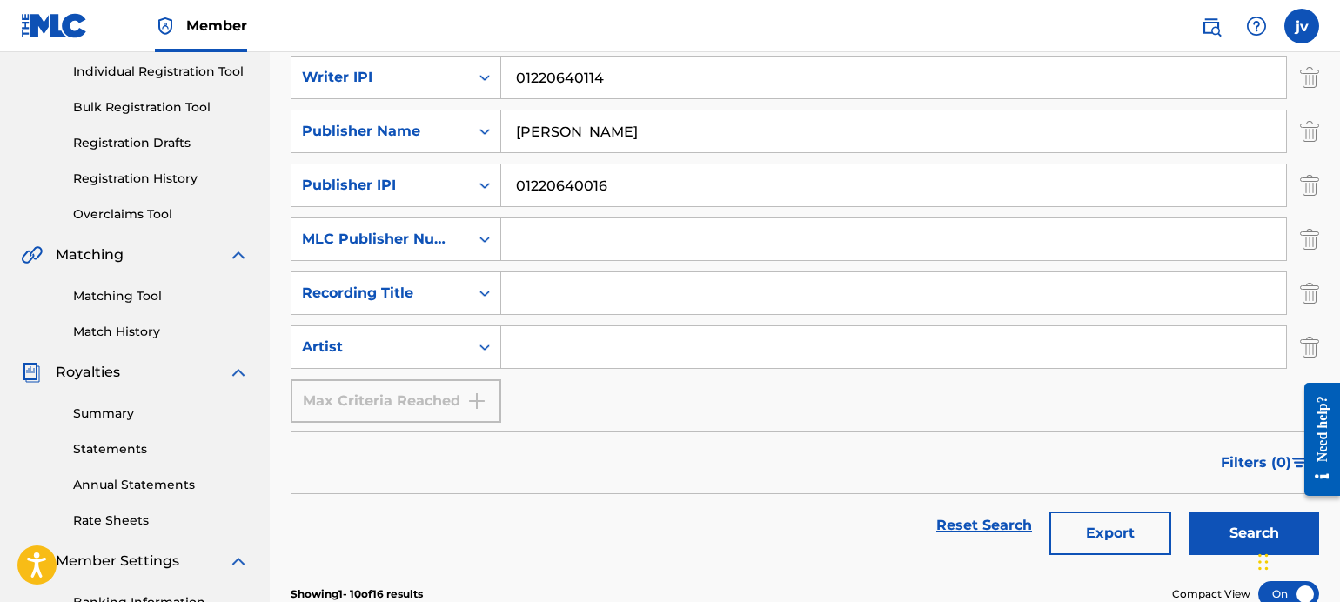
scroll to position [261, 0]
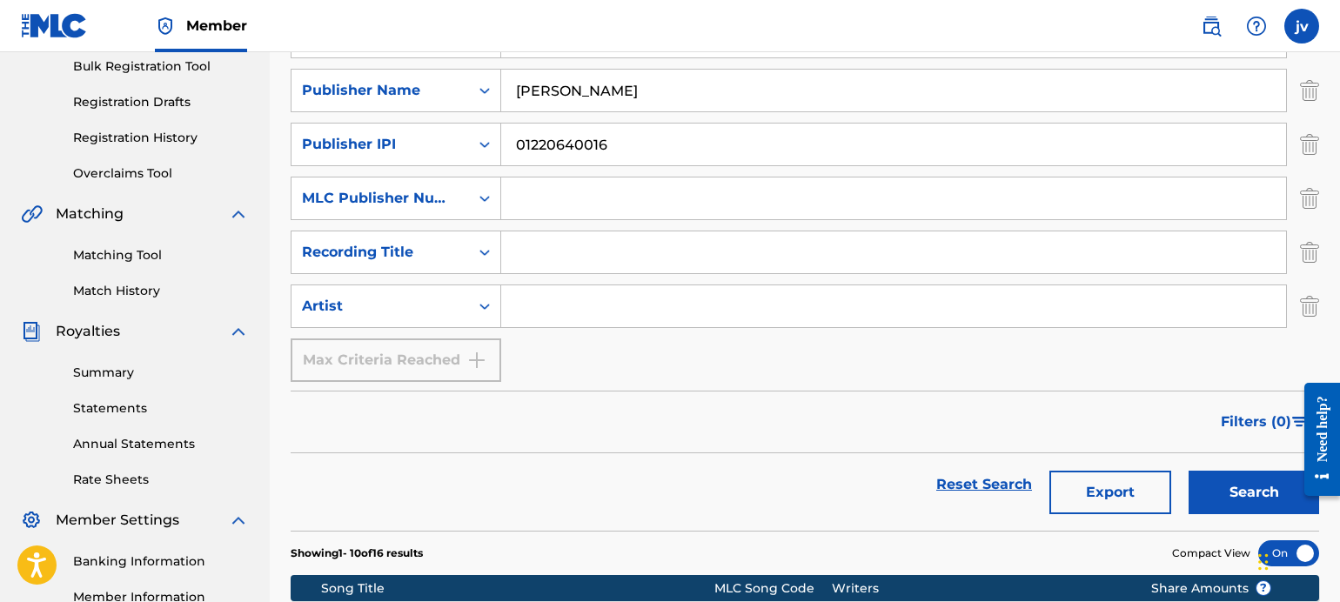
click at [1308, 200] on img "Search Form" at bounding box center [1309, 199] width 19 height 44
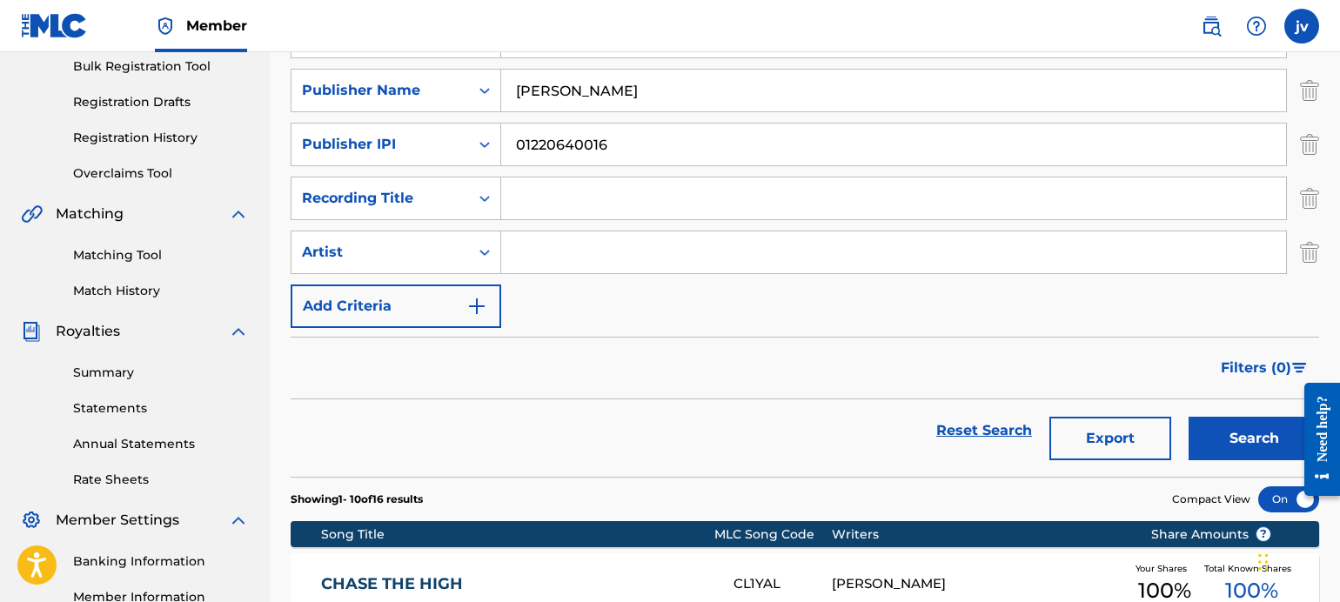
click at [1311, 207] on img "Search Form" at bounding box center [1309, 199] width 19 height 44
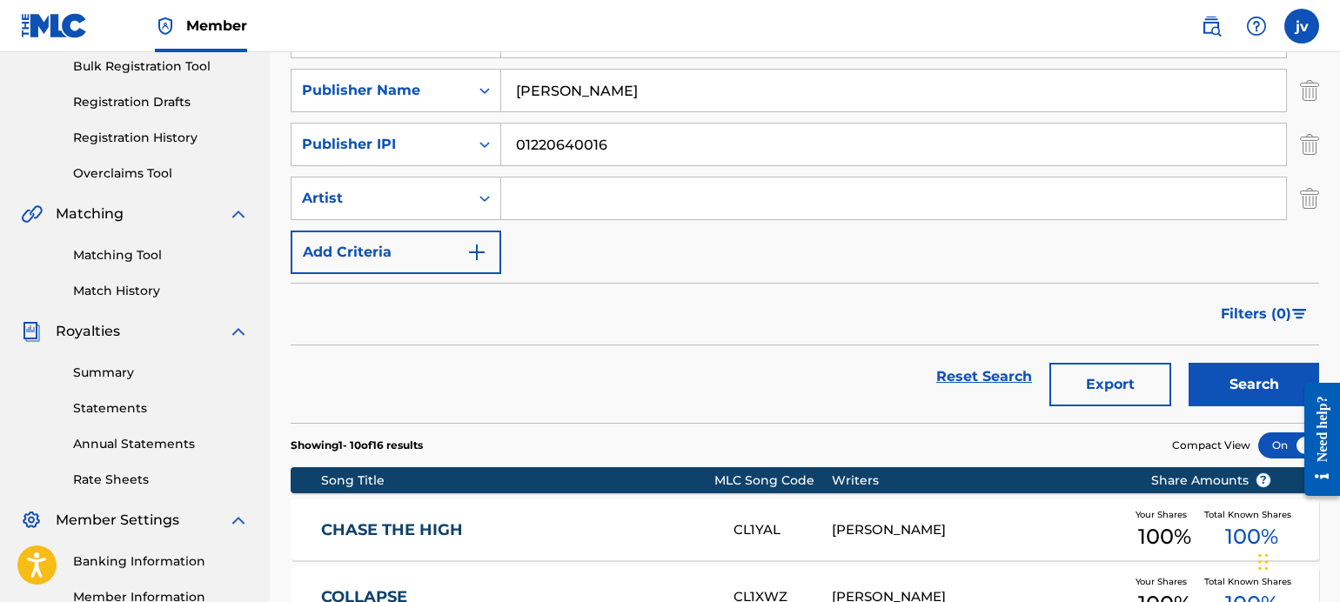
click at [1311, 208] on img "Search Form" at bounding box center [1309, 199] width 19 height 44
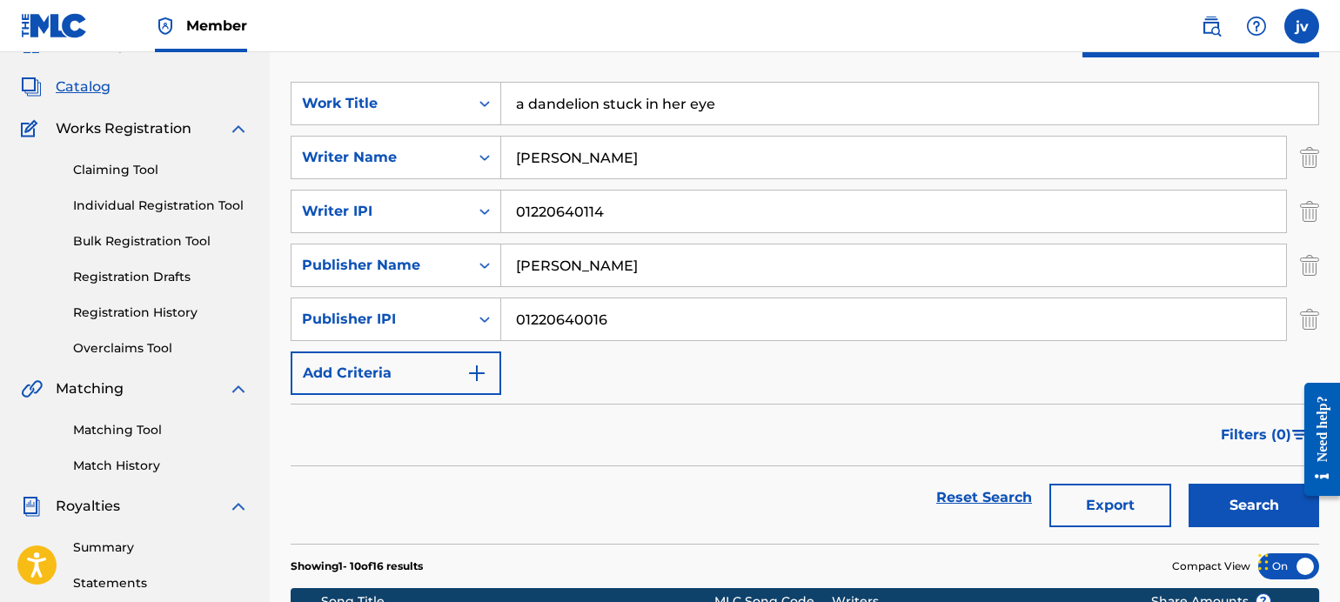
scroll to position [0, 0]
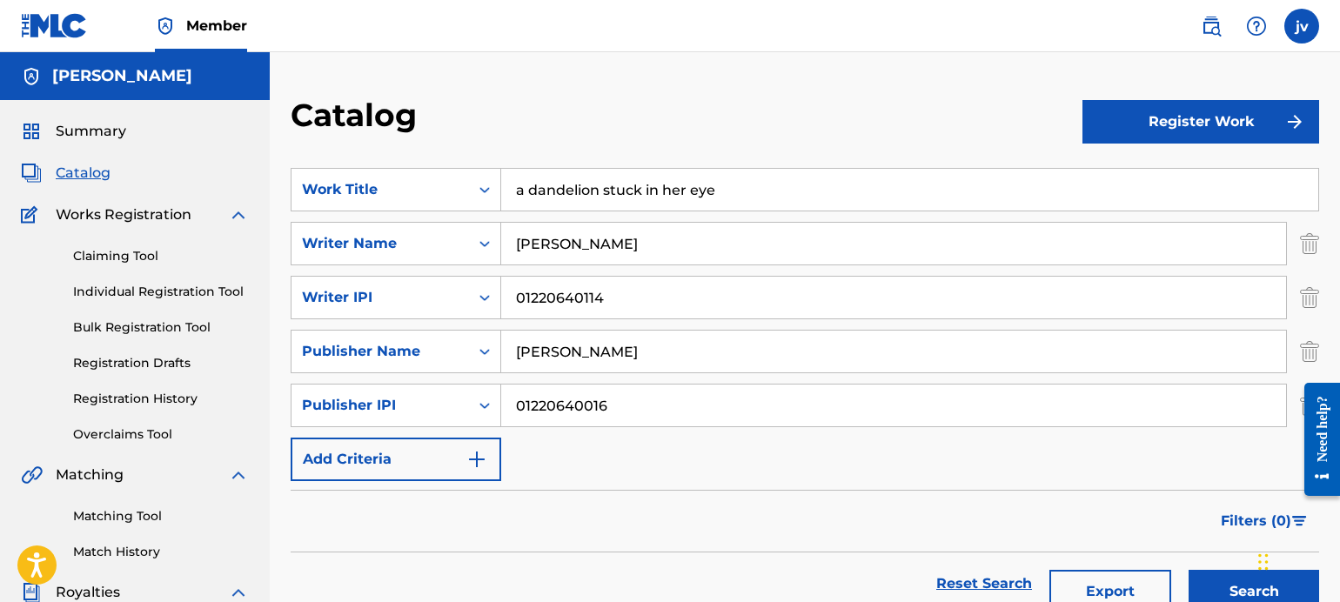
click at [1237, 138] on button "Register Work" at bounding box center [1200, 122] width 237 height 44
click at [1150, 179] on link "Individual" at bounding box center [1200, 178] width 237 height 42
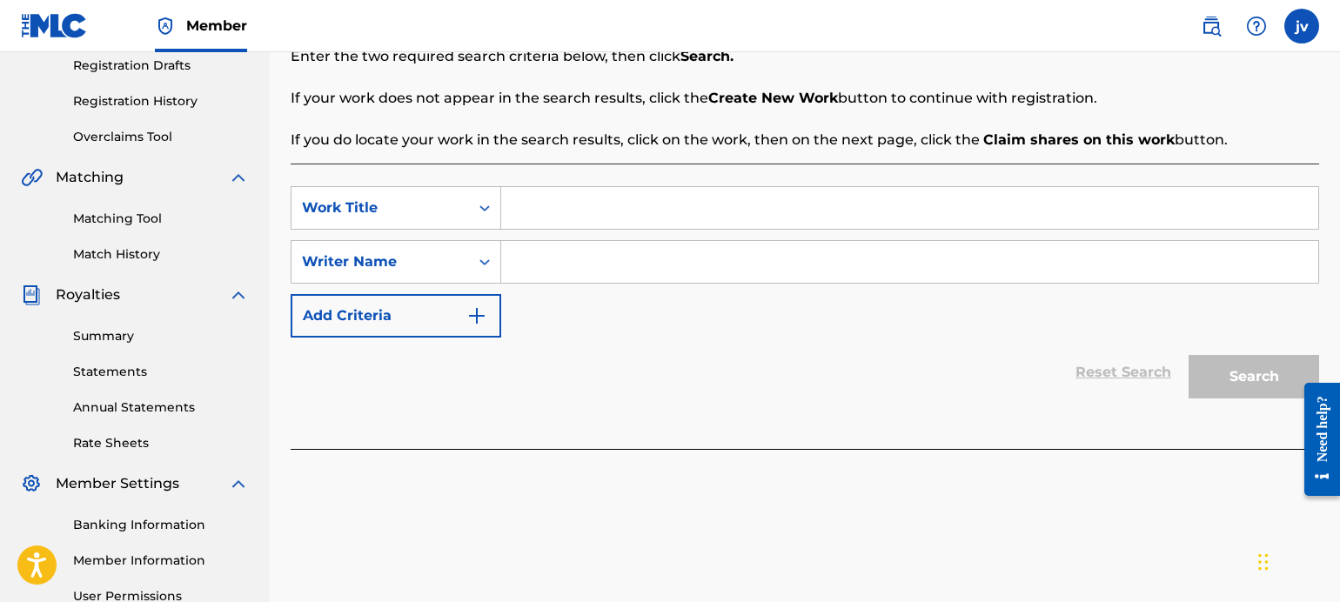
scroll to position [261, 0]
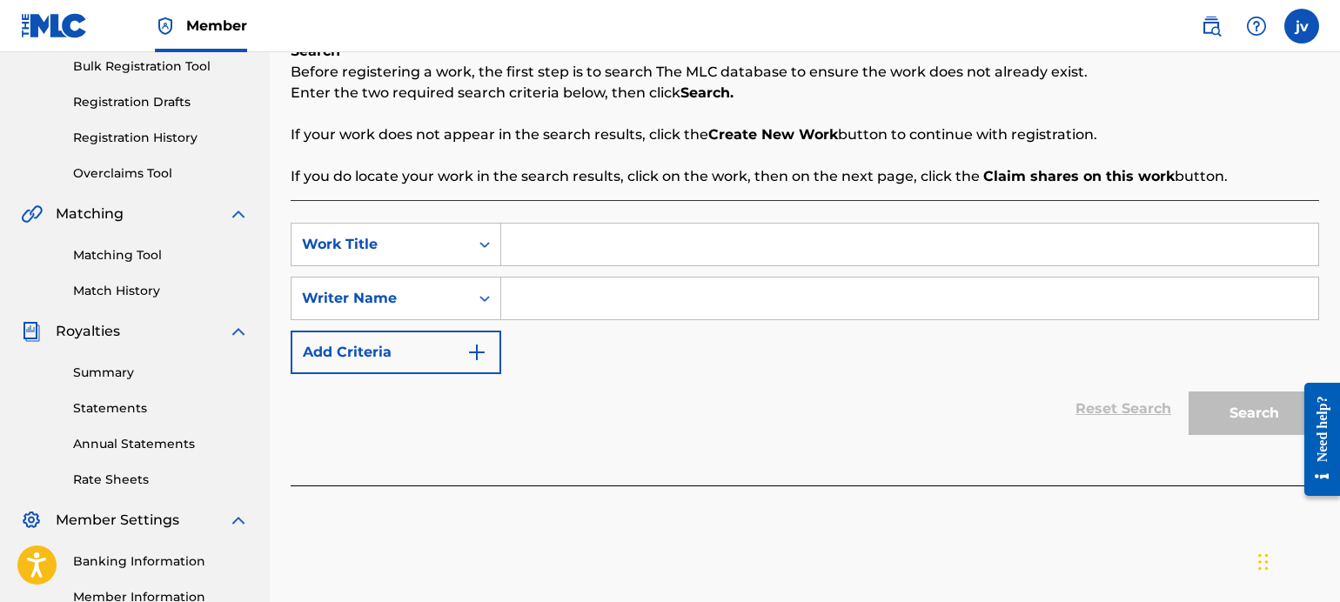
click at [395, 358] on button "Add Criteria" at bounding box center [396, 353] width 211 height 44
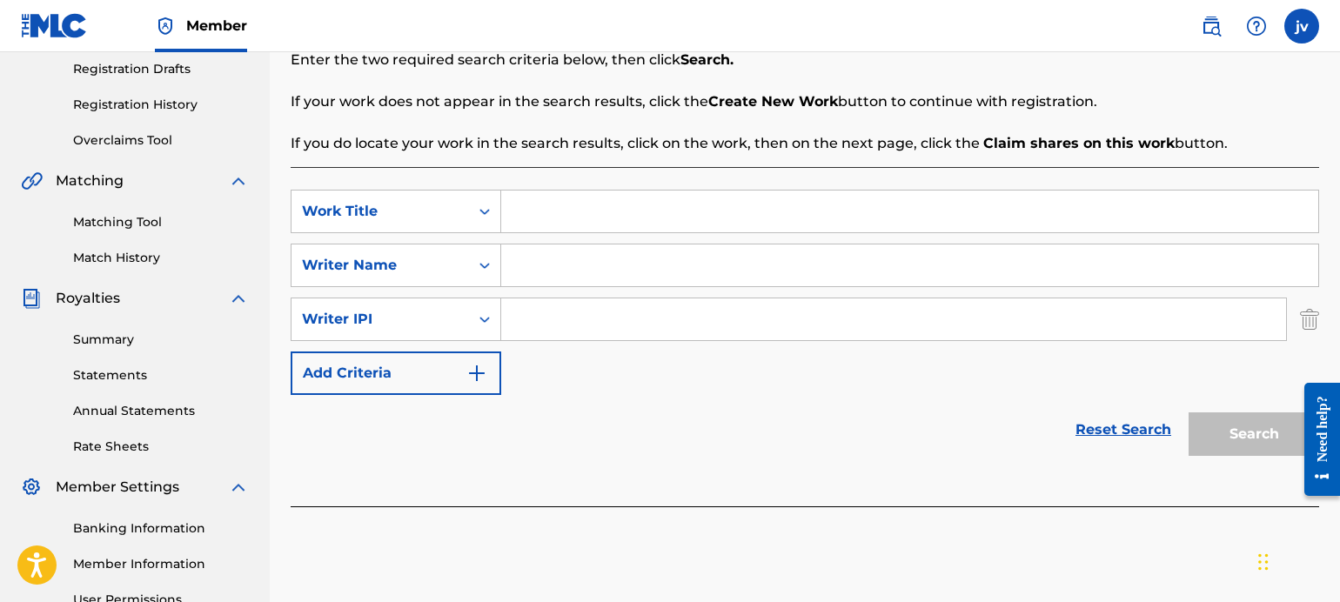
scroll to position [435, 0]
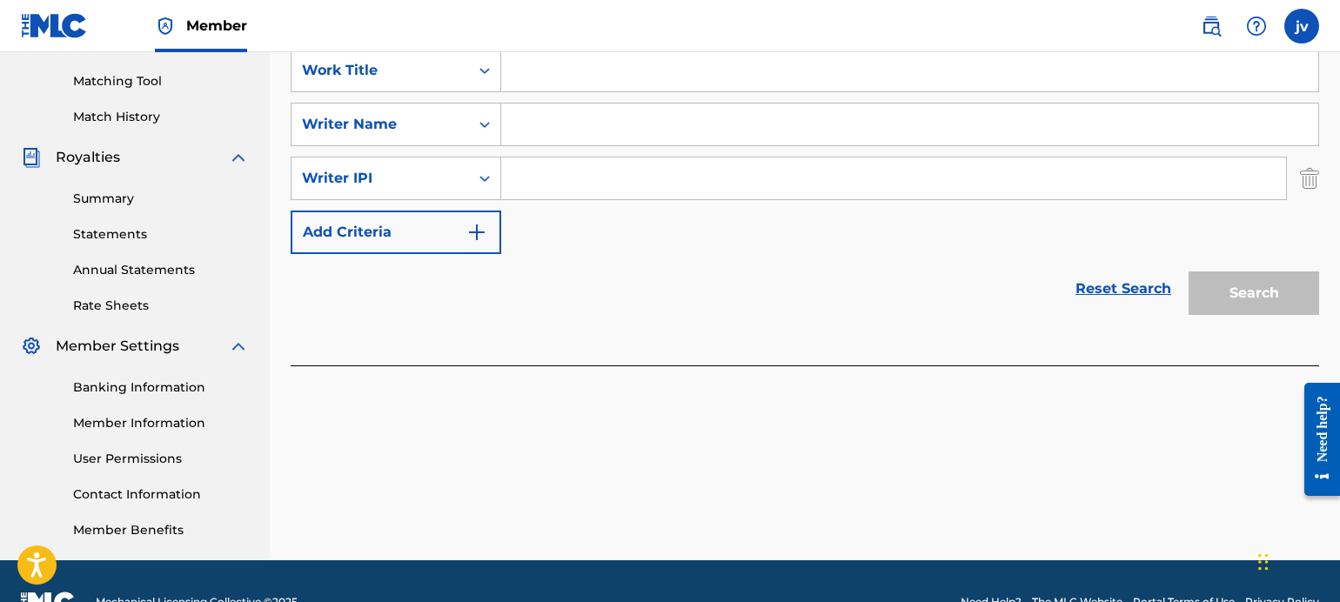
click at [399, 244] on button "Add Criteria" at bounding box center [396, 233] width 211 height 44
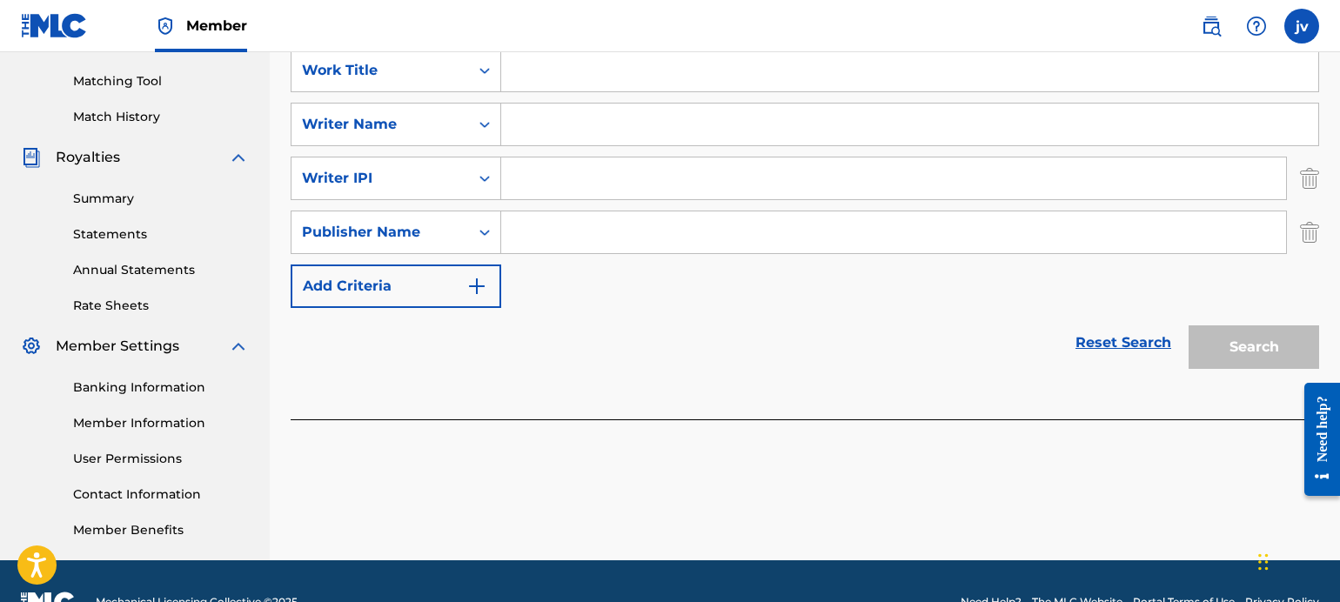
drag, startPoint x: 553, startPoint y: 297, endPoint x: 554, endPoint y: 306, distance: 9.6
click at [554, 298] on div "SearchWithCriteriaa37dfdcf-94bd-442f-a21b-2c1b6e59cdbe Work Title SearchWithCri…" at bounding box center [805, 178] width 1028 height 259
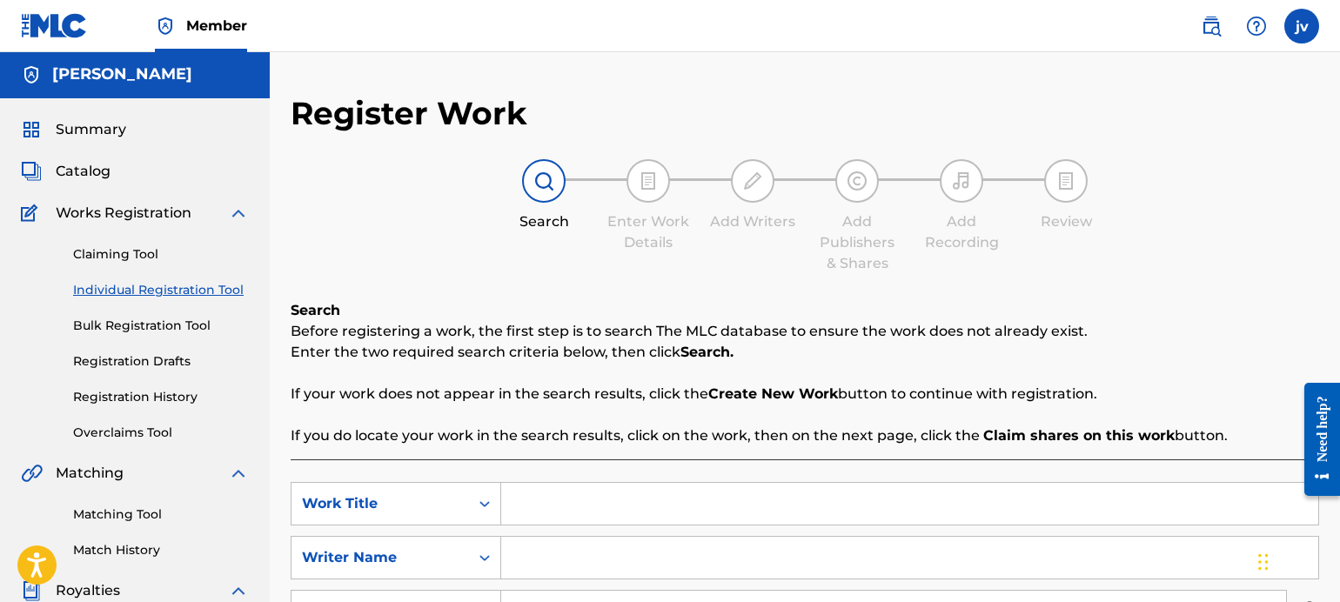
scroll to position [0, 0]
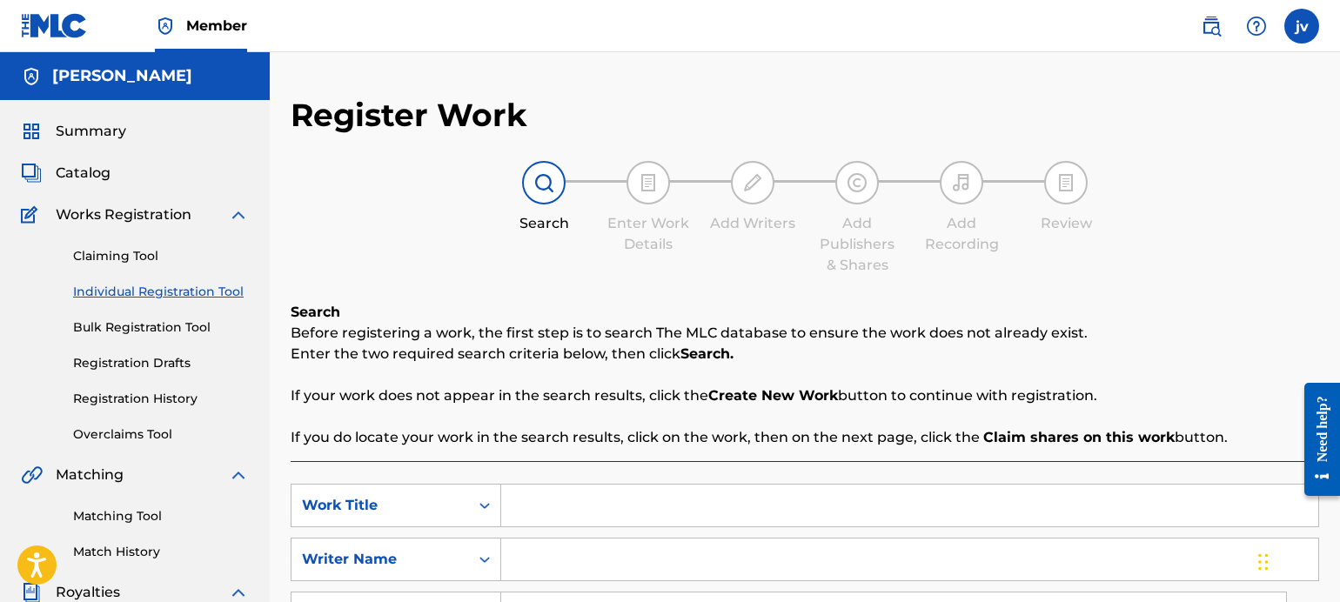
click at [790, 278] on div "Register Work Search Enter Work Details Add Writers Add Publishers & Shares Add…" at bounding box center [805, 484] width 1028 height 777
click at [595, 239] on div "Search Enter Work Details Add Writers Add Publishers & Shares Add Recording Rev…" at bounding box center [805, 218] width 1028 height 115
click at [332, 208] on div "Search Enter Work Details Add Writers Add Publishers & Shares Add Recording Rev…" at bounding box center [805, 218] width 1028 height 115
click at [240, 214] on img at bounding box center [238, 214] width 21 height 21
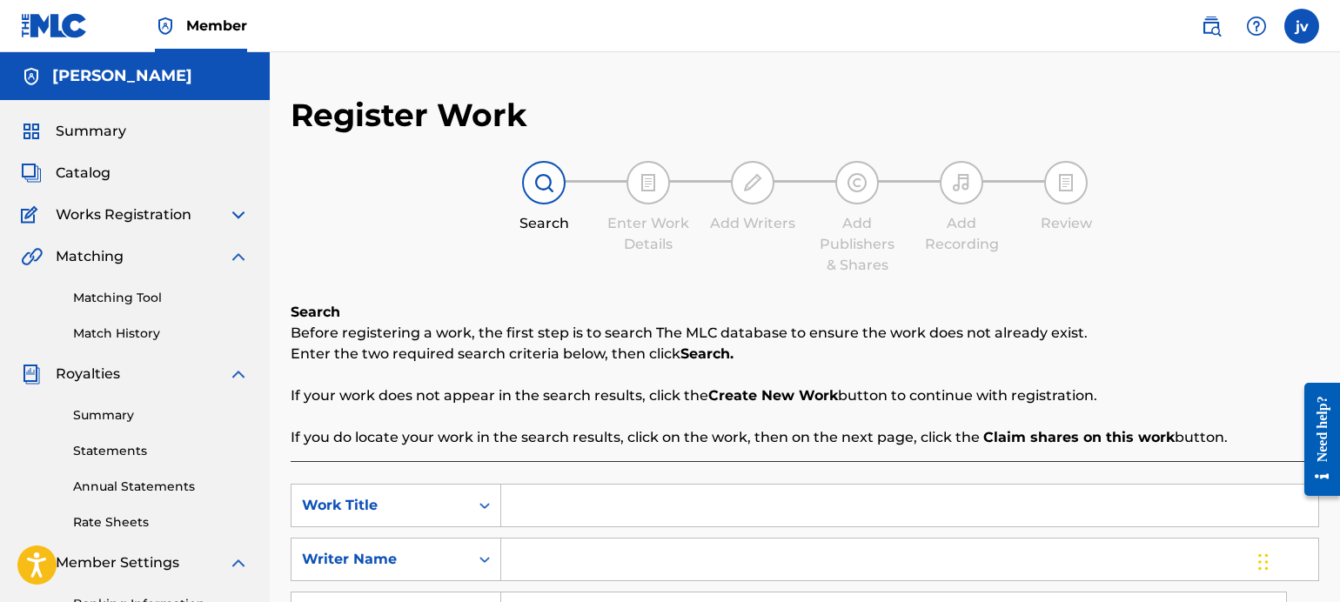
click at [240, 214] on img at bounding box center [238, 214] width 21 height 21
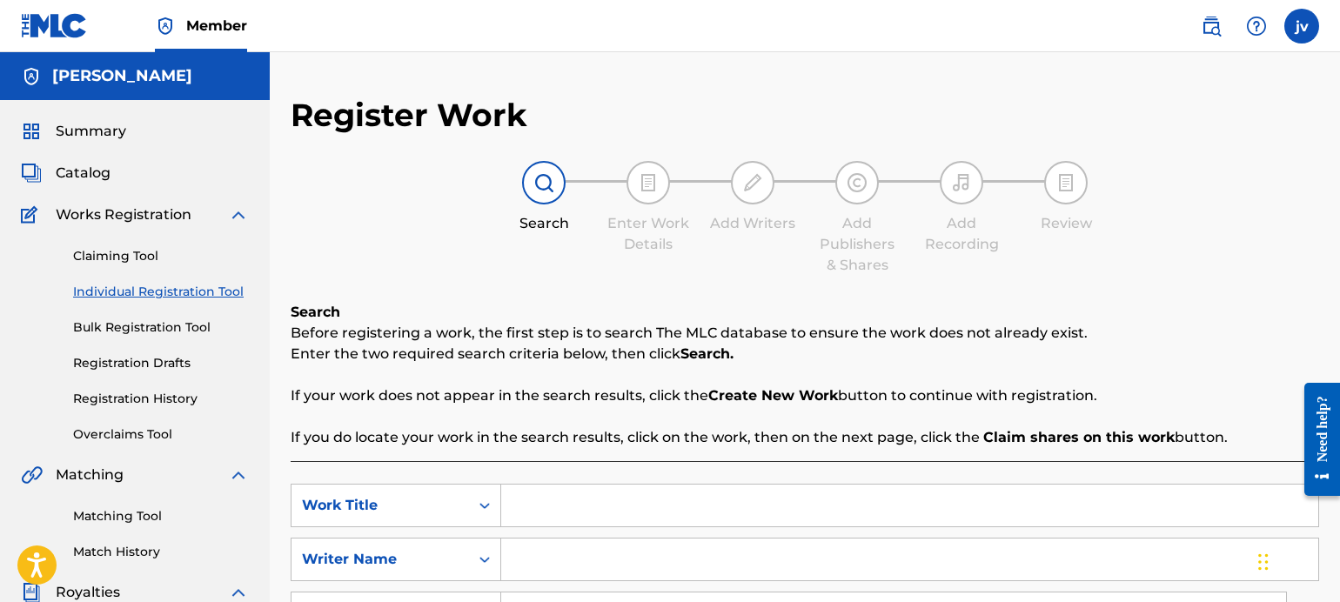
click at [159, 328] on link "Bulk Registration Tool" at bounding box center [161, 327] width 176 height 18
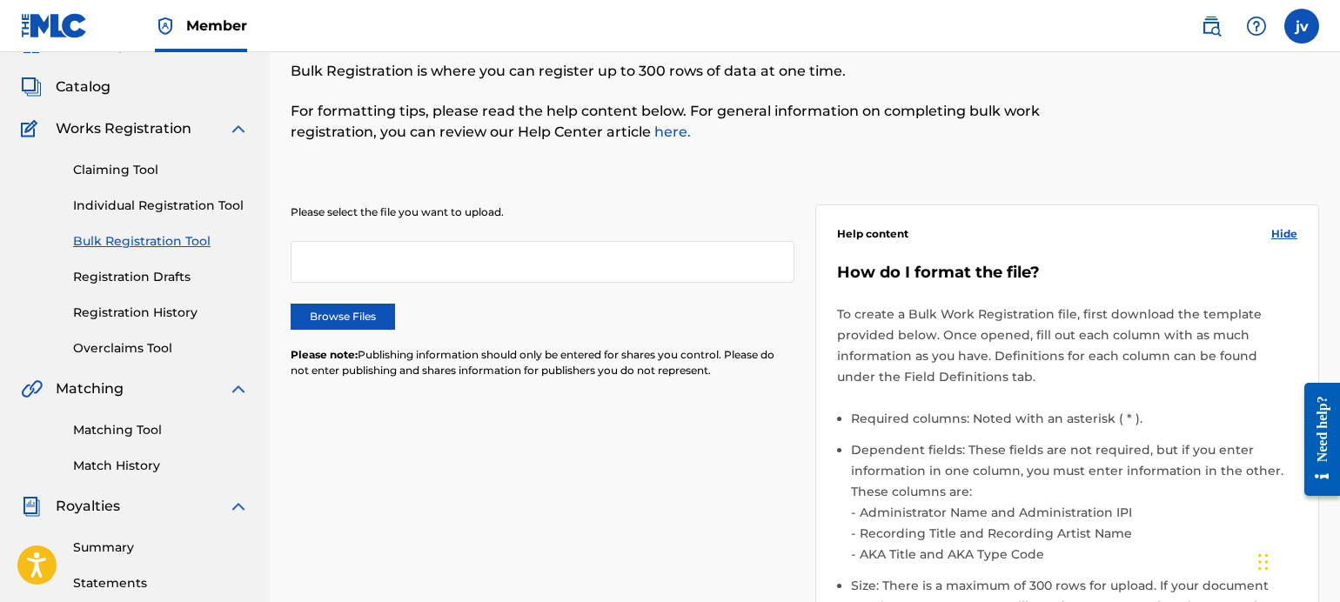
scroll to position [87, 0]
click at [166, 273] on link "Registration Drafts" at bounding box center [161, 276] width 176 height 18
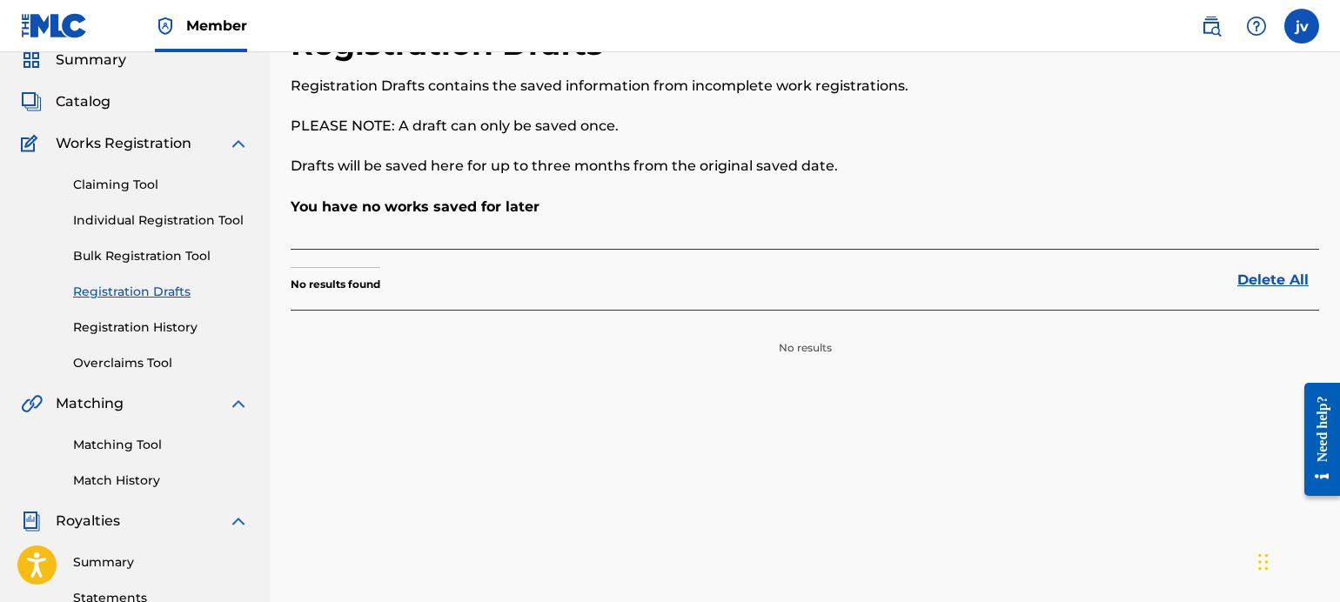
scroll to position [87, 0]
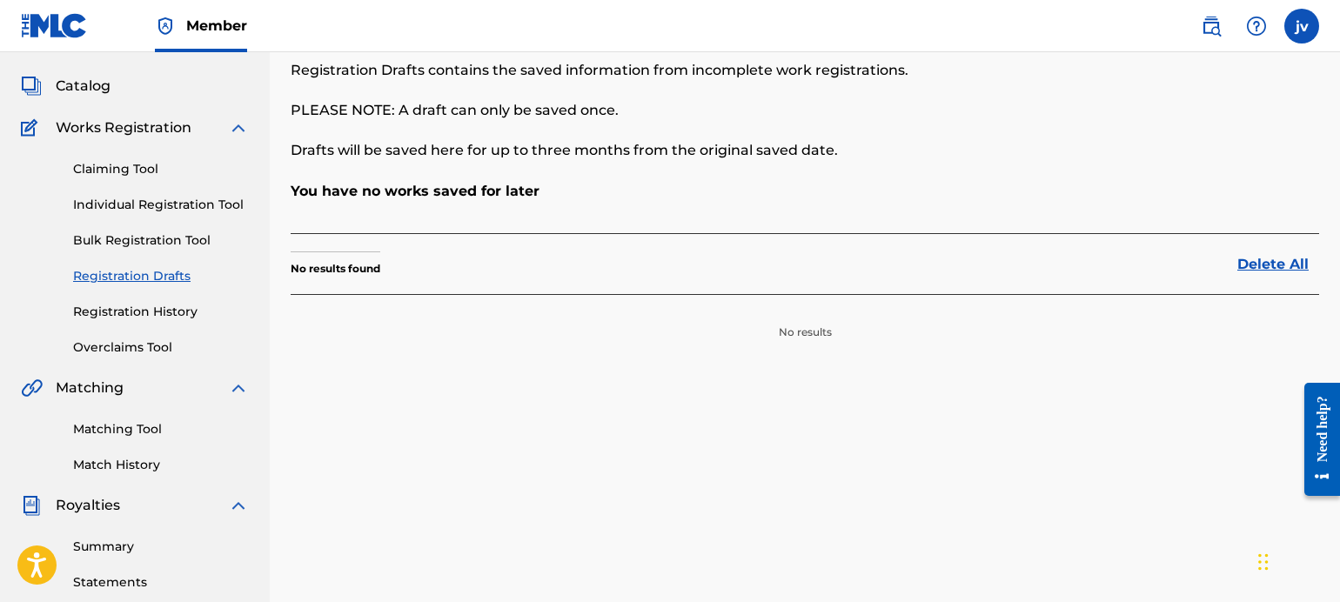
click at [165, 313] on link "Registration History" at bounding box center [161, 312] width 176 height 18
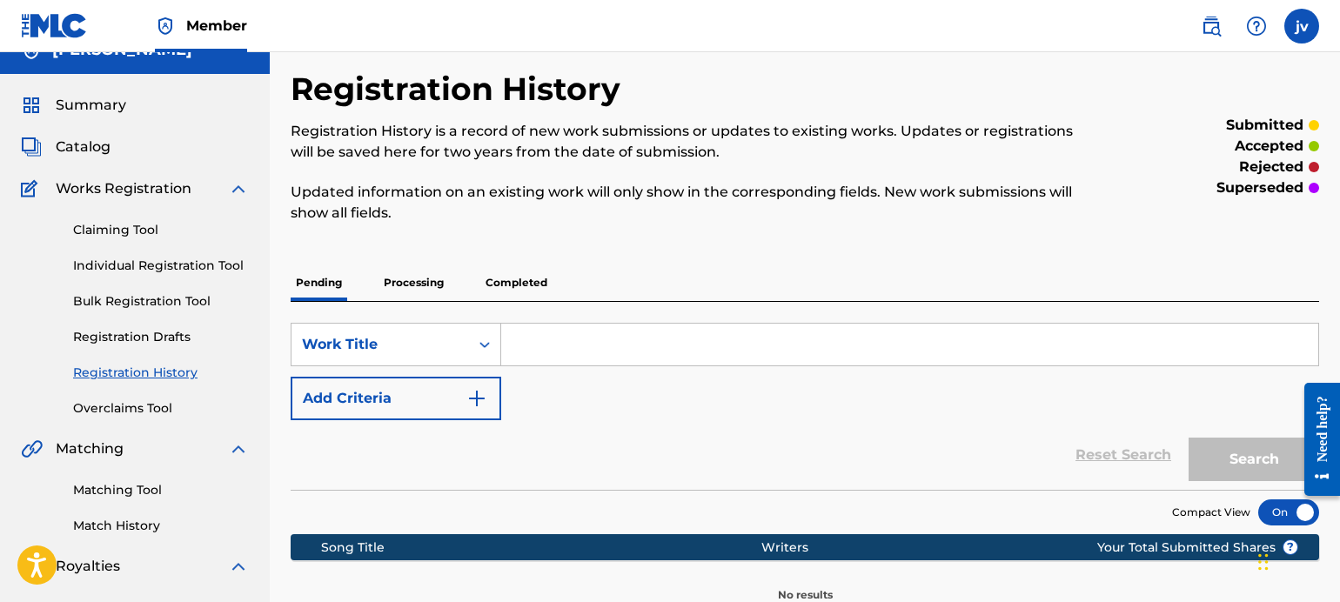
scroll to position [87, 0]
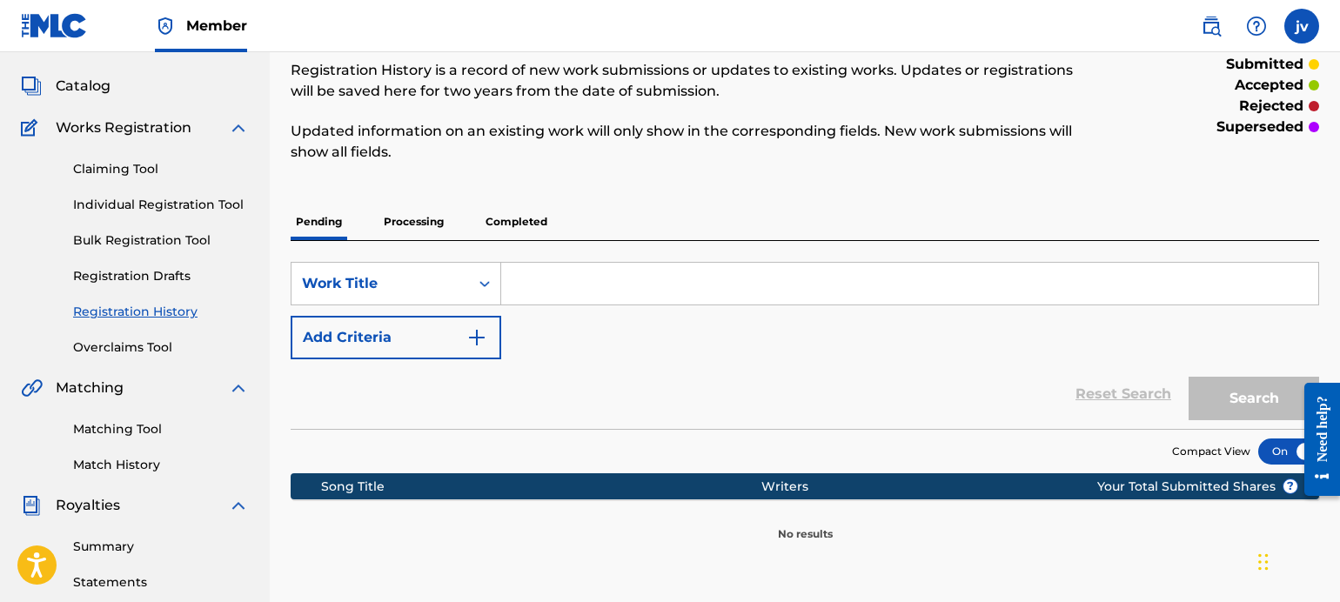
click at [164, 352] on link "Overclaims Tool" at bounding box center [161, 347] width 176 height 18
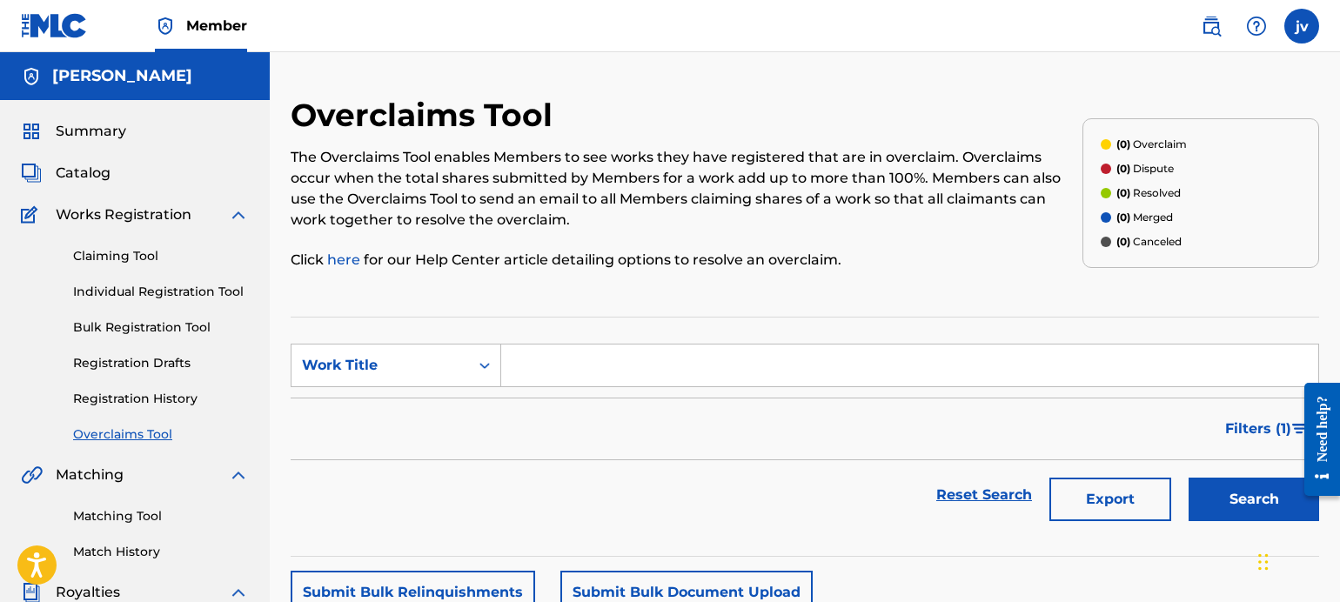
click at [256, 213] on div "Summary Catalog Works Registration Claiming Tool Individual Registration Tool B…" at bounding box center [135, 547] width 270 height 895
click at [240, 211] on img at bounding box center [238, 214] width 21 height 21
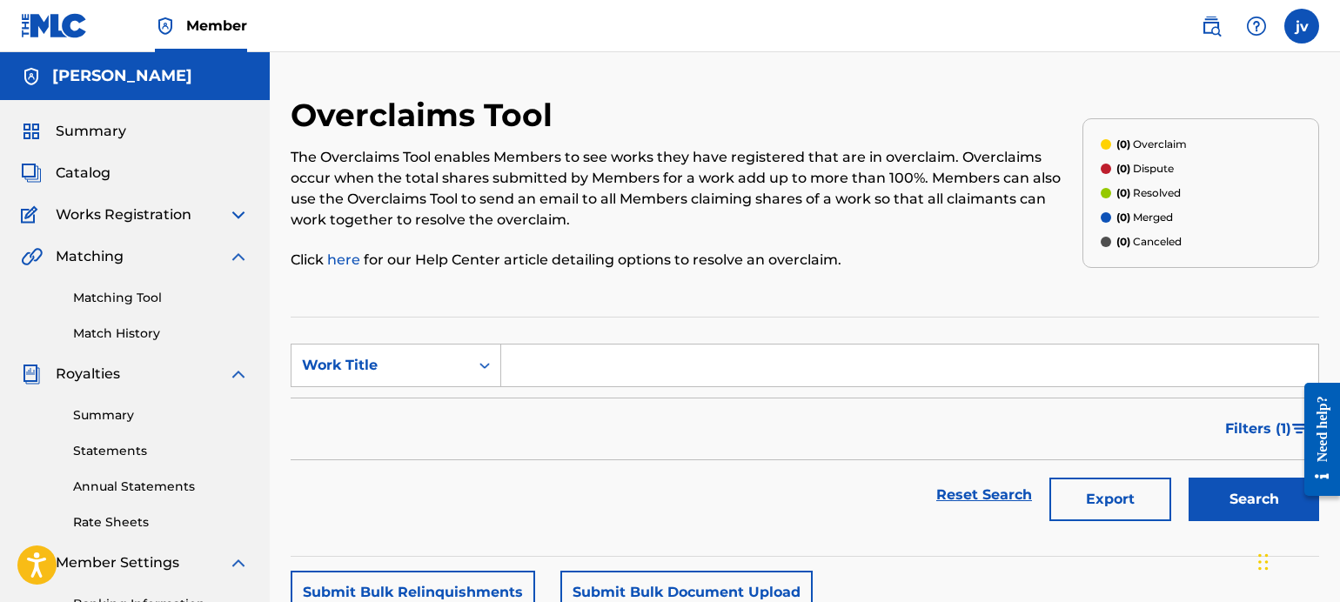
click at [104, 167] on span "Catalog" at bounding box center [83, 173] width 55 height 21
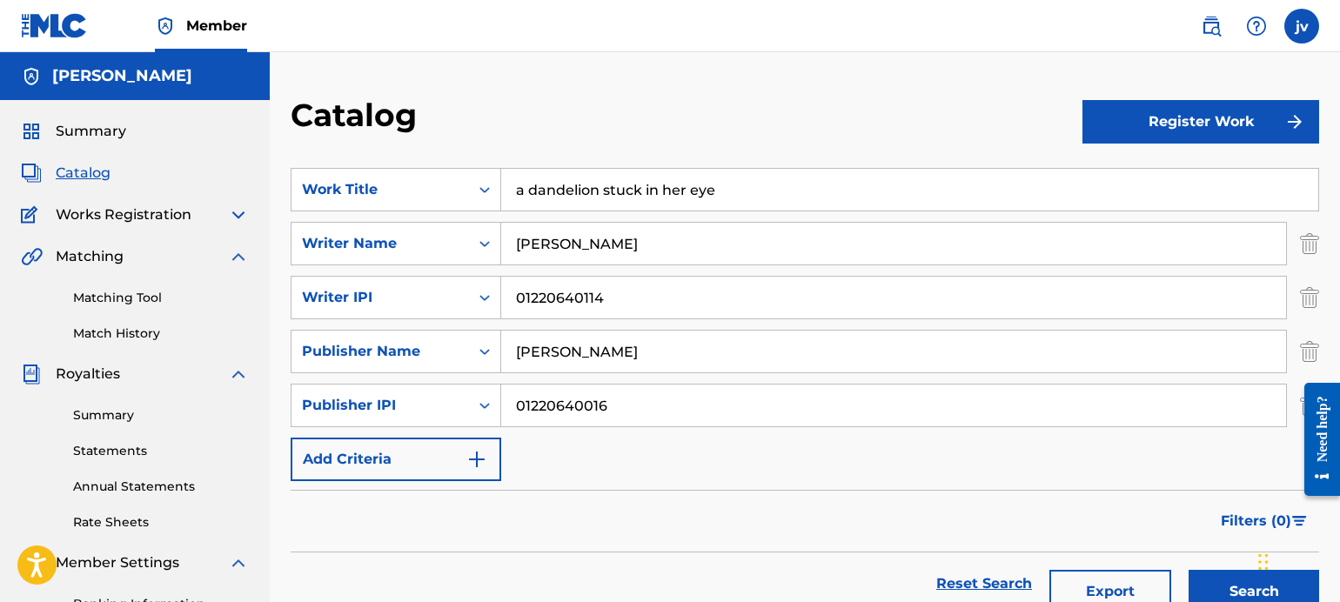
click at [1122, 132] on button "Register Work" at bounding box center [1200, 122] width 237 height 44
click at [1144, 179] on link "Individual" at bounding box center [1200, 178] width 237 height 42
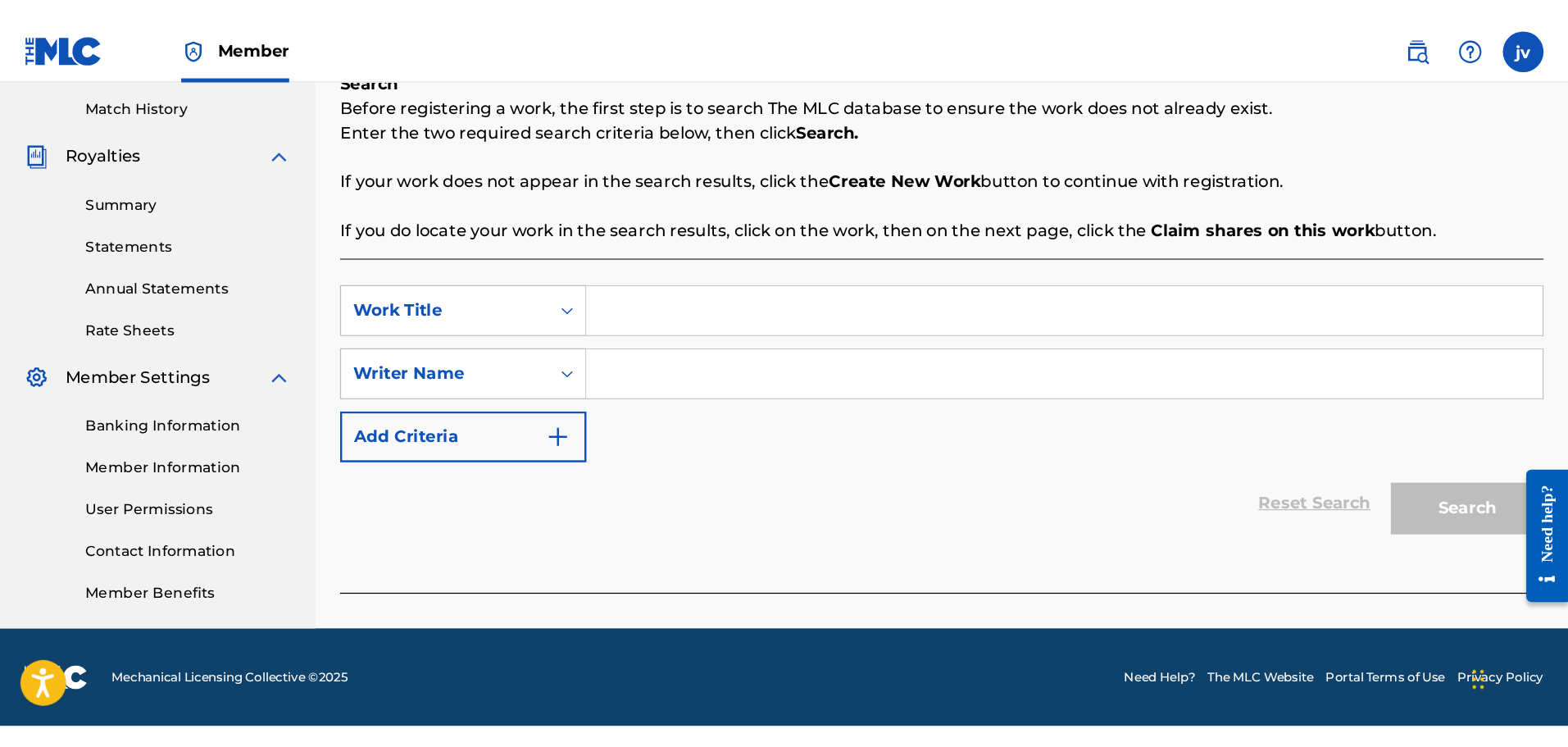
scroll to position [64, 0]
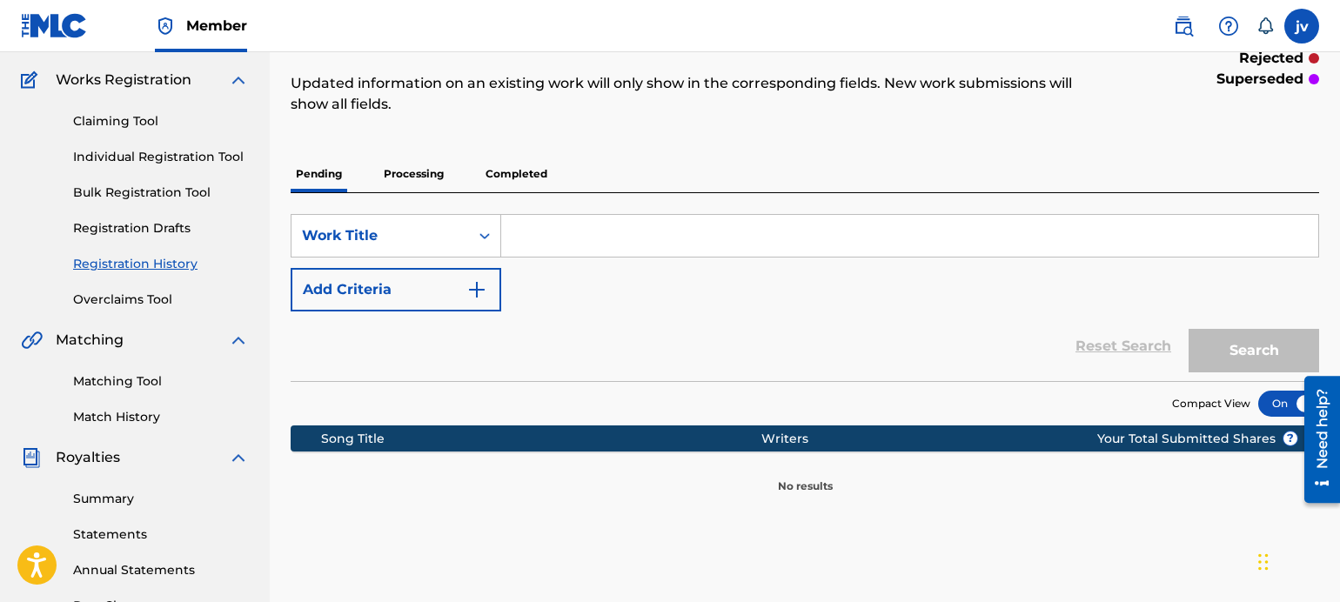
scroll to position [87, 0]
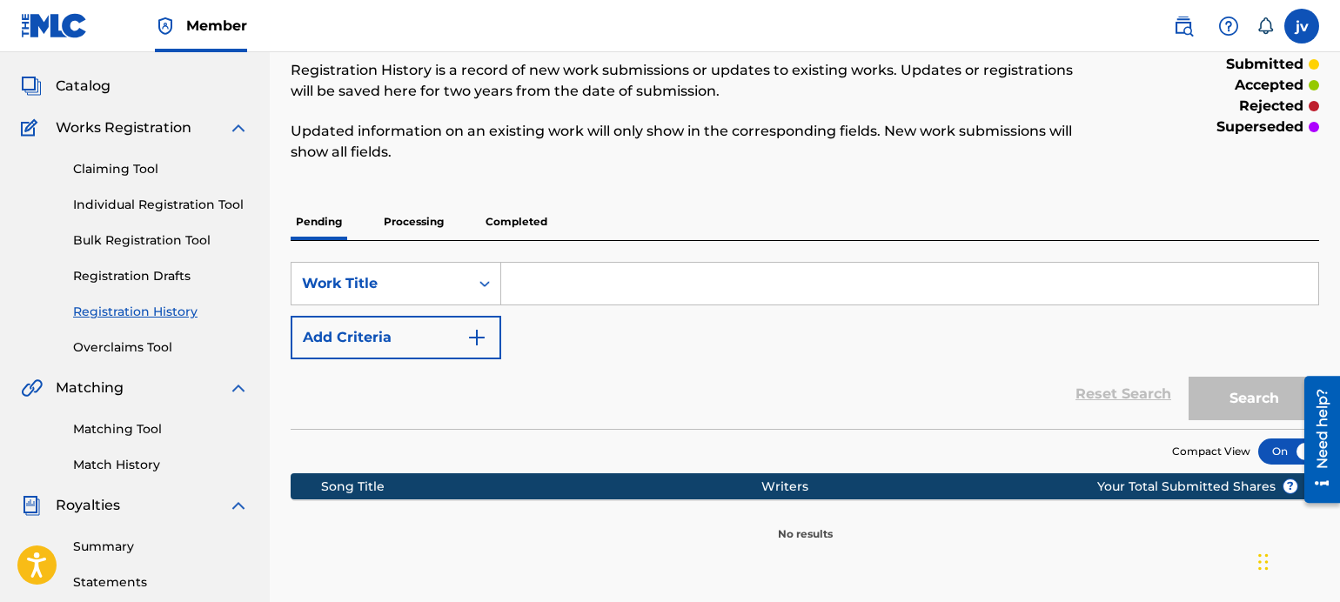
click at [529, 233] on p "Completed" at bounding box center [516, 222] width 72 height 37
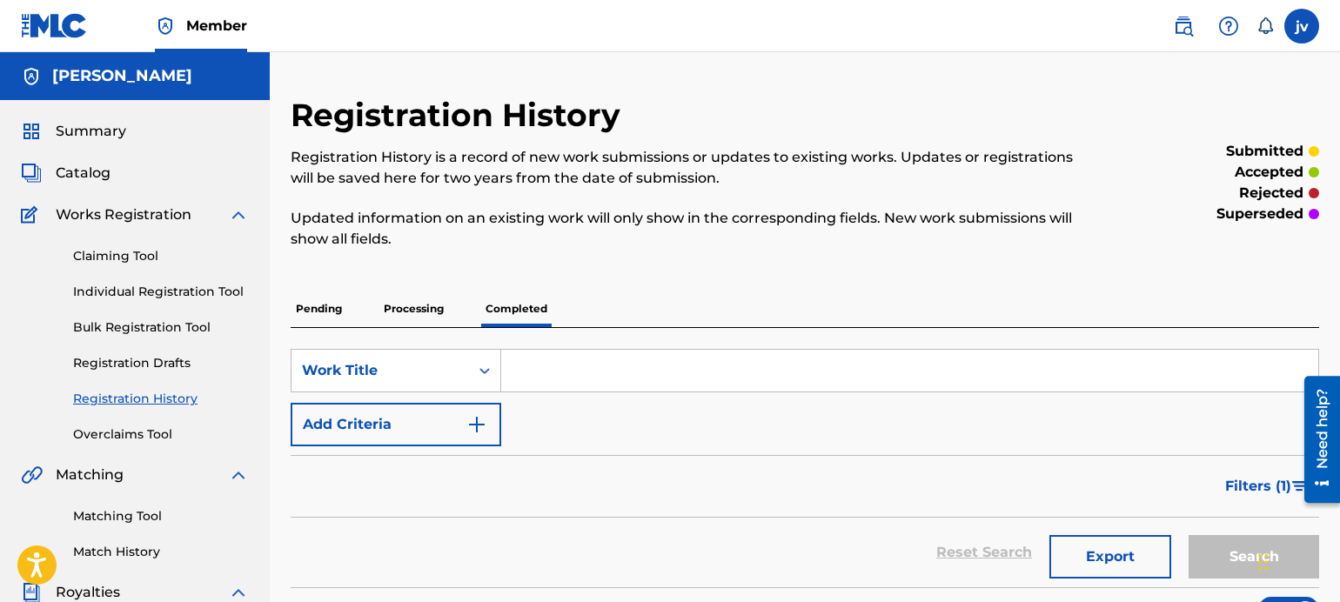
click at [409, 311] on p "Processing" at bounding box center [413, 309] width 70 height 37
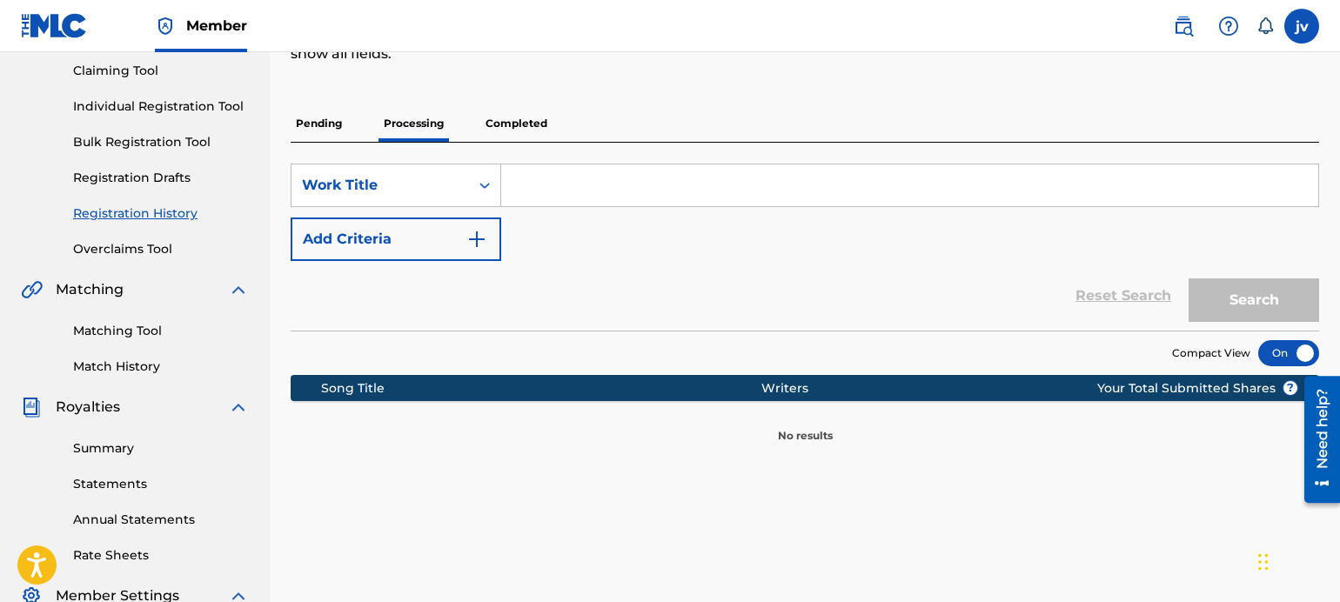
scroll to position [174, 0]
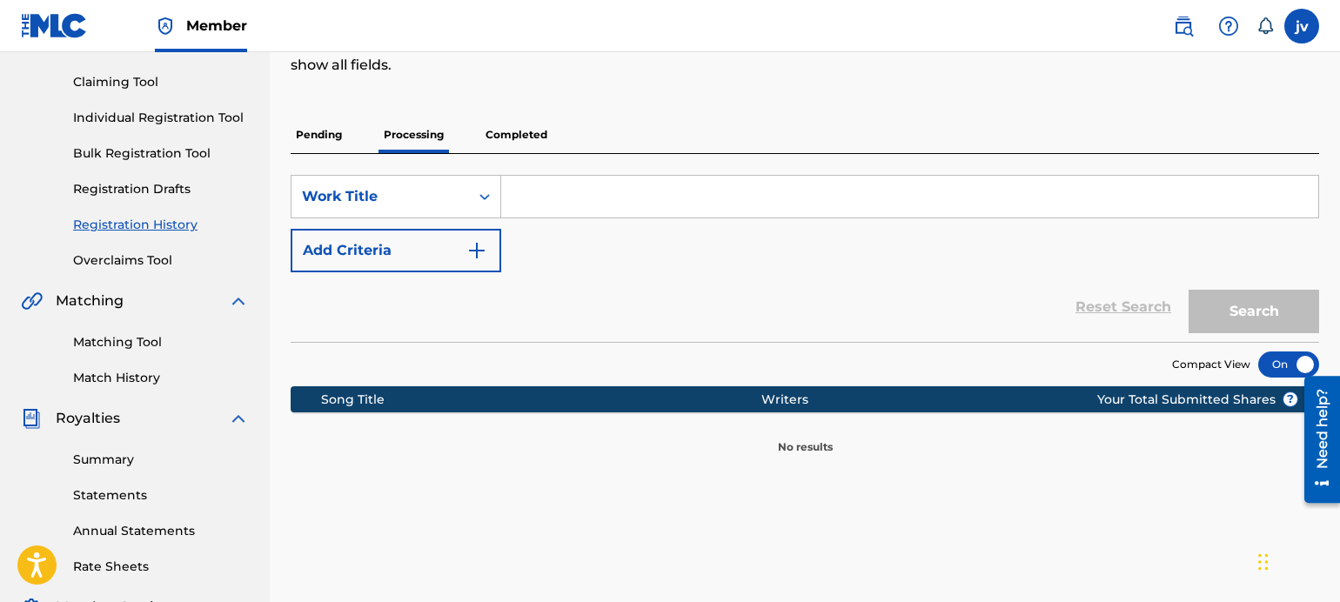
click at [416, 124] on p "Processing" at bounding box center [413, 135] width 70 height 37
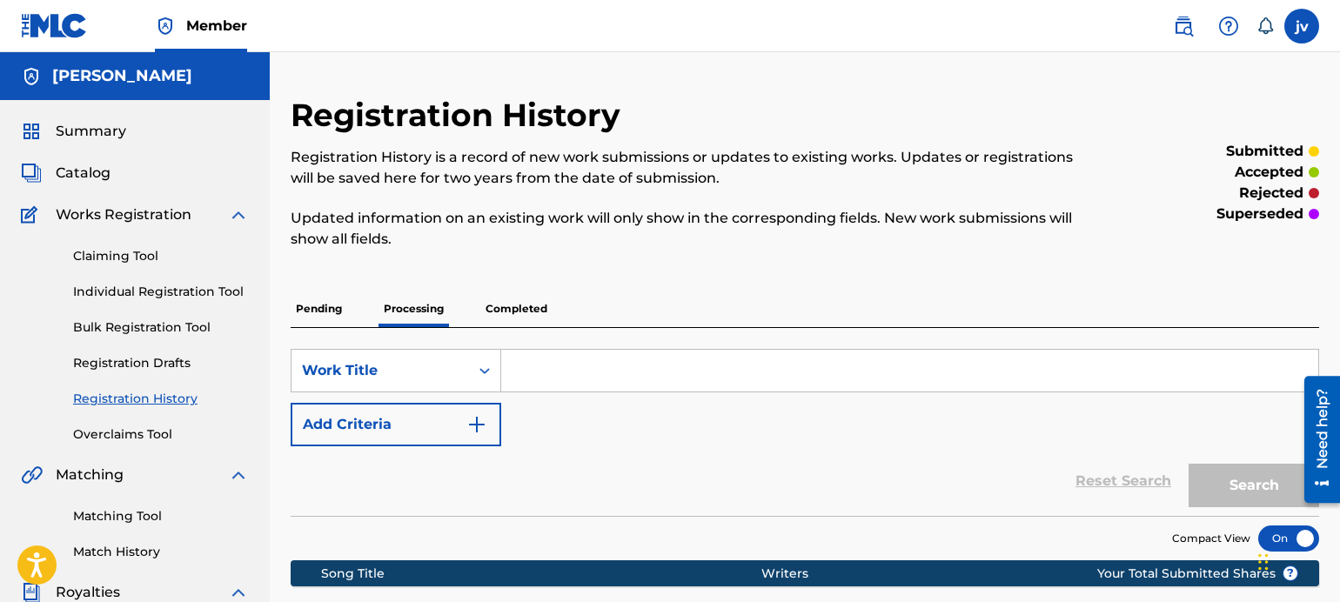
click at [549, 318] on p "Completed" at bounding box center [516, 309] width 72 height 37
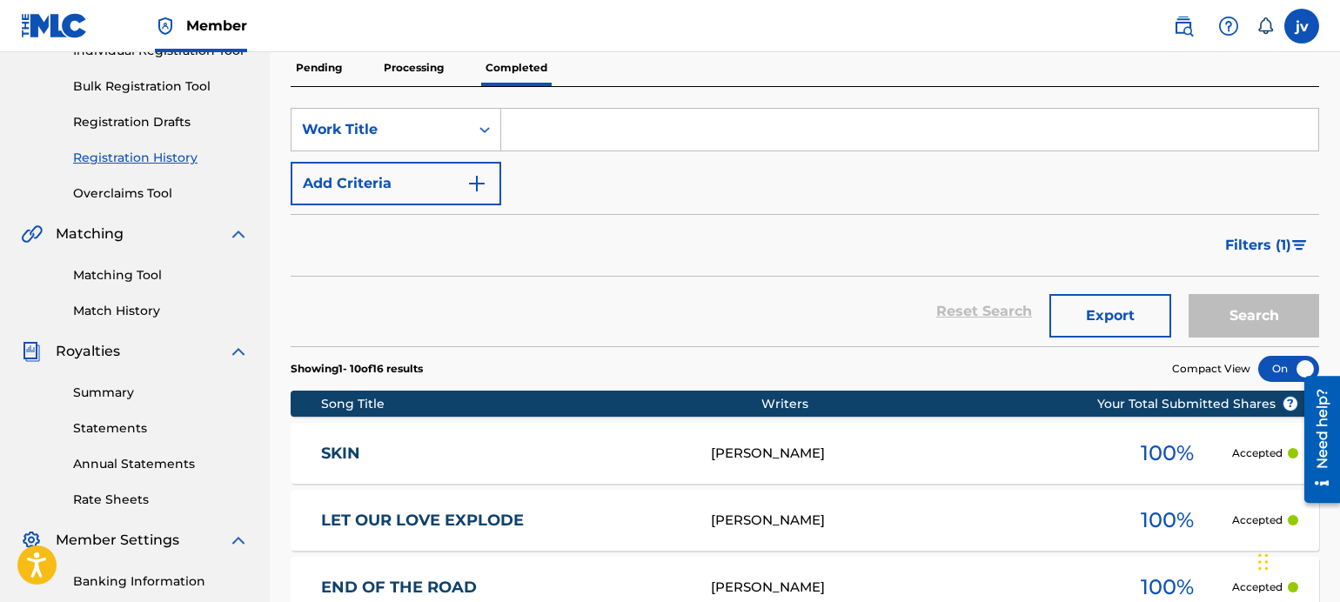
scroll to position [435, 0]
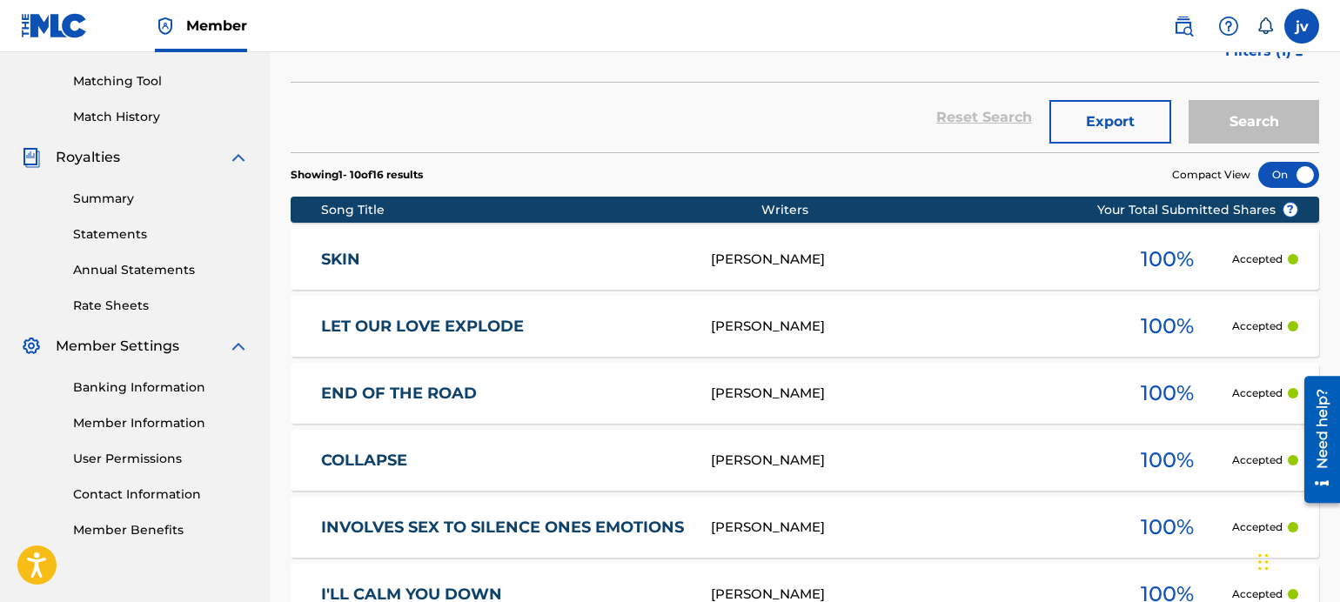
click at [480, 318] on link "LET OUR LOVE EXPLODE" at bounding box center [504, 327] width 366 height 20
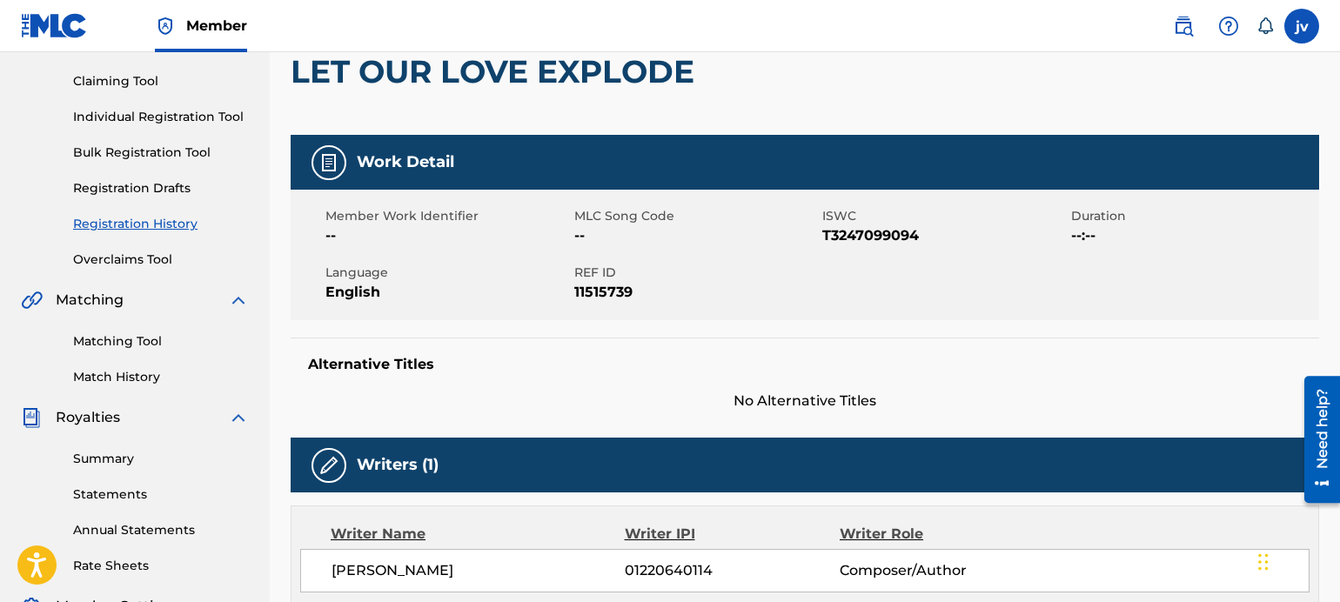
scroll to position [174, 0]
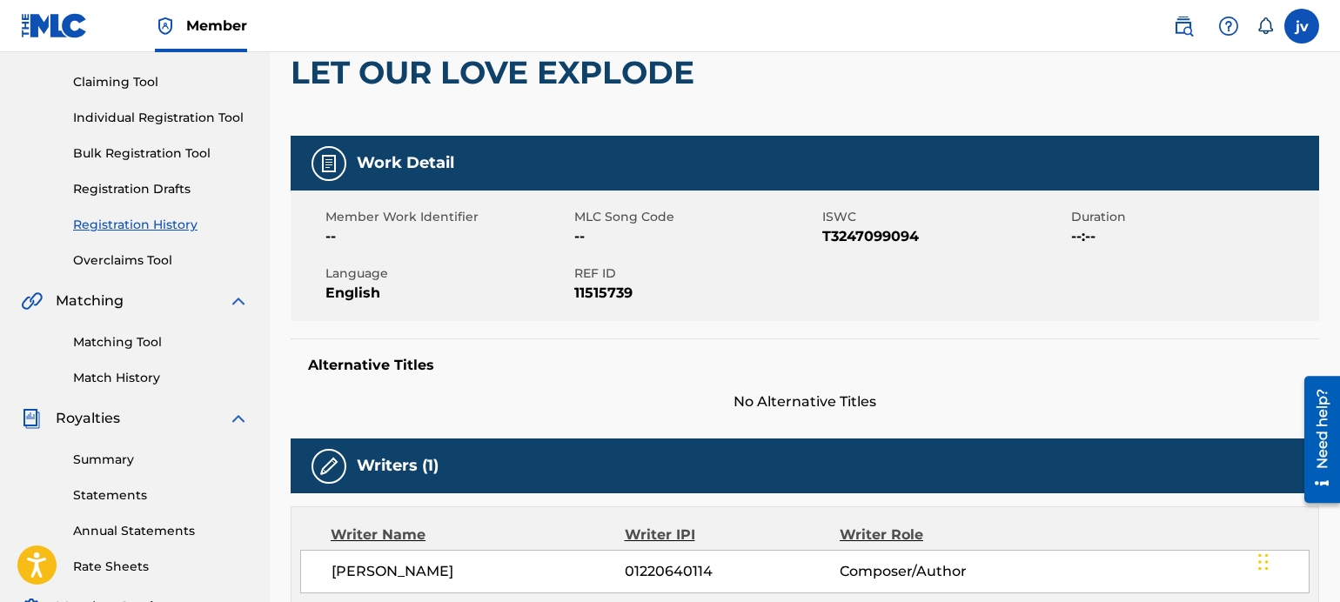
click at [652, 324] on div "Work Detail Member Work Identifier -- MLC Song Code -- ISWC T3247099094 Duratio…" at bounding box center [805, 274] width 1028 height 277
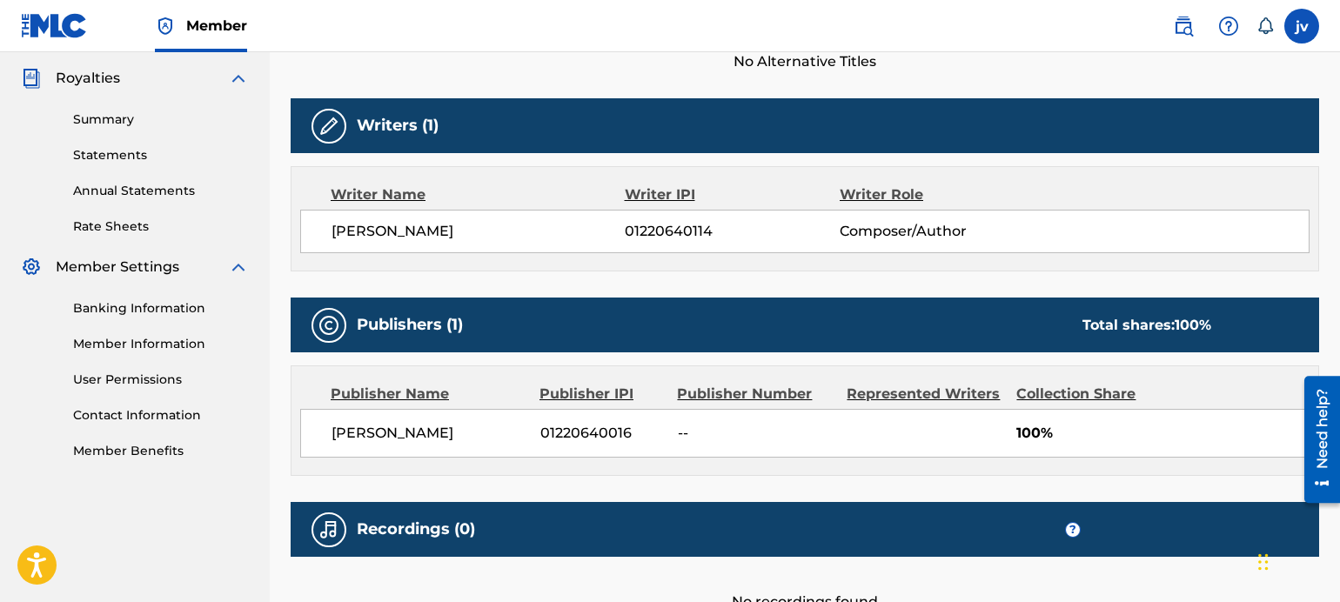
scroll to position [522, 0]
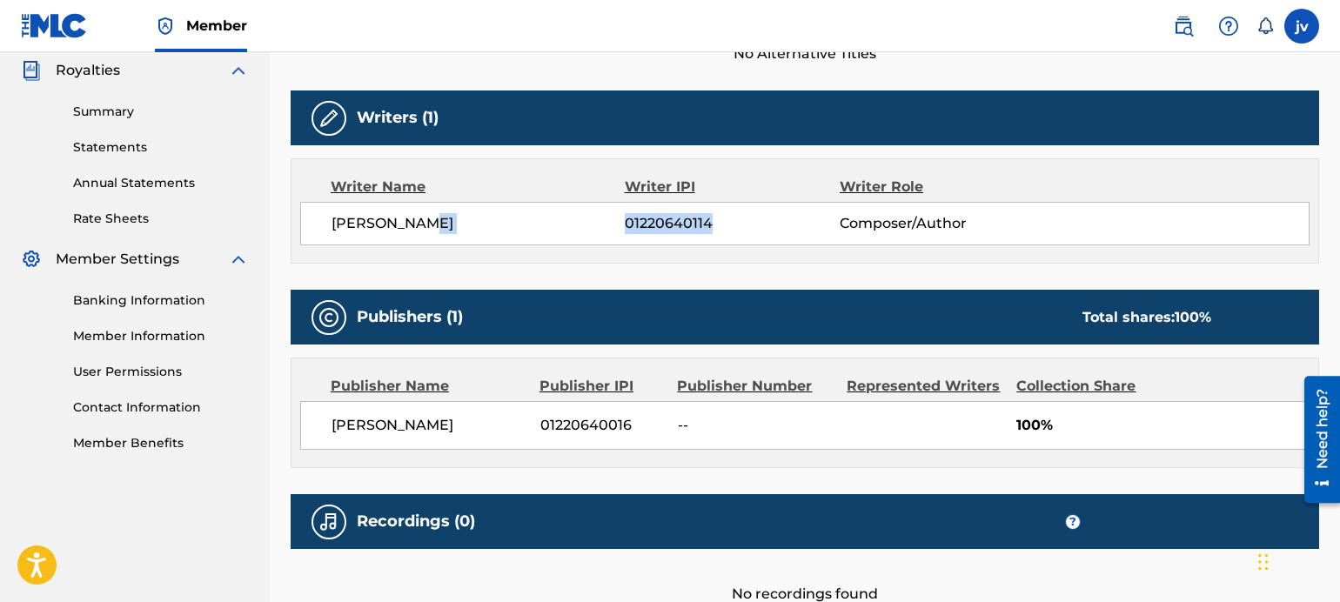
drag, startPoint x: 708, startPoint y: 221, endPoint x: 612, endPoint y: 223, distance: 96.6
click at [620, 223] on div "[PERSON_NAME] 01220640114 Composer/Author" at bounding box center [820, 223] width 977 height 21
copy div "01220640114"
click at [815, 197] on div "Writer IPI" at bounding box center [733, 187] width 216 height 21
drag, startPoint x: 438, startPoint y: 219, endPoint x: 331, endPoint y: 213, distance: 107.2
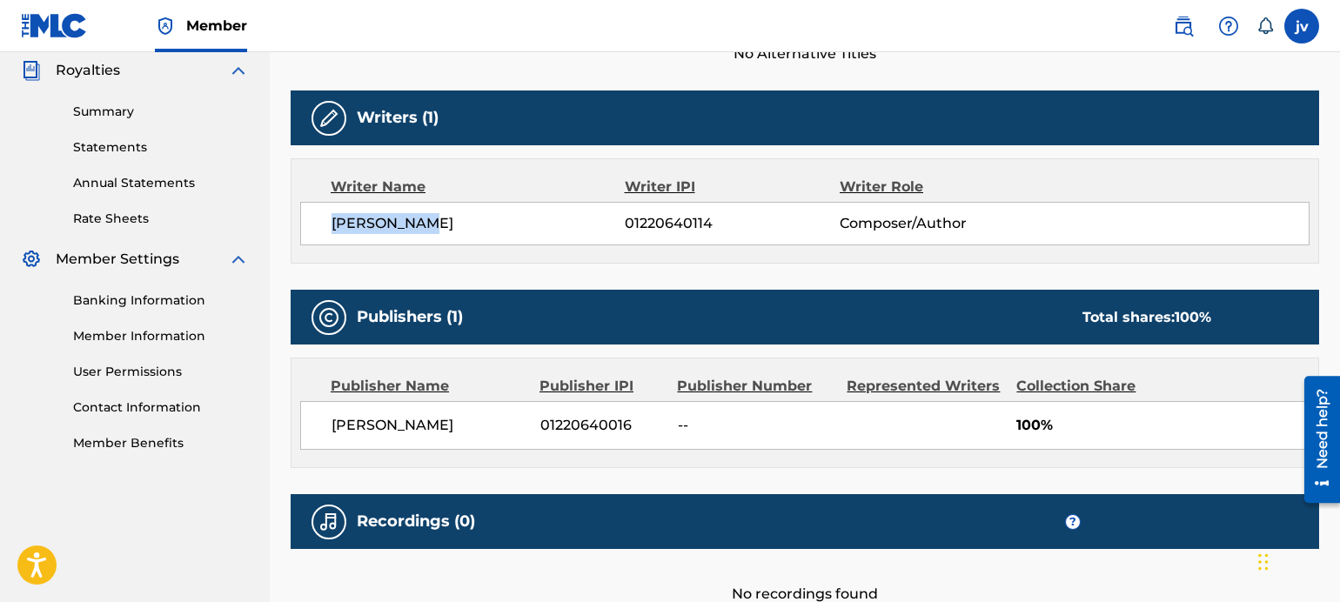
click at [327, 224] on div "[PERSON_NAME] 01220640114 Composer/Author" at bounding box center [804, 224] width 1009 height 44
copy span "[PERSON_NAME]"
click at [639, 244] on div "[PERSON_NAME] 01220640114 Composer/Author" at bounding box center [804, 224] width 1009 height 44
click at [660, 217] on span "01220640114" at bounding box center [732, 223] width 215 height 21
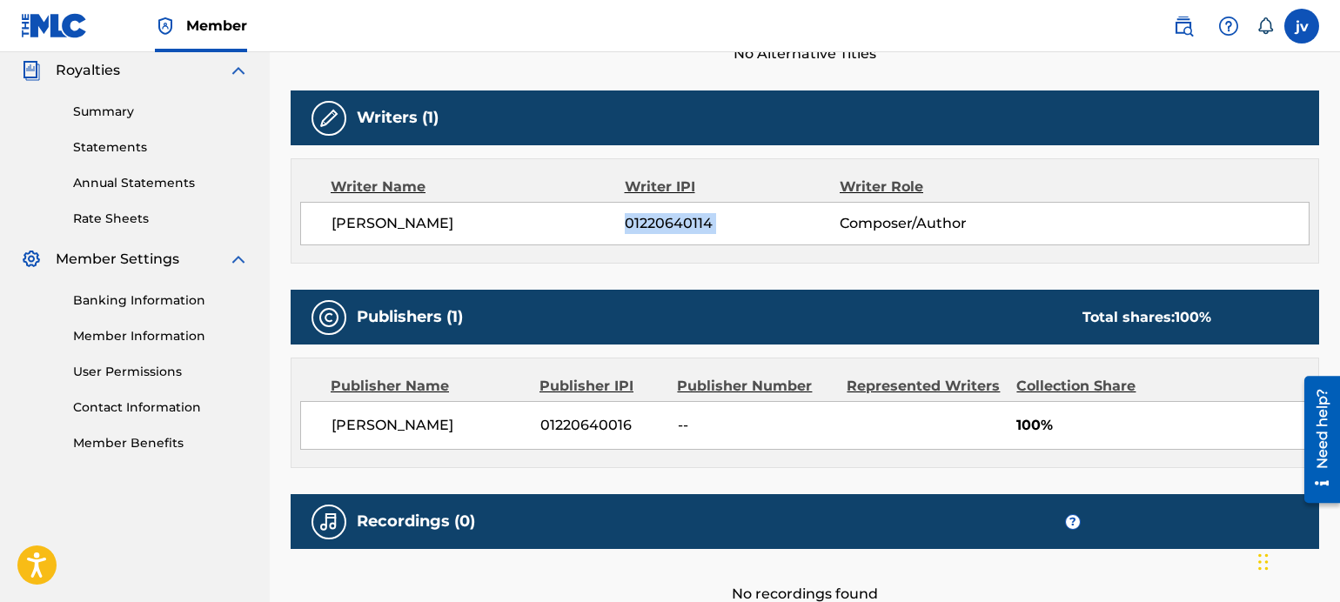
click at [660, 217] on span "01220640114" at bounding box center [732, 223] width 215 height 21
copy div "01220640114"
click at [497, 233] on span "[PERSON_NAME]" at bounding box center [478, 223] width 293 height 21
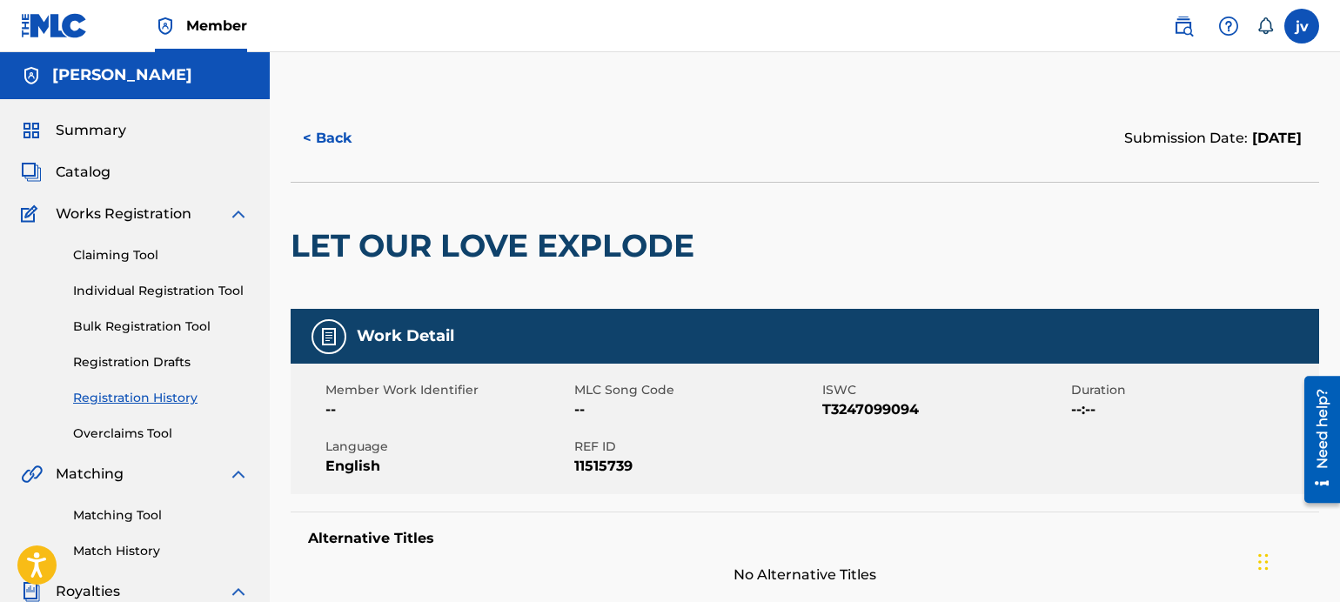
scroll to position [0, 0]
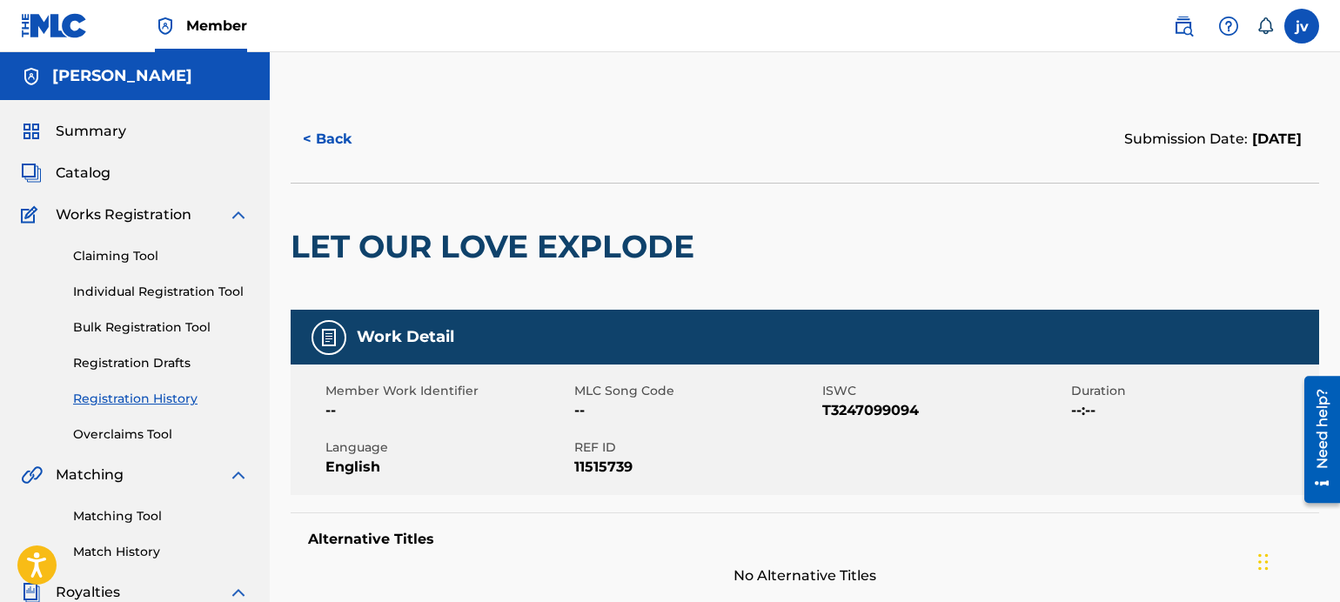
click at [238, 216] on img at bounding box center [238, 214] width 21 height 21
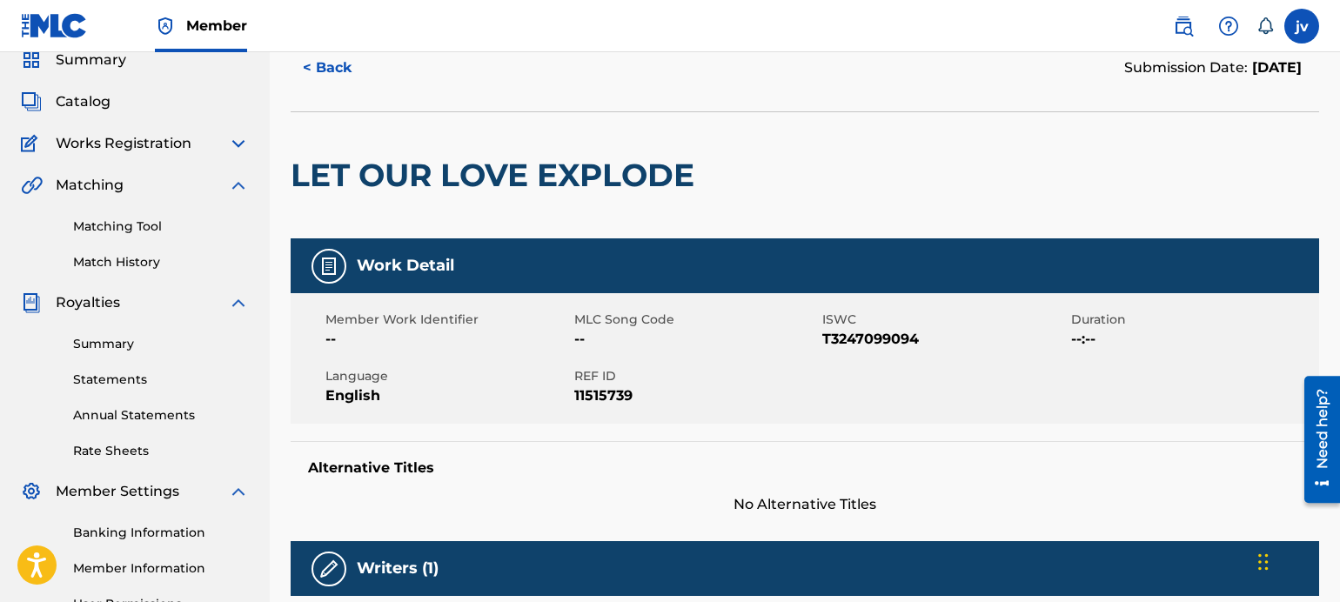
scroll to position [87, 0]
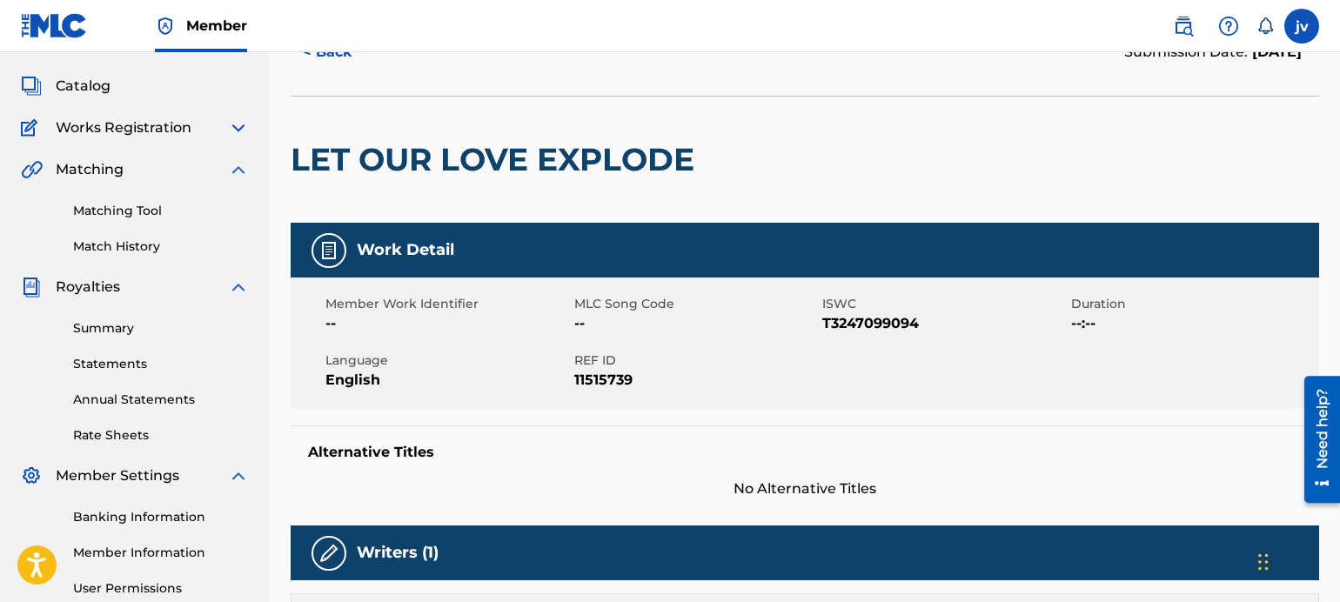
click at [185, 124] on span "Works Registration" at bounding box center [124, 127] width 136 height 21
click at [218, 129] on div "Works Registration" at bounding box center [135, 127] width 228 height 21
click at [236, 124] on img at bounding box center [238, 127] width 21 height 21
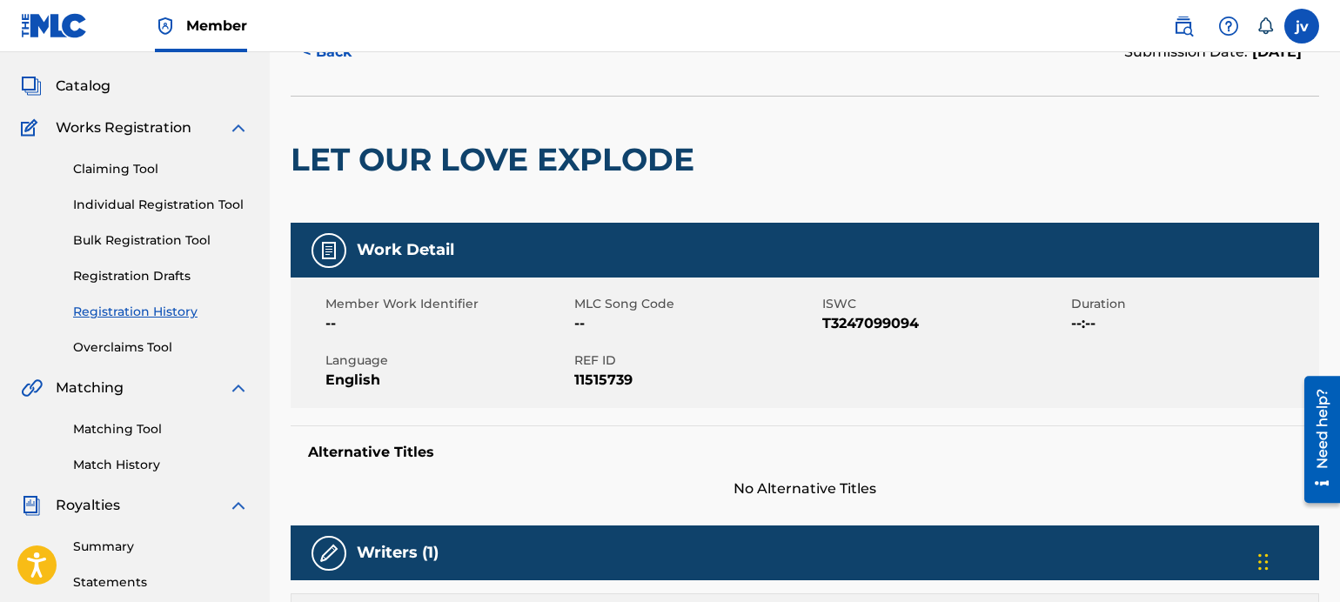
click at [162, 207] on link "Individual Registration Tool" at bounding box center [161, 205] width 176 height 18
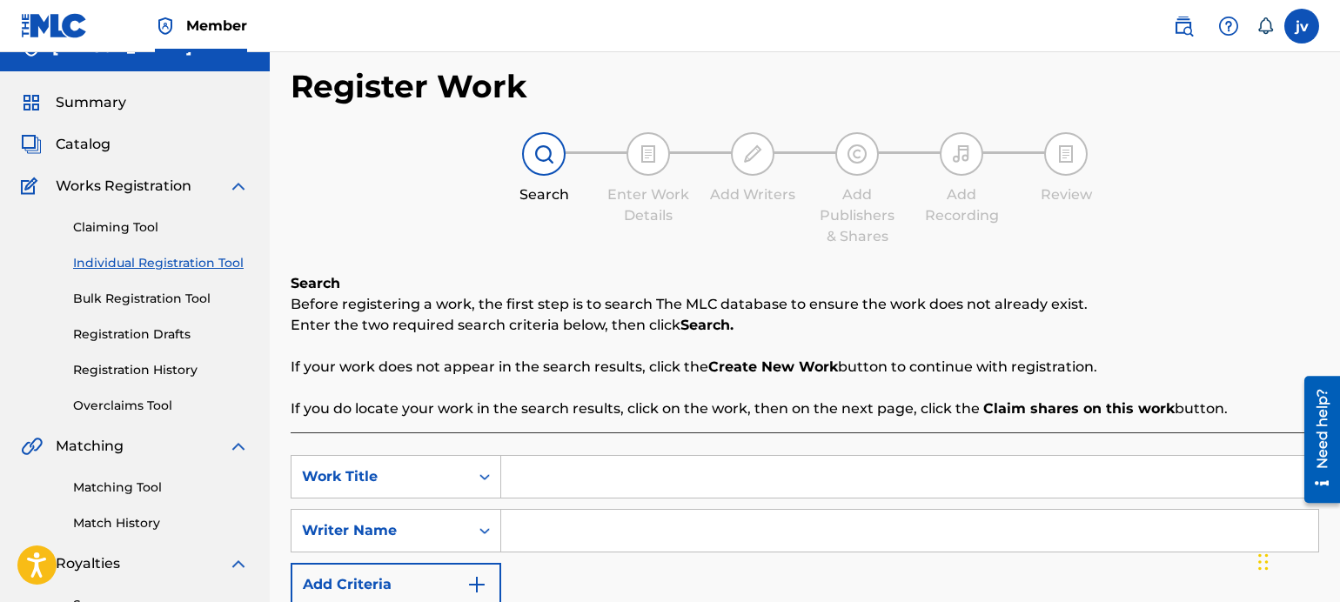
scroll to position [87, 0]
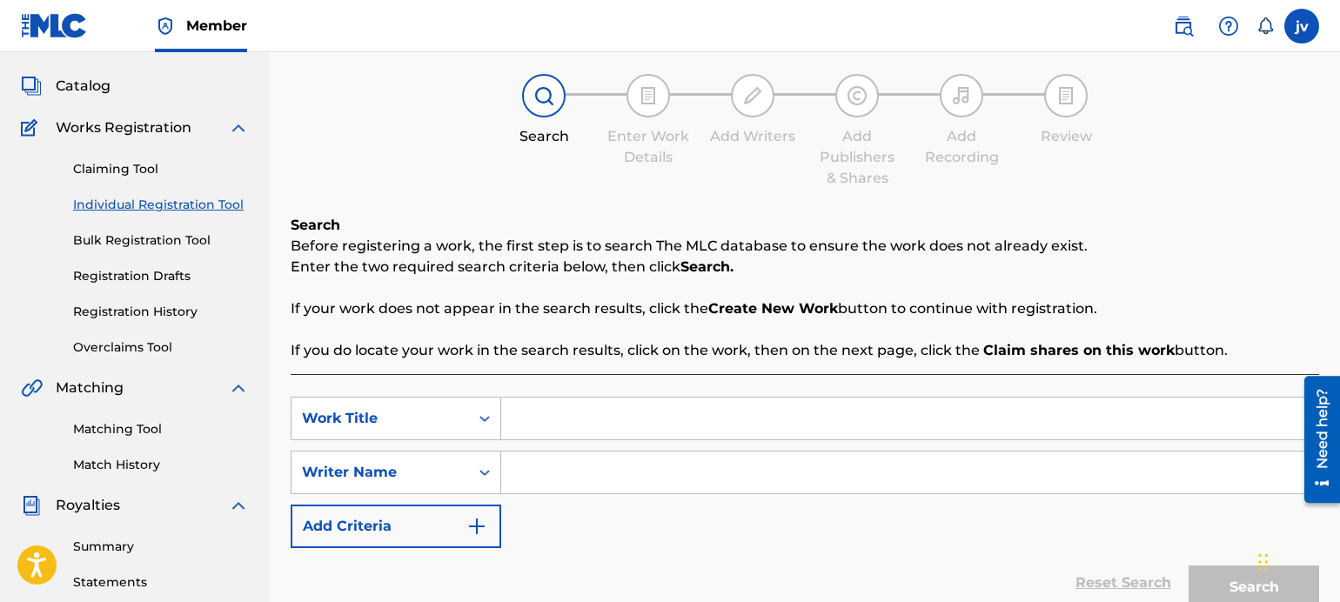
click at [145, 311] on link "Registration History" at bounding box center [161, 312] width 176 height 18
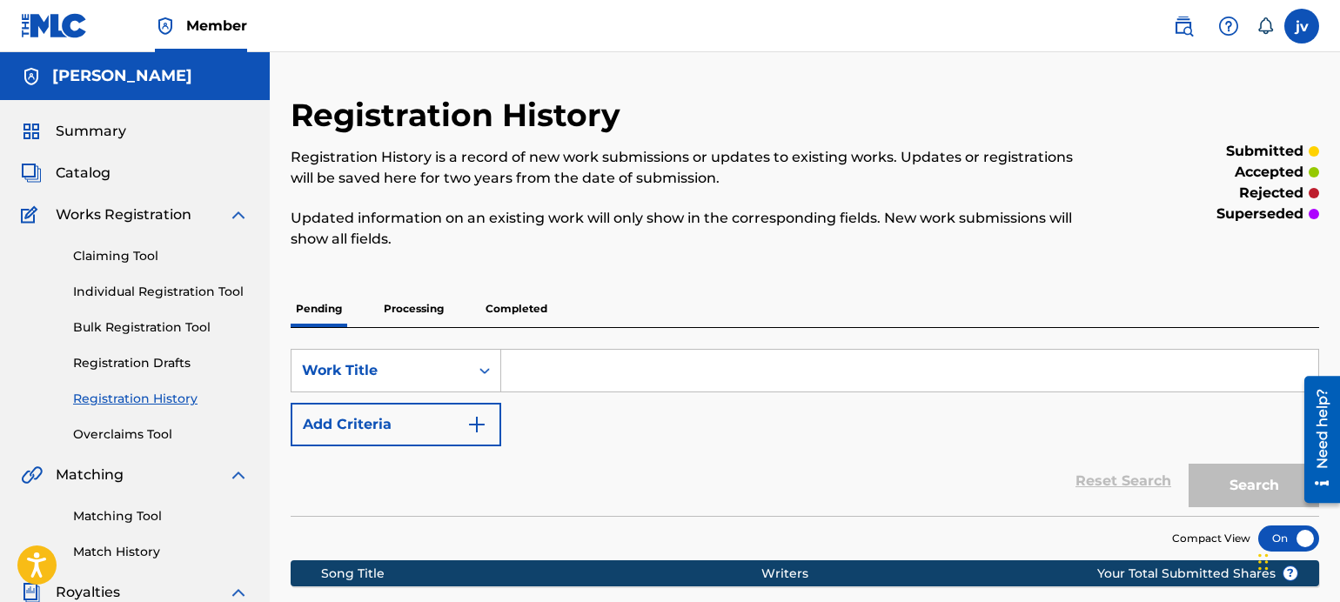
click at [500, 304] on p "Completed" at bounding box center [516, 309] width 72 height 37
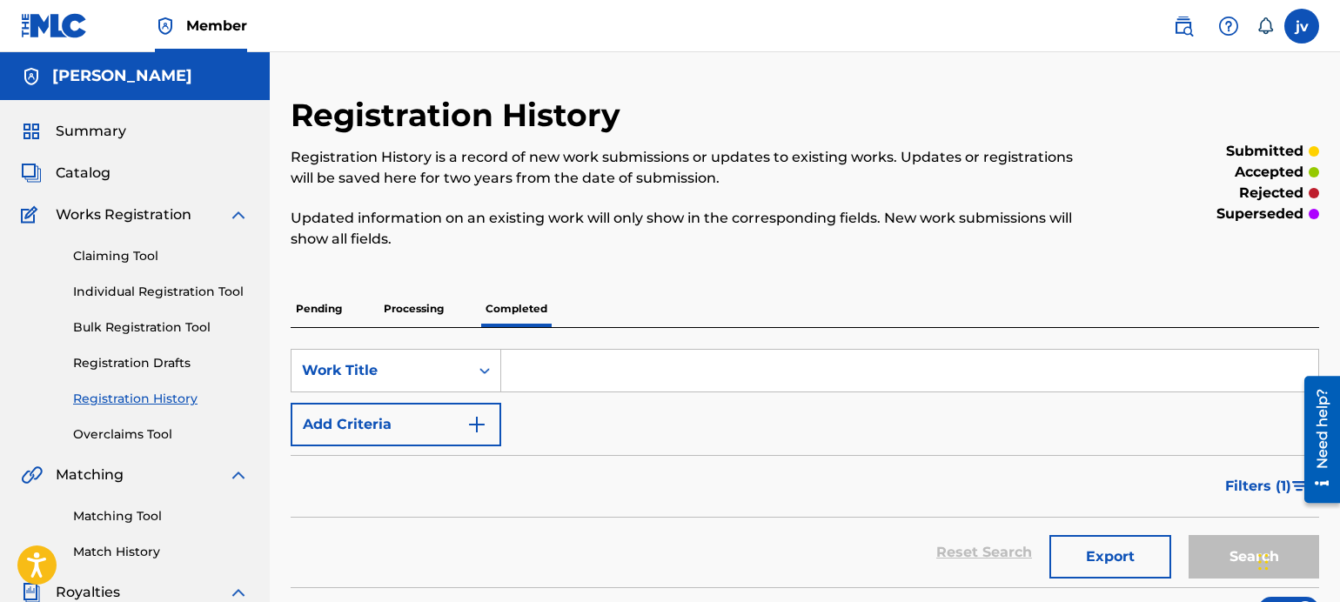
click at [333, 316] on p "Pending" at bounding box center [319, 309] width 57 height 37
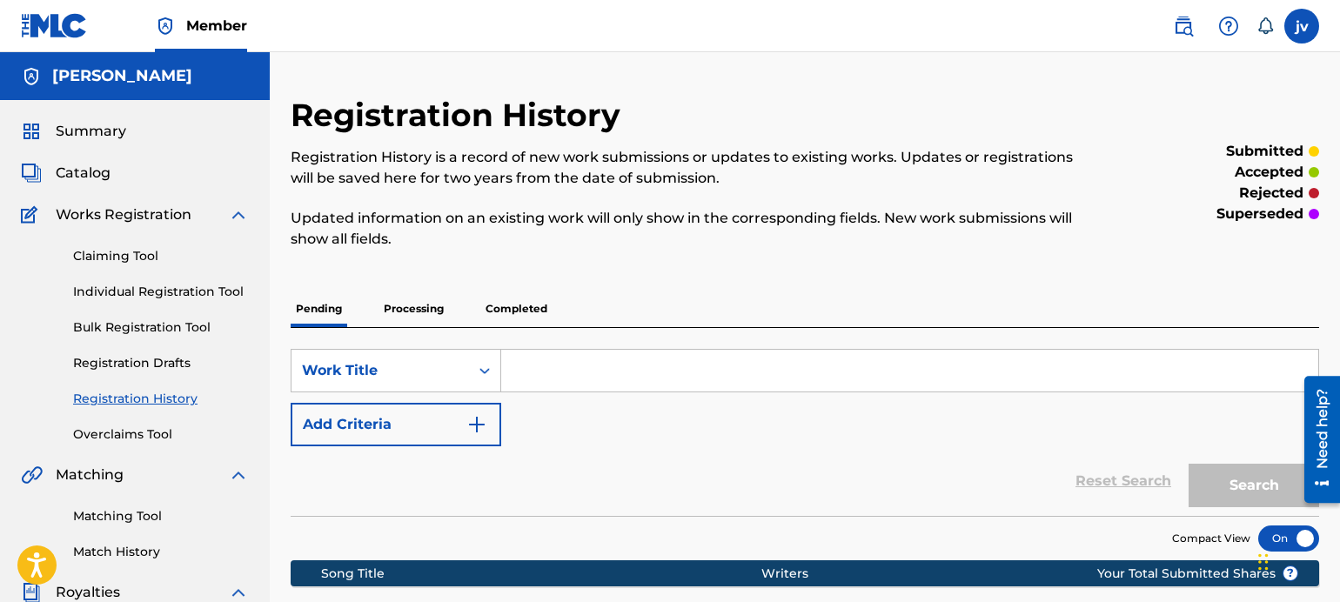
click at [111, 208] on span "Works Registration" at bounding box center [124, 214] width 136 height 21
click at [225, 213] on div "Works Registration" at bounding box center [135, 214] width 228 height 21
click at [237, 213] on img at bounding box center [238, 214] width 21 height 21
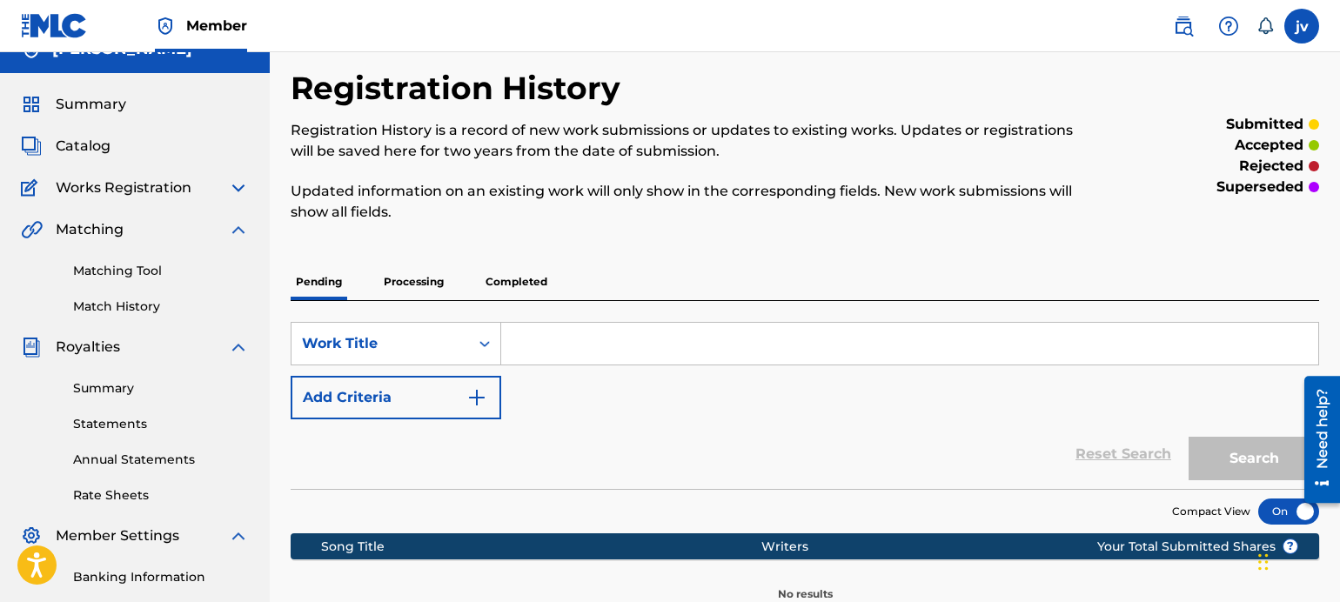
scroll to position [87, 0]
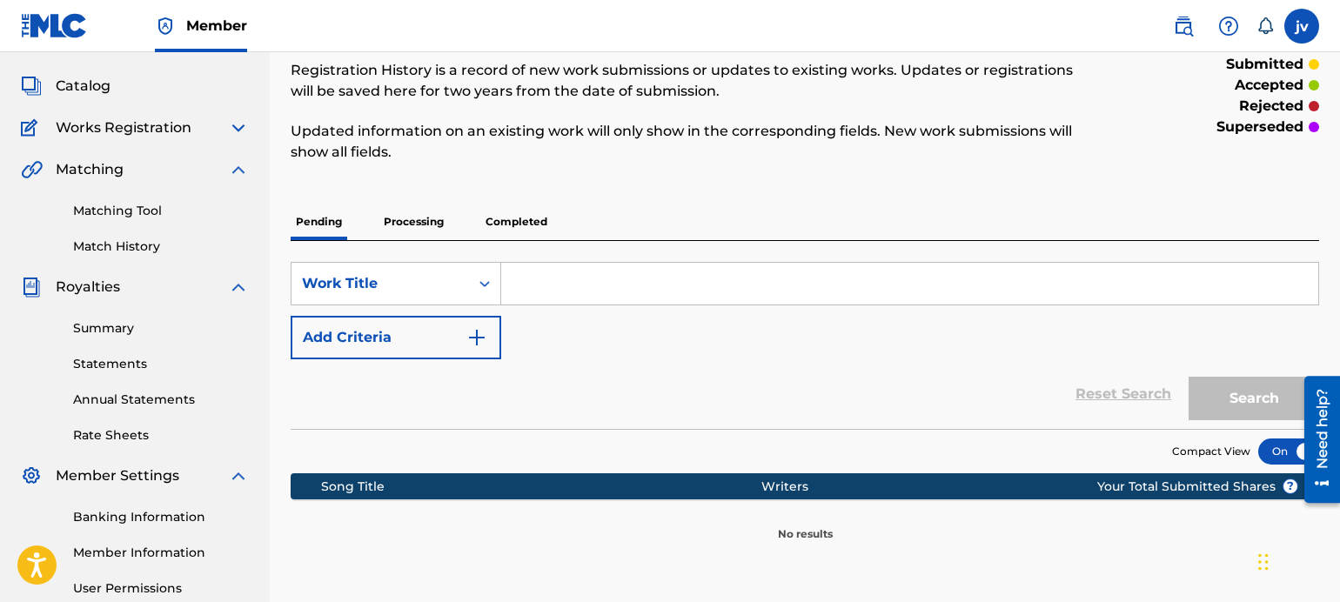
click at [130, 213] on link "Matching Tool" at bounding box center [161, 211] width 176 height 18
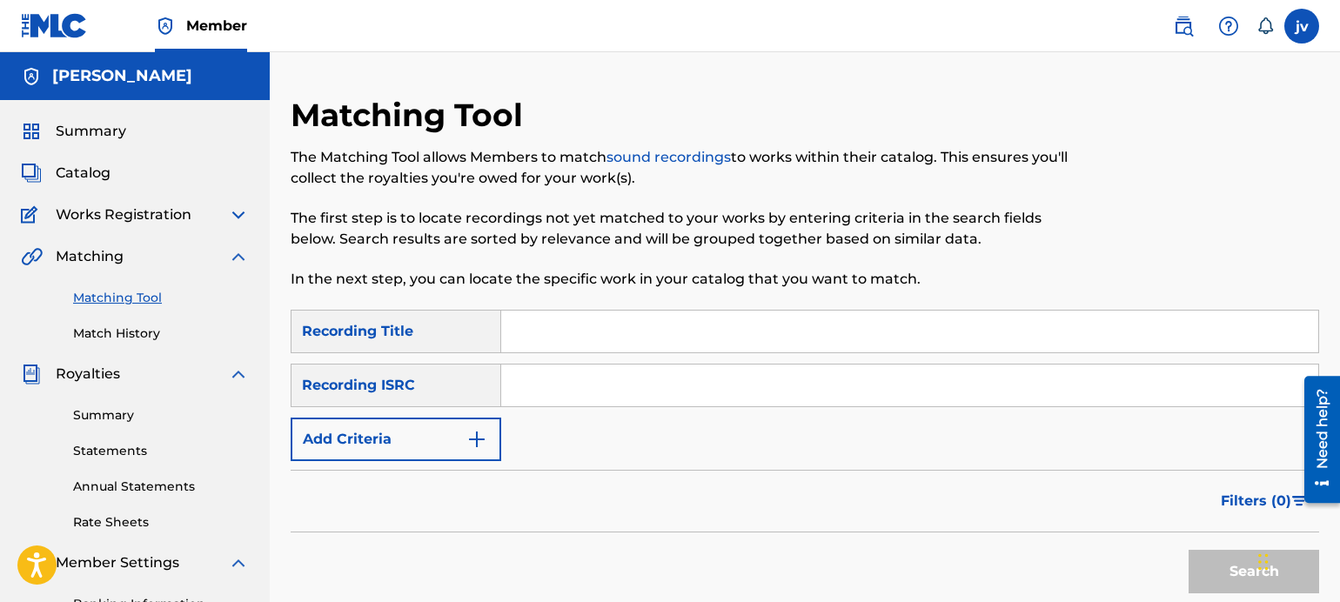
click at [230, 208] on img at bounding box center [238, 214] width 21 height 21
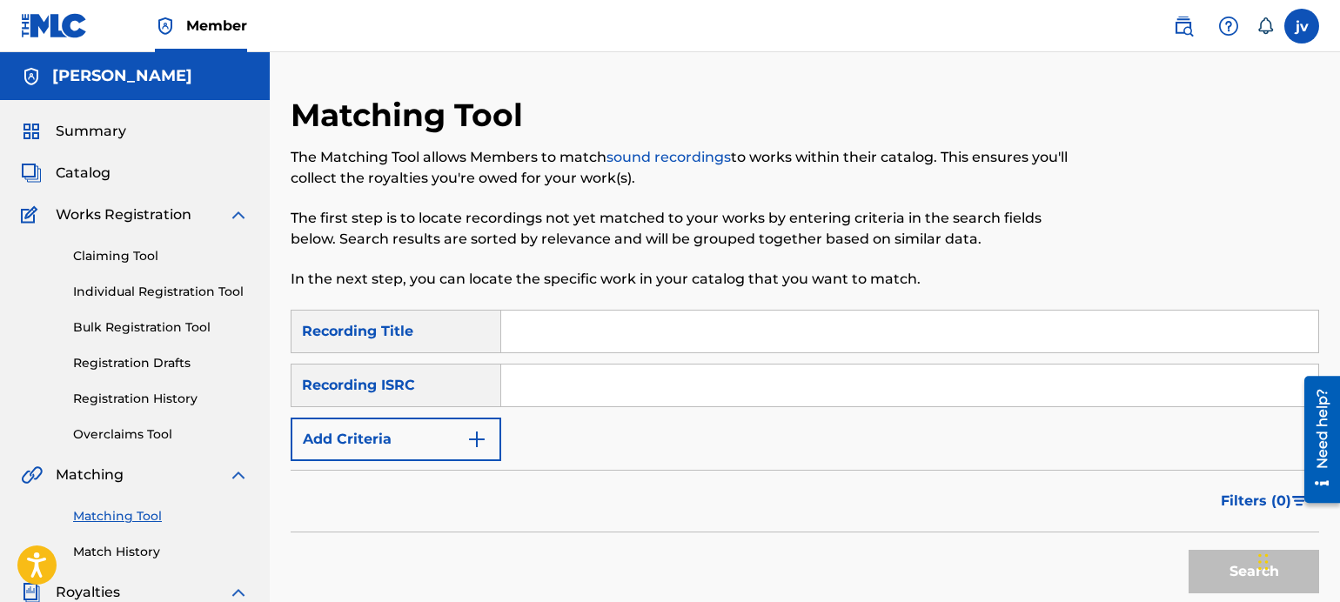
click at [132, 403] on link "Registration History" at bounding box center [161, 399] width 176 height 18
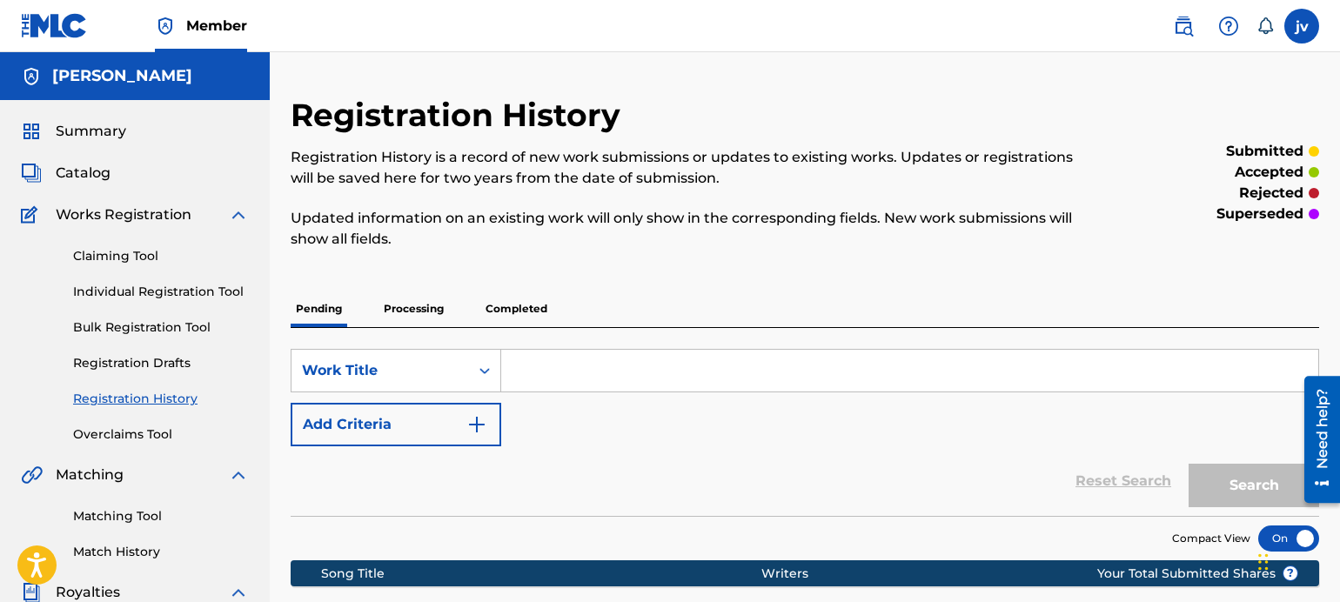
click at [479, 316] on div "Pending Processing Completed" at bounding box center [805, 309] width 1028 height 37
click at [503, 304] on p "Completed" at bounding box center [516, 309] width 72 height 37
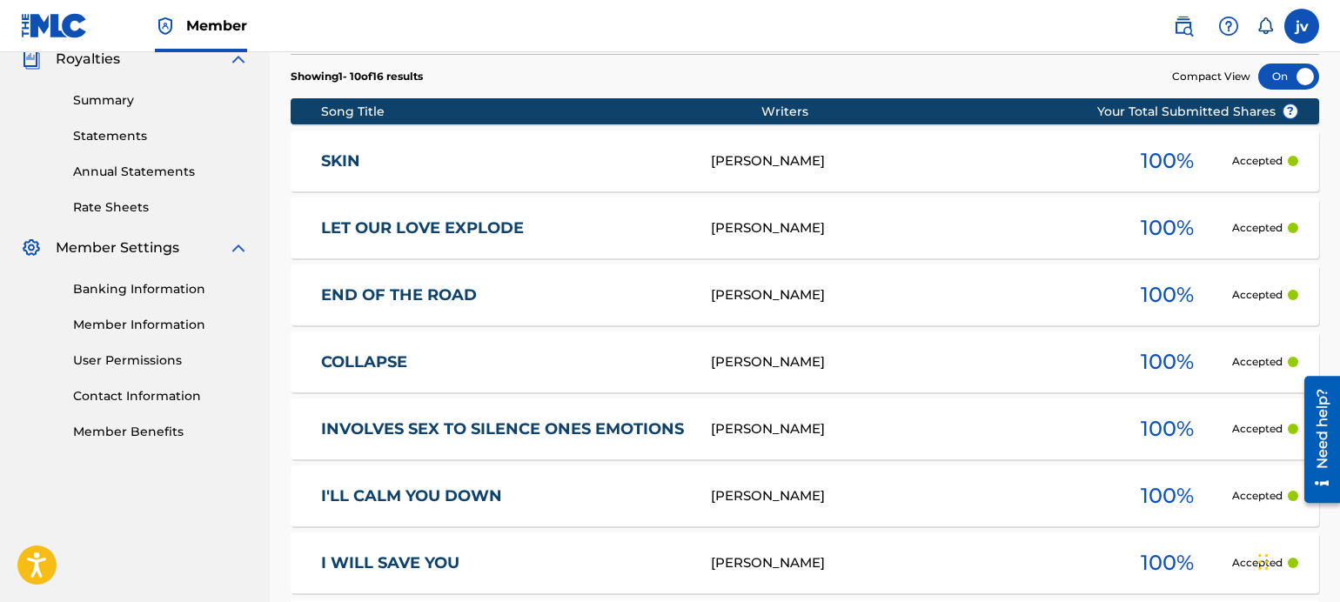
scroll to position [522, 0]
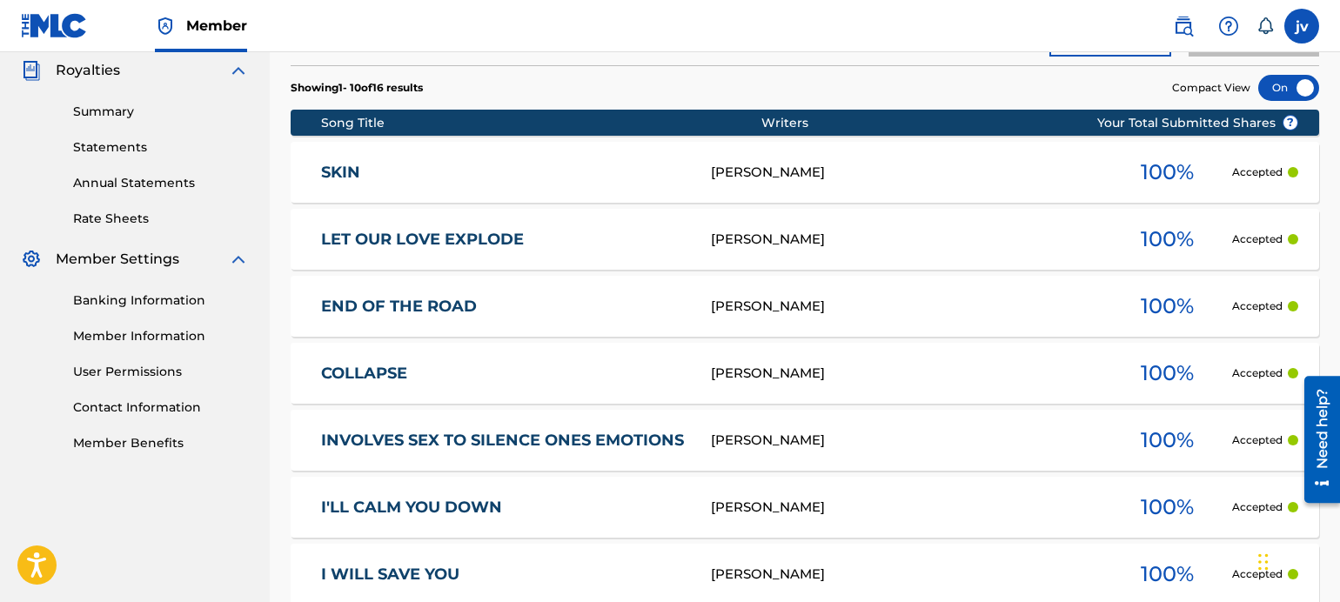
click at [415, 243] on link "LET OUR LOVE EXPLODE" at bounding box center [504, 240] width 366 height 20
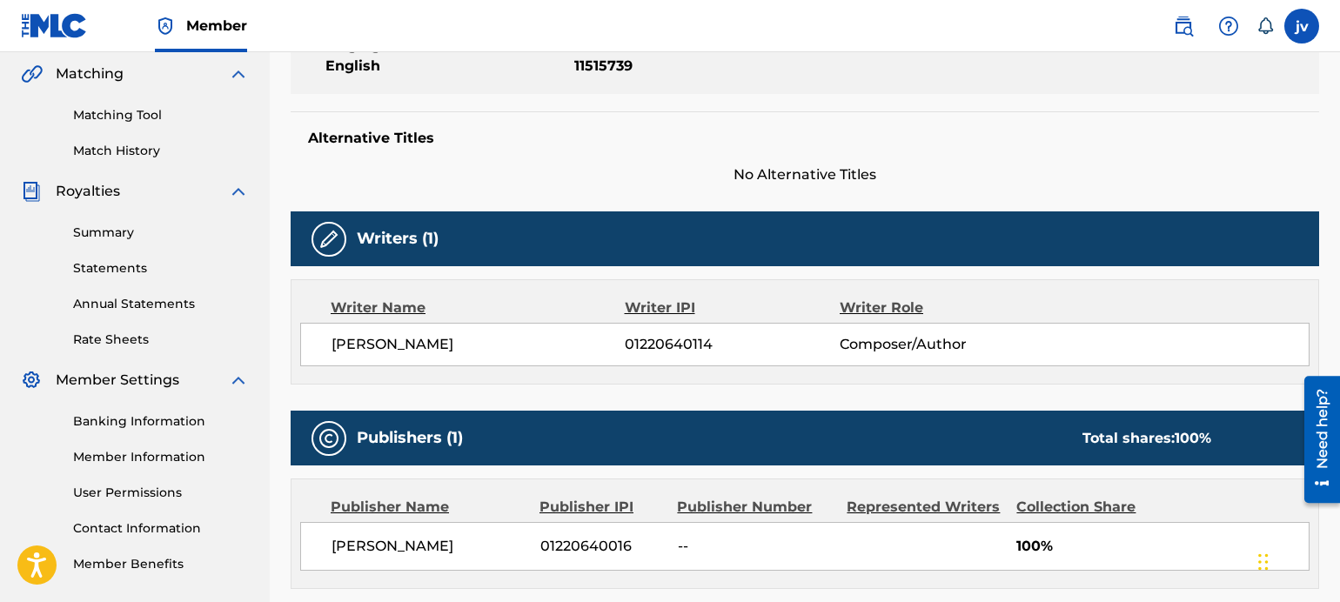
scroll to position [609, 0]
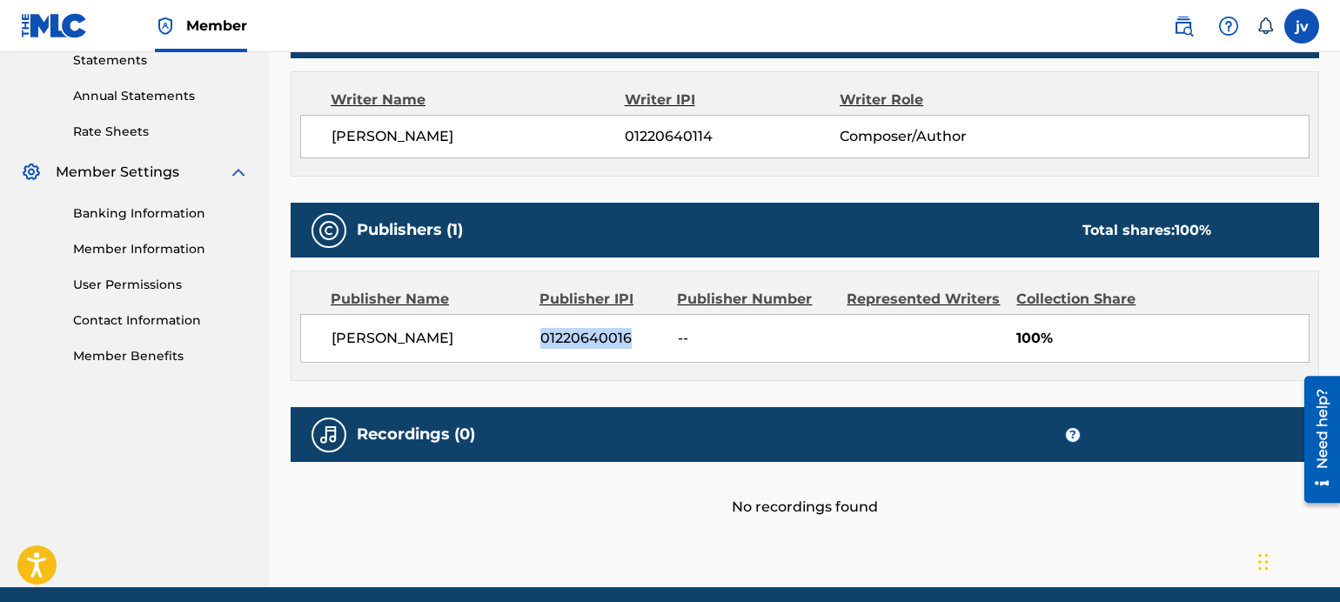
drag, startPoint x: 608, startPoint y: 339, endPoint x: 540, endPoint y: 341, distance: 67.9
click at [540, 341] on span "01220640016" at bounding box center [602, 338] width 124 height 21
copy span "01220640016"
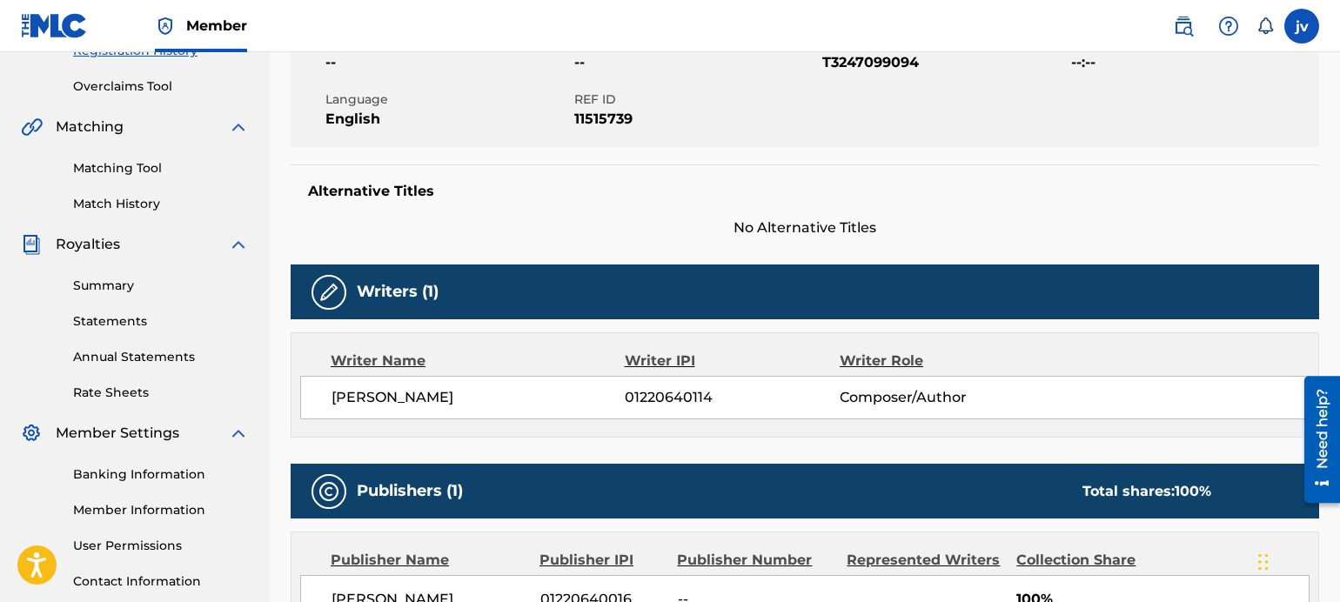
click at [483, 248] on div "Work Detail Member Work Identifier -- MLC Song Code -- ISWC T3247099094 Duratio…" at bounding box center [805, 370] width 1028 height 817
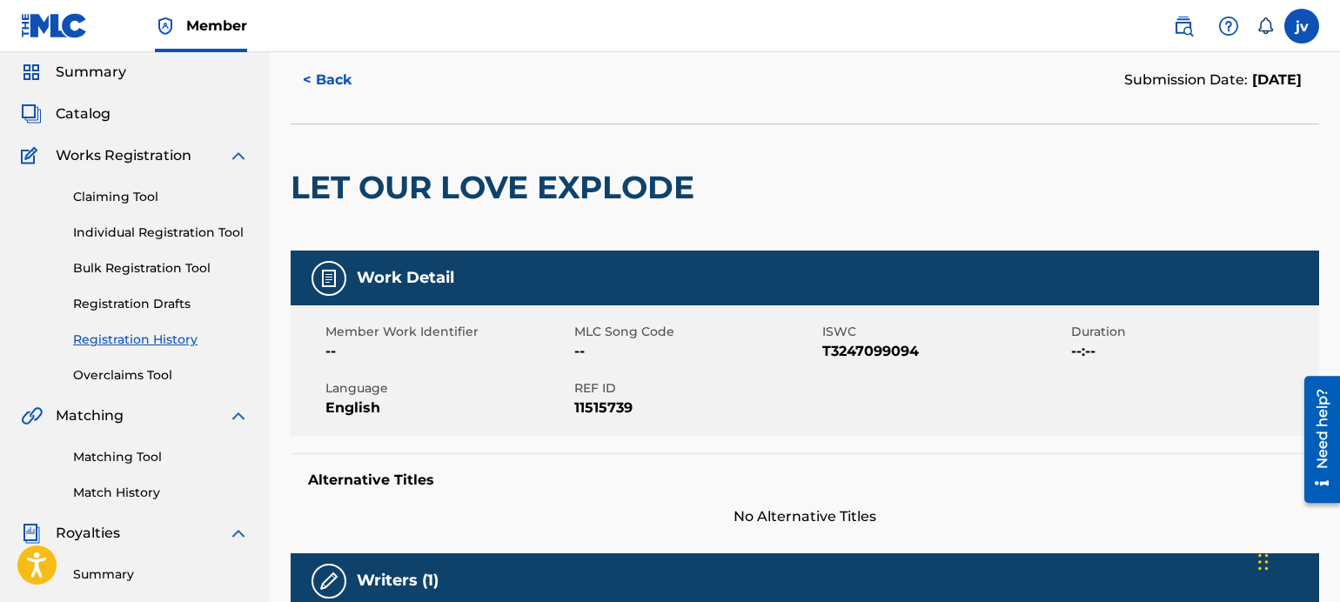
scroll to position [0, 0]
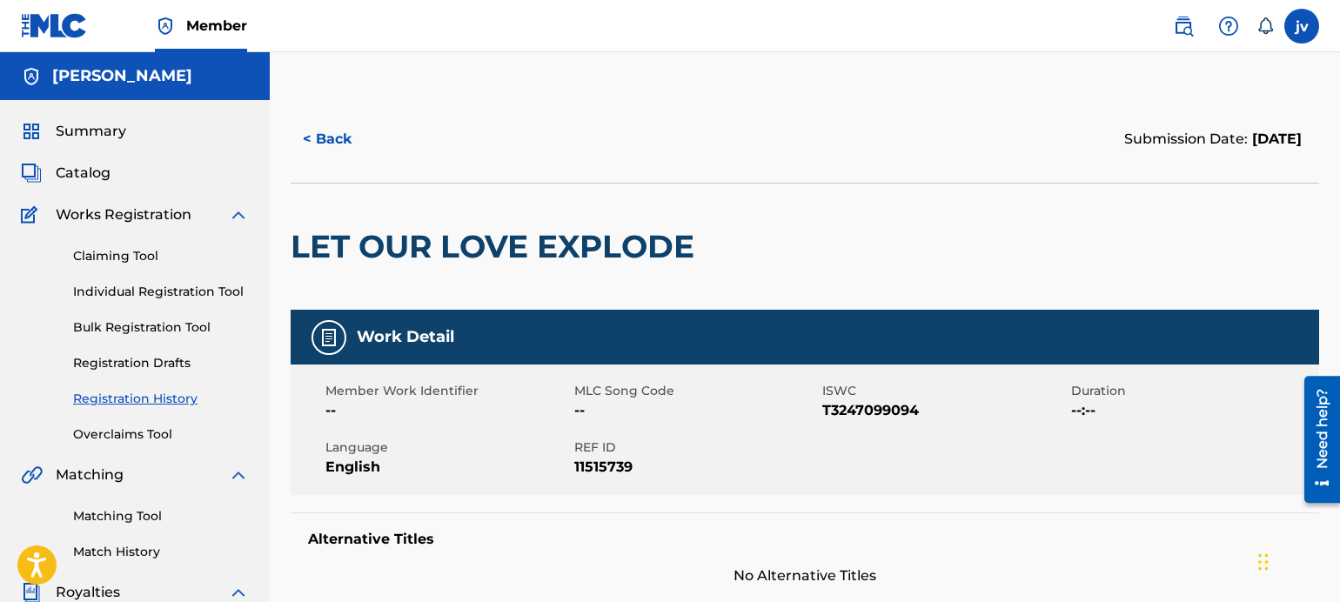
click at [487, 309] on div "LET OUR LOVE EXPLODE" at bounding box center [497, 247] width 412 height 126
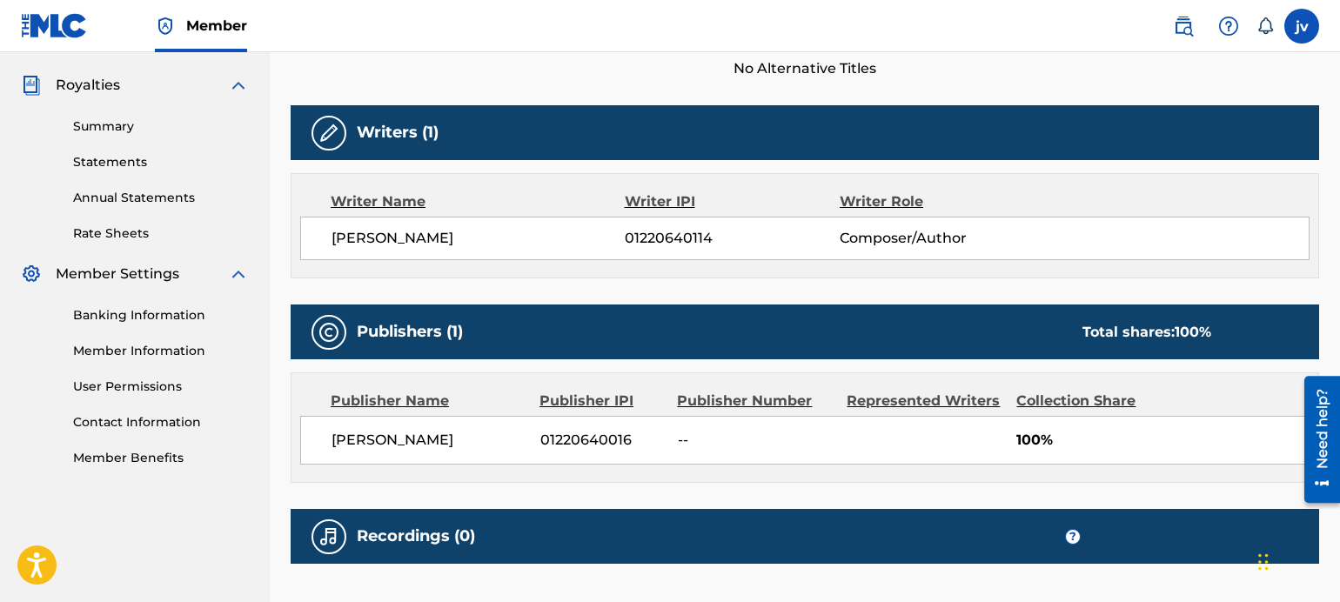
scroll to position [522, 0]
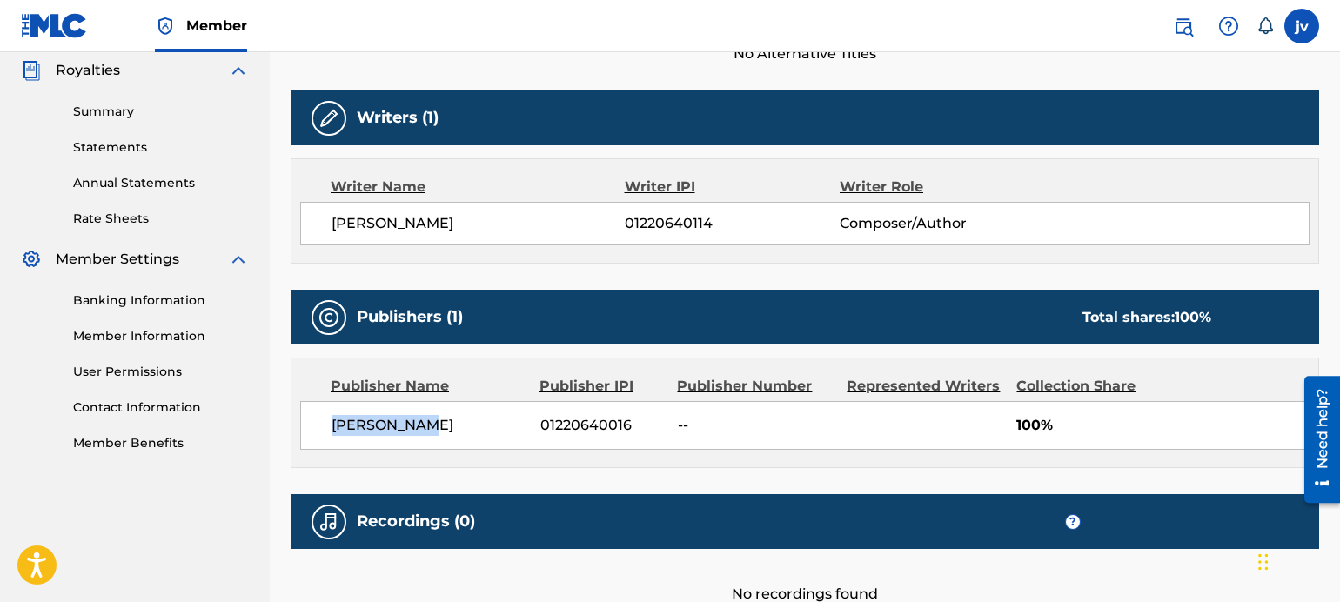
drag, startPoint x: 410, startPoint y: 421, endPoint x: 331, endPoint y: 425, distance: 79.3
click at [331, 425] on div "[PERSON_NAME] 01220640016 -- 100%" at bounding box center [804, 425] width 1009 height 49
copy span "[PERSON_NAME]"
click at [573, 428] on span "01220640016" at bounding box center [602, 425] width 124 height 21
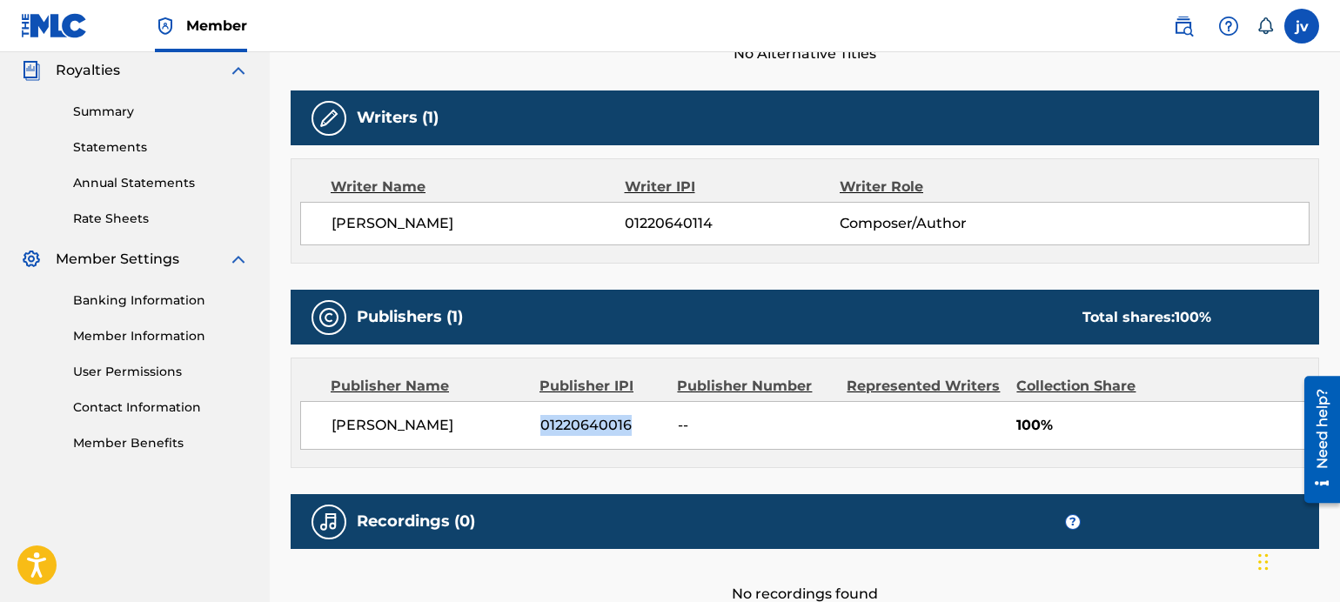
copy span "01220640016"
click at [669, 218] on span "01220640114" at bounding box center [732, 223] width 215 height 21
copy span "01220640114"
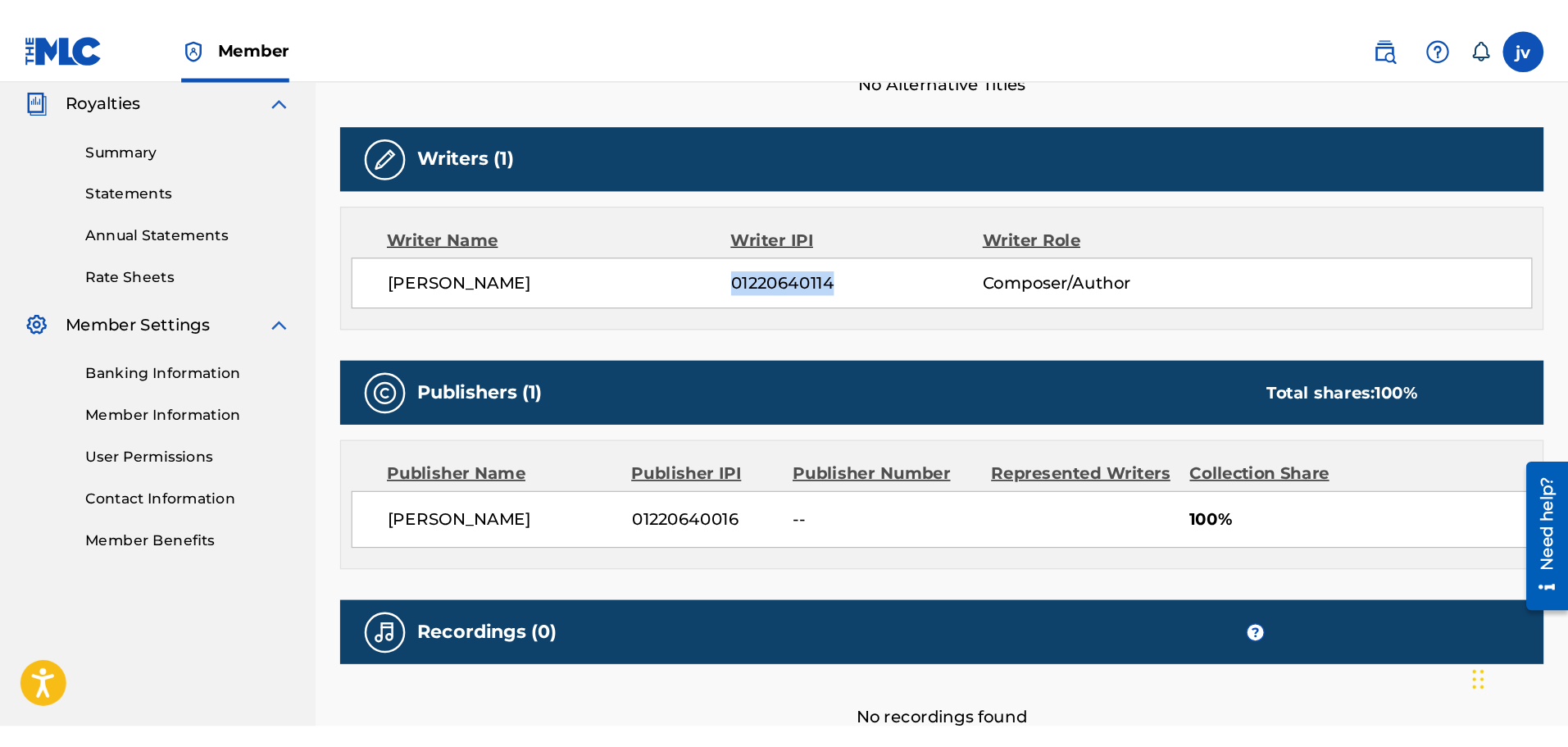
scroll to position [459, 0]
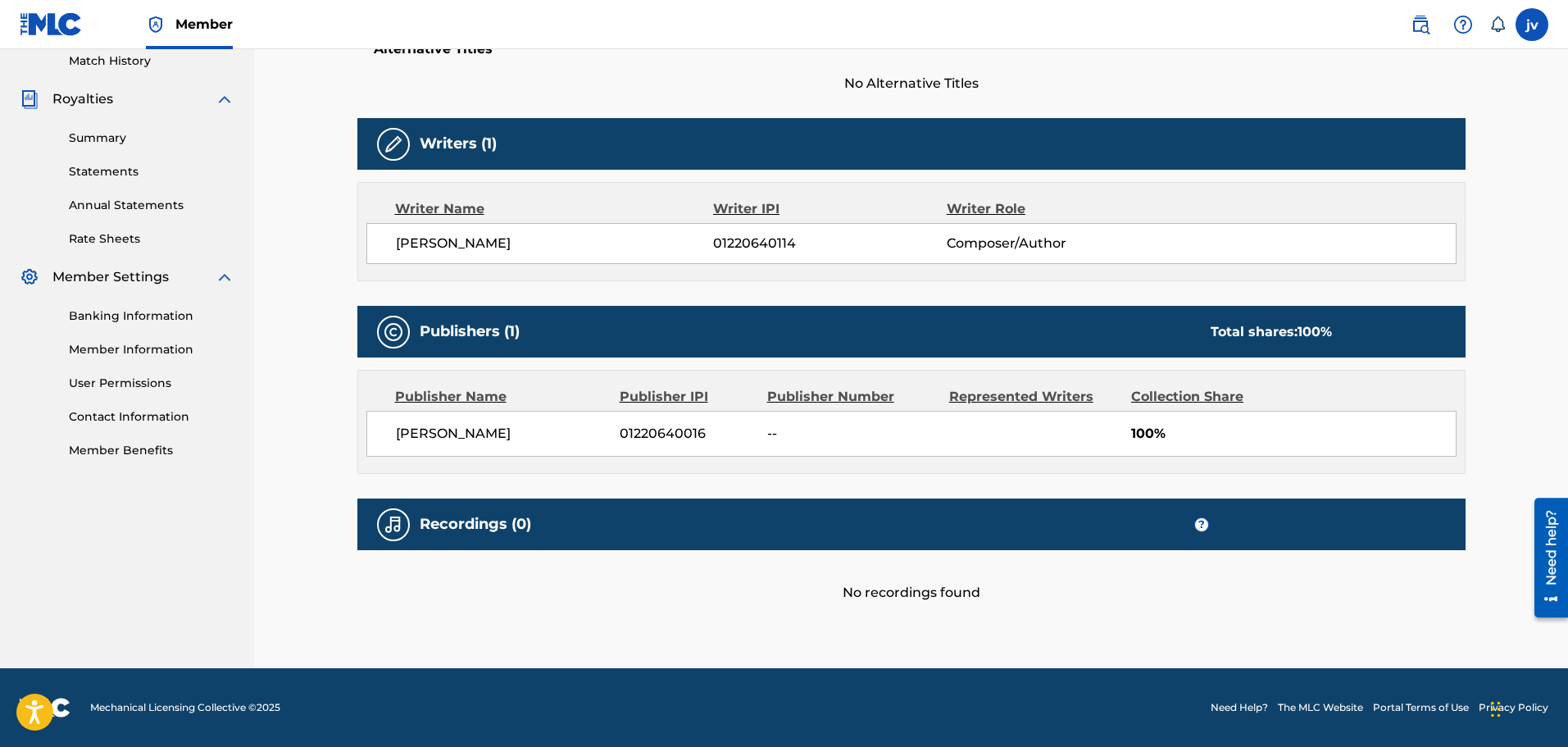
click at [459, 261] on div "[PERSON_NAME] 01220640114 Composer/Author" at bounding box center [911, 244] width 1090 height 41
drag, startPoint x: 468, startPoint y: 439, endPoint x: 398, endPoint y: 442, distance: 70.1
click at [398, 442] on span "[PERSON_NAME]" at bounding box center [501, 433] width 212 height 20
copy span "[PERSON_NAME]"
click at [546, 365] on div "Publishers (1) Total shares: 100 % Publisher Name Publisher IPI Publisher Numbe…" at bounding box center [911, 390] width 1108 height 168
